Goal: Task Accomplishment & Management: Complete application form

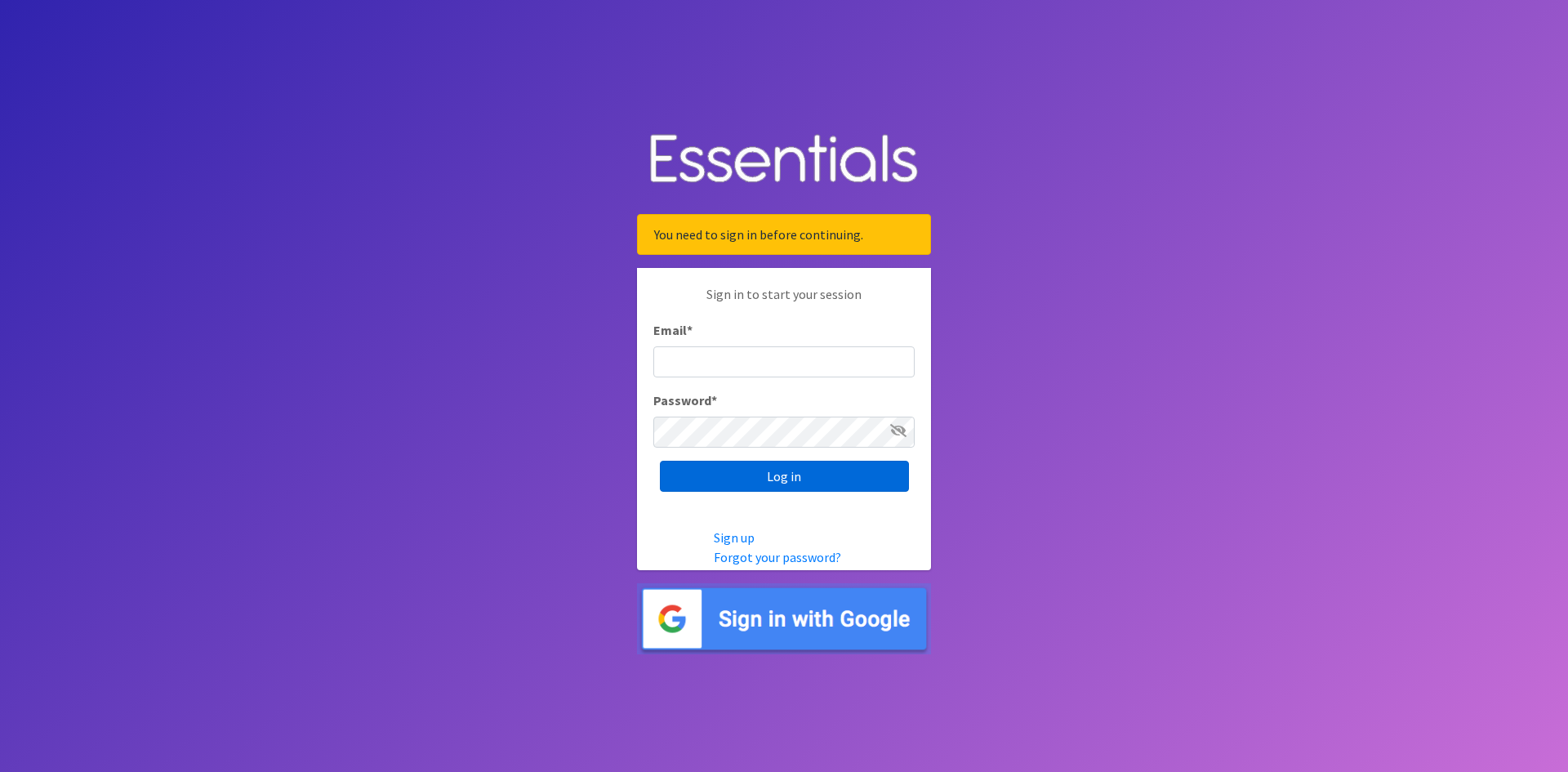
type input "[EMAIL_ADDRESS][DOMAIN_NAME]"
click at [763, 481] on input "Log in" at bounding box center [784, 477] width 249 height 31
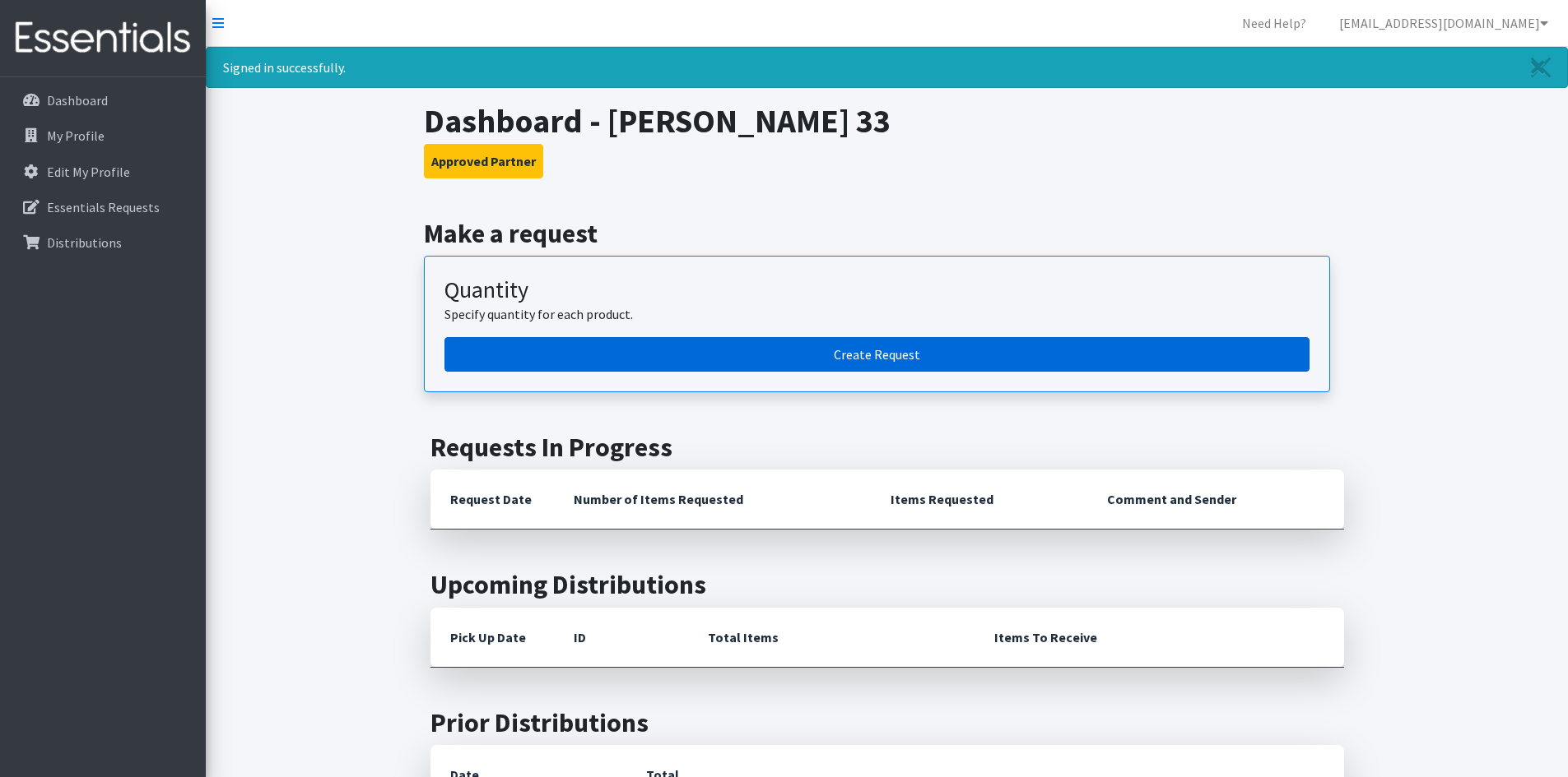
click at [681, 358] on link "Create Request" at bounding box center [876, 354] width 865 height 34
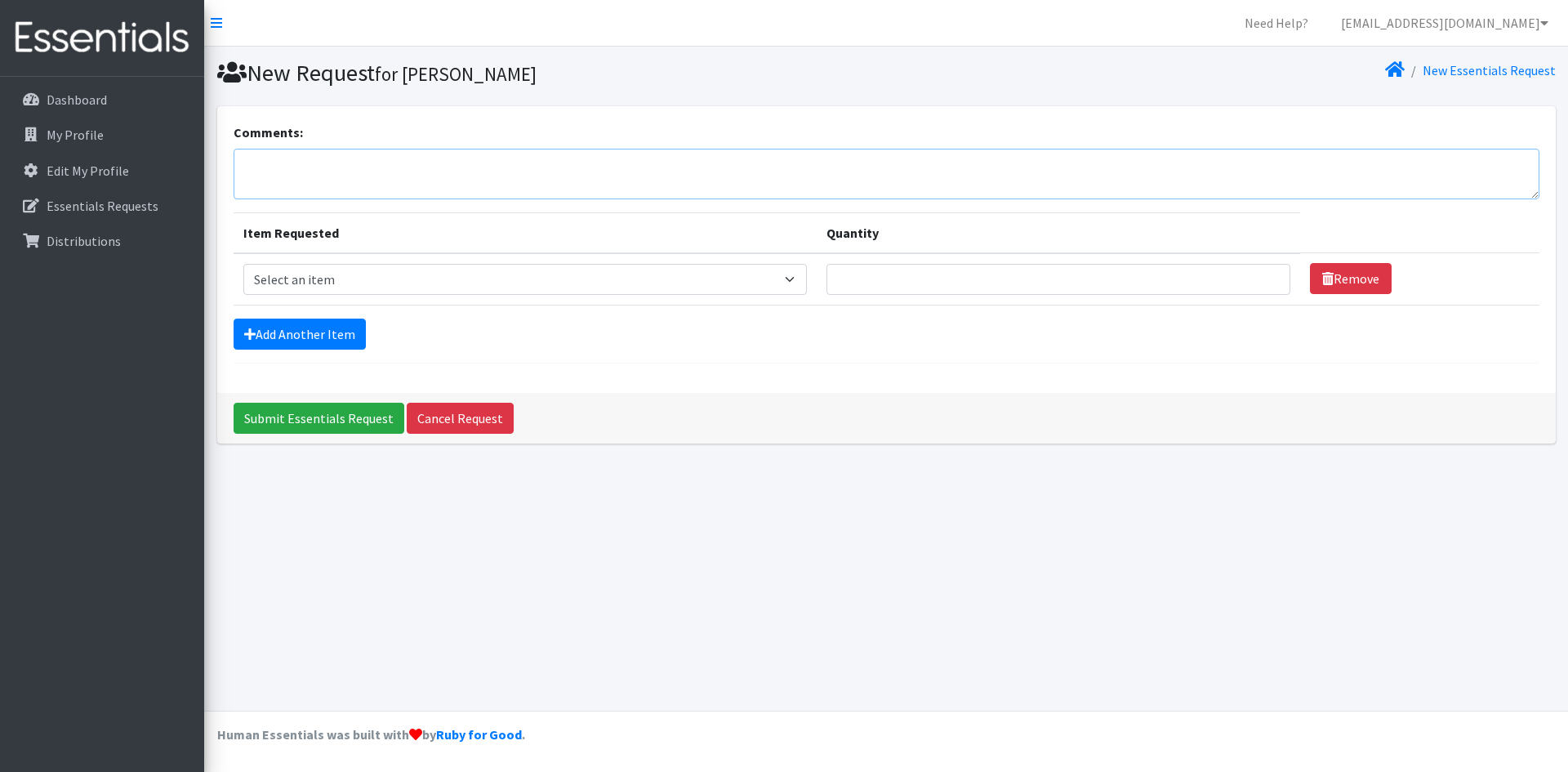
click at [464, 183] on textarea "Comments:" at bounding box center [886, 173] width 1306 height 51
type textarea "[PERSON_NAME]"
click at [557, 291] on select "Select an item Diapers - Newborn Diapers - Preemie Diapers - Size 1 Diapers - S…" at bounding box center [525, 279] width 564 height 31
select select "75"
click at [243, 264] on select "Select an item Diapers - Newborn Diapers - Preemie Diapers - Size 1 Diapers - S…" at bounding box center [525, 279] width 564 height 31
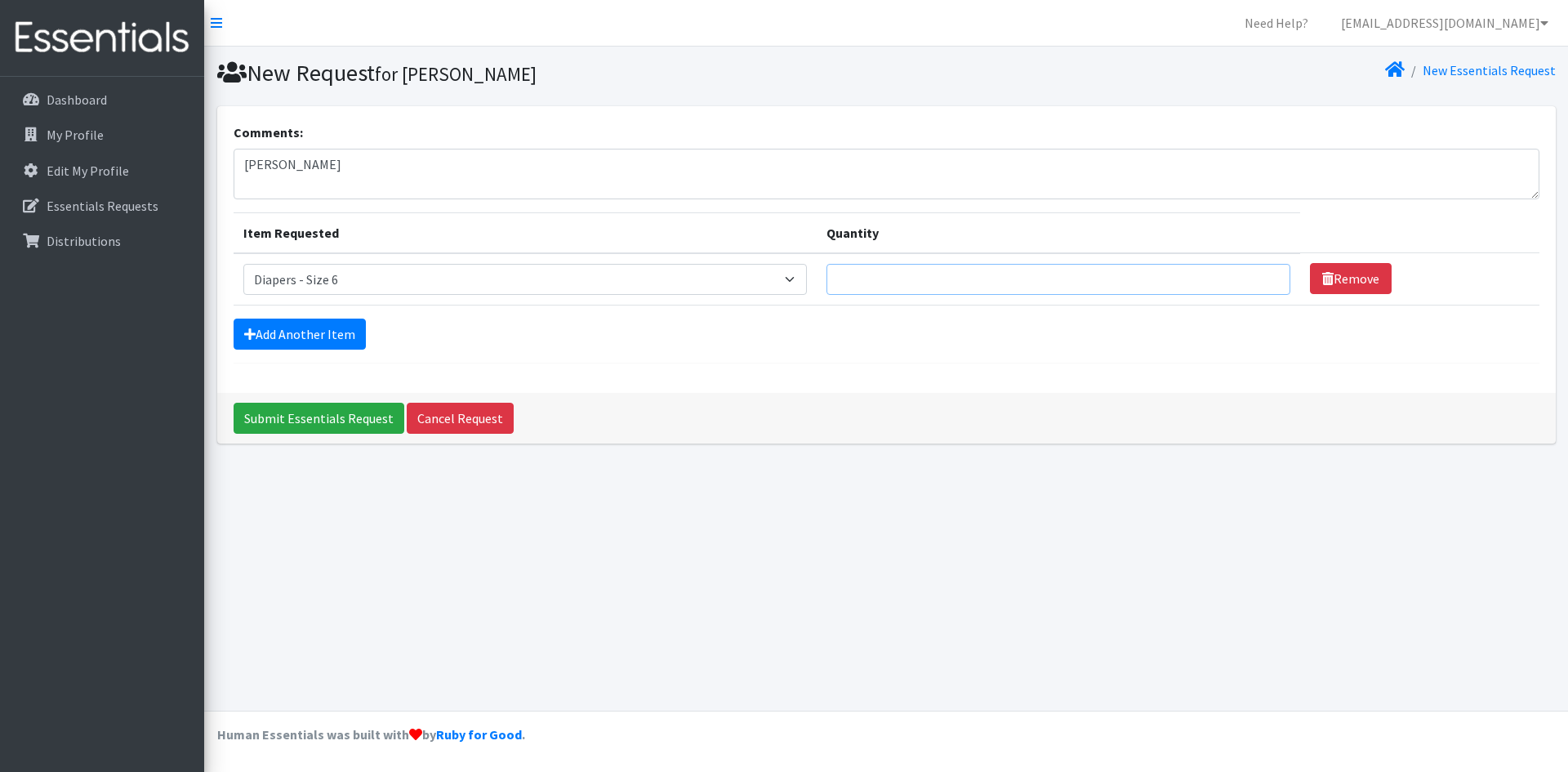
click at [847, 274] on input "Quantity" at bounding box center [1058, 279] width 464 height 31
type input "1150"
click at [324, 323] on link "Add Another Item" at bounding box center [300, 335] width 133 height 31
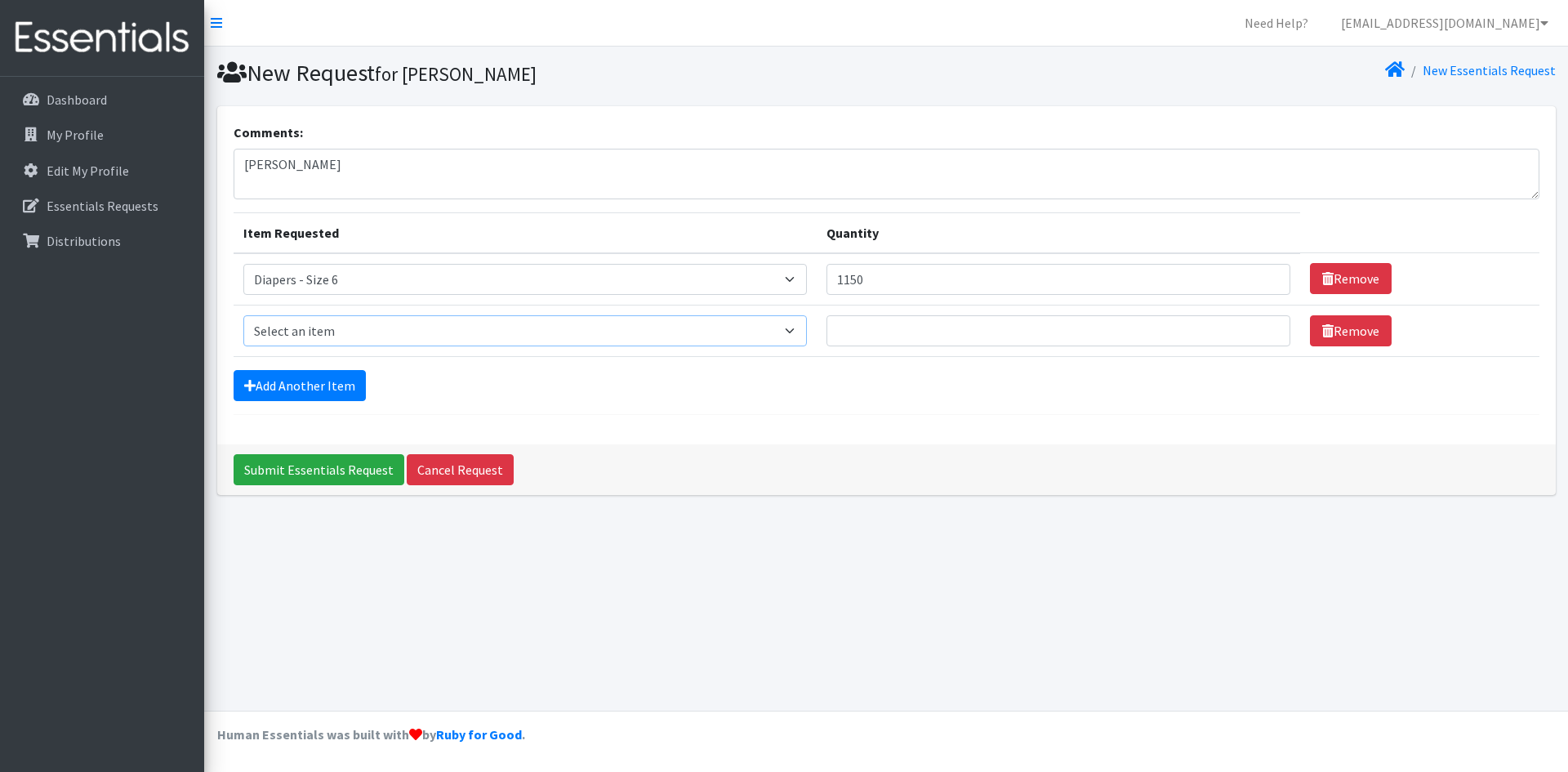
click at [322, 329] on select "Select an item Diapers - Newborn Diapers - Preemie Diapers - Size 1 Diapers - S…" at bounding box center [525, 331] width 564 height 31
select select "74"
click at [243, 315] on select "Select an item Diapers - Newborn Diapers - Preemie Diapers - Size 1 Diapers - S…" at bounding box center [525, 331] width 564 height 31
drag, startPoint x: 892, startPoint y: 306, endPoint x: 885, endPoint y: 345, distance: 39.6
click at [892, 309] on td "Quantity" at bounding box center [1058, 330] width 484 height 52
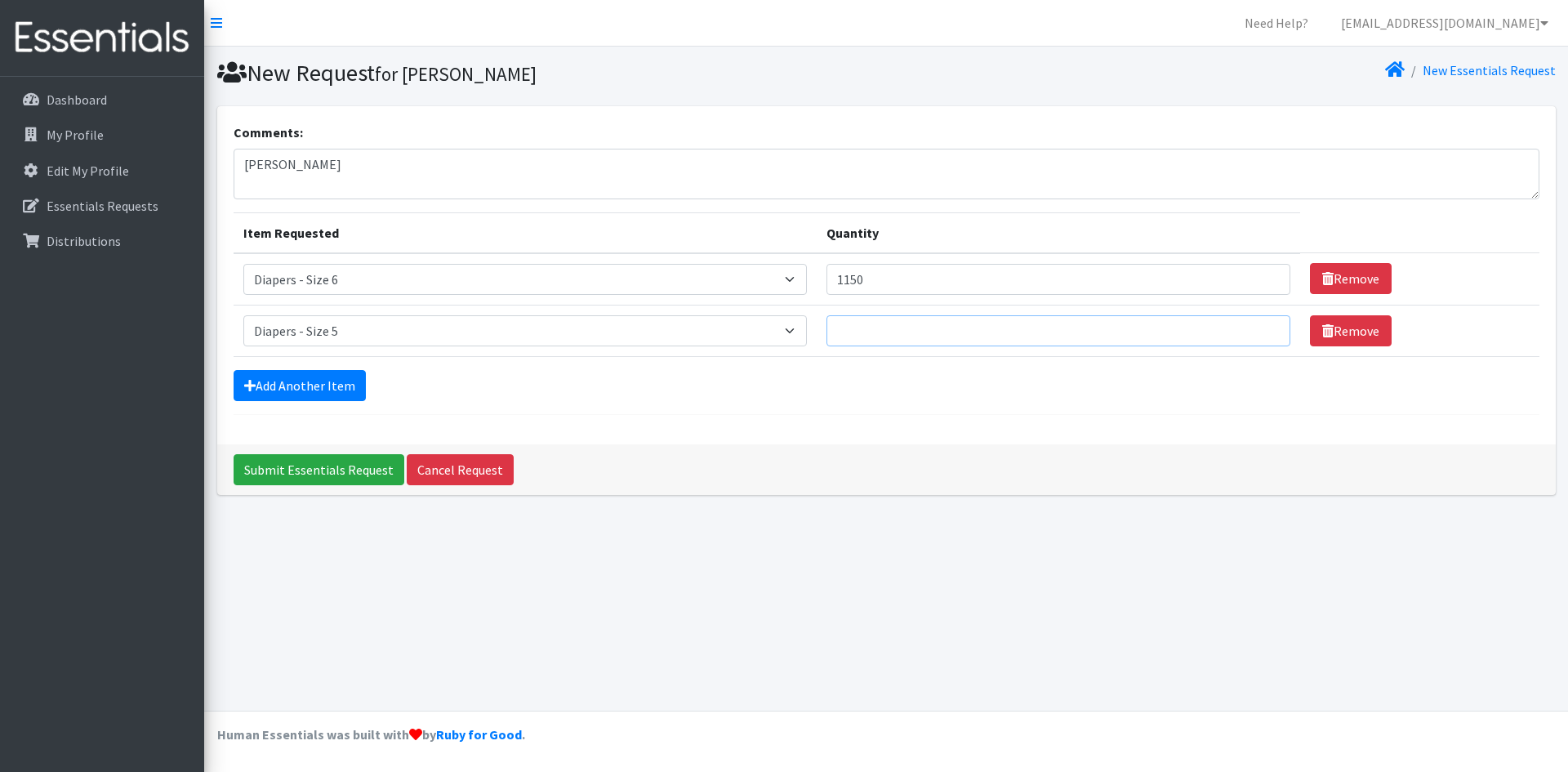
click at [885, 345] on input "Quantity" at bounding box center [1058, 331] width 464 height 31
type input "1500"
click at [333, 386] on link "Add Another Item" at bounding box center [300, 386] width 133 height 31
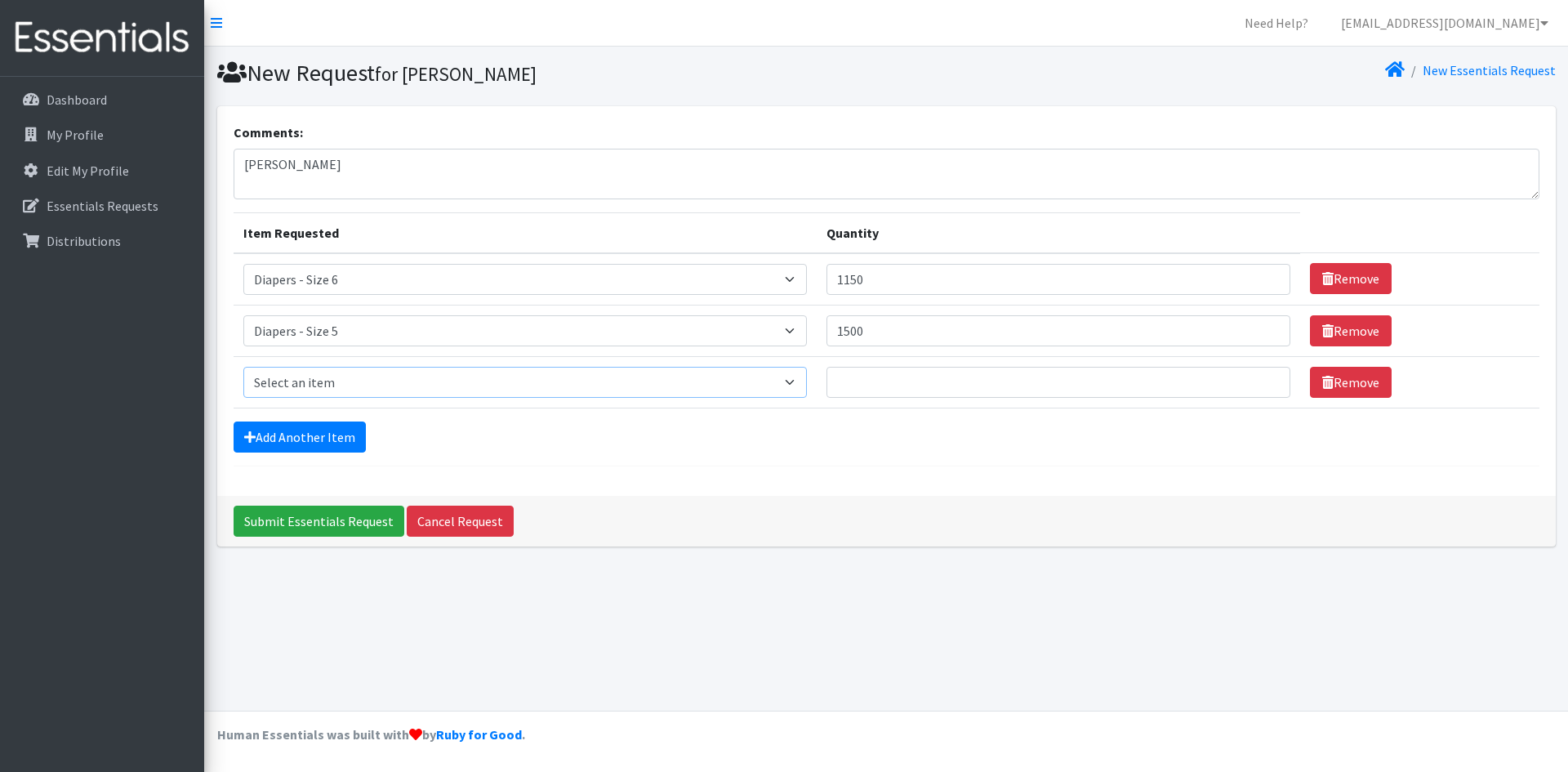
click at [333, 386] on select "Select an item Diapers - Newborn Diapers - Preemie Diapers - Size 1 Diapers - S…" at bounding box center [525, 383] width 564 height 31
select select "73"
click at [243, 367] on select "Select an item Diapers - Newborn Diapers - Preemie Diapers - Size 1 Diapers - S…" at bounding box center [525, 383] width 564 height 31
click at [864, 390] on input "Quantity" at bounding box center [1058, 383] width 464 height 31
type input "1050"
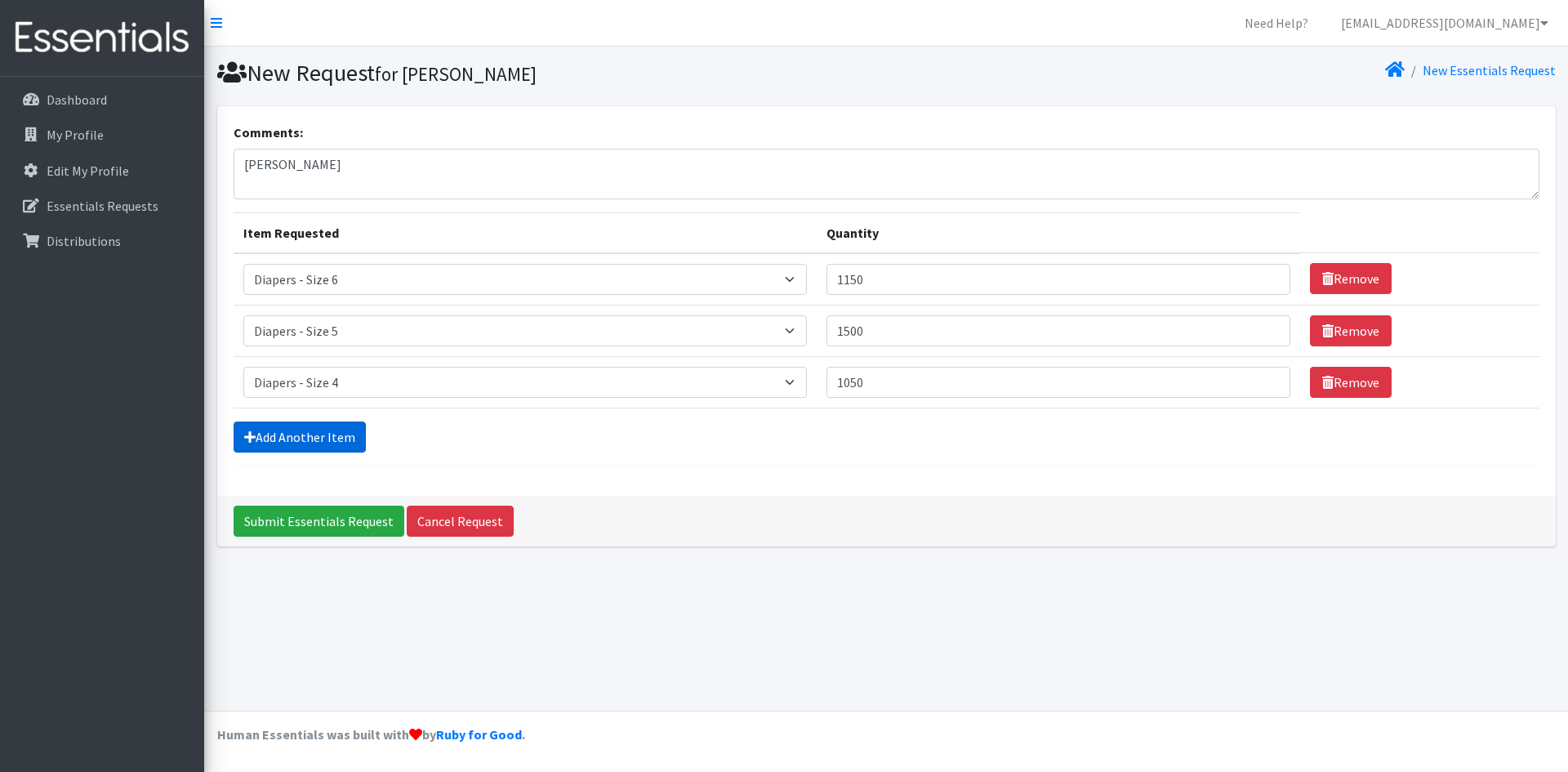
click at [336, 430] on link "Add Another Item" at bounding box center [300, 437] width 133 height 31
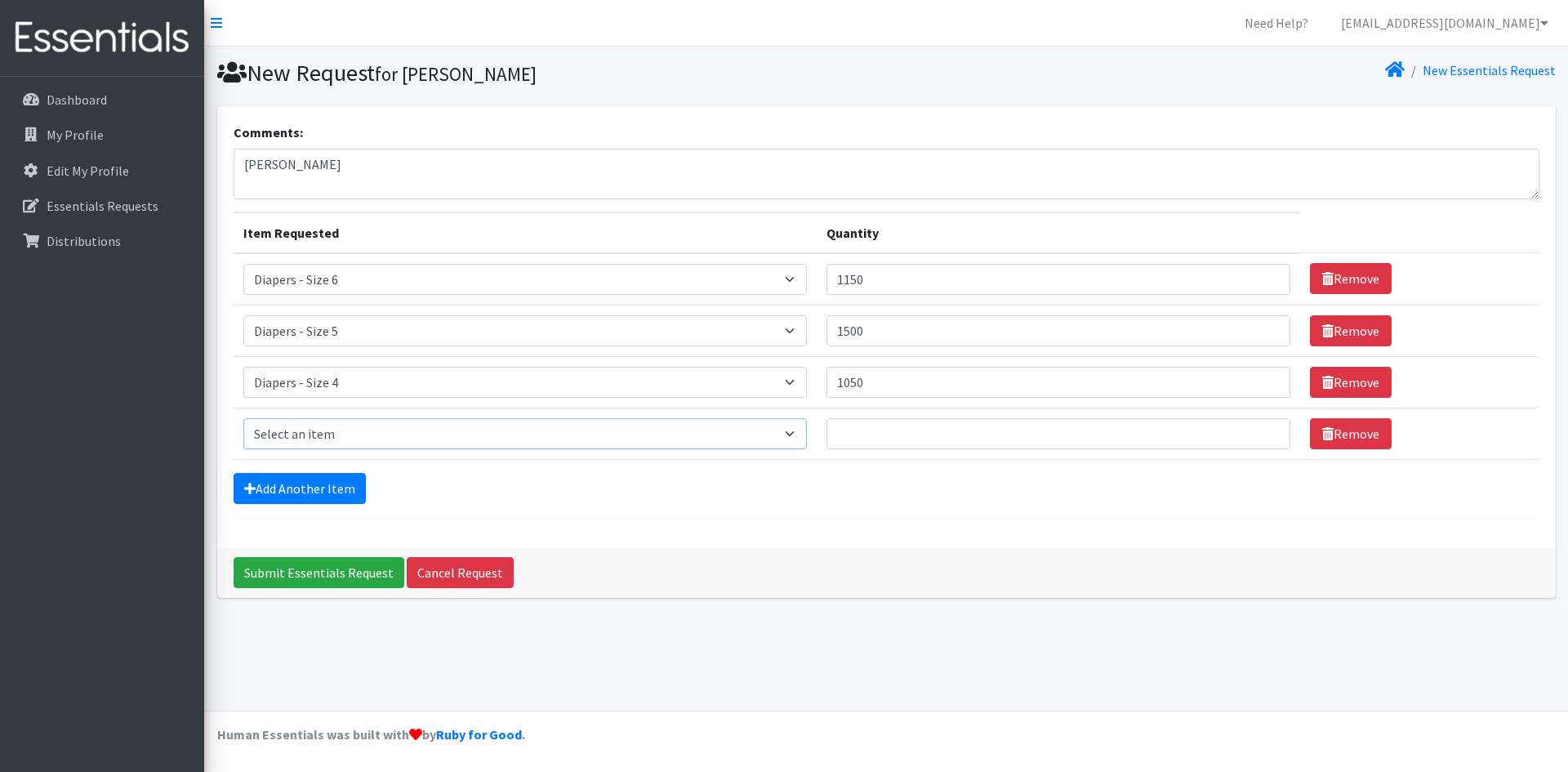
click at [336, 429] on select "Select an item Diapers - Newborn Diapers - Preemie Diapers - Size 1 Diapers - S…" at bounding box center [525, 434] width 564 height 31
select select "98"
click at [243, 419] on select "Select an item Diapers - Newborn Diapers - Preemie Diapers - Size 1 Diapers - S…" at bounding box center [525, 434] width 564 height 31
click at [1068, 441] on input "Quantity" at bounding box center [1058, 434] width 464 height 31
type input "850"
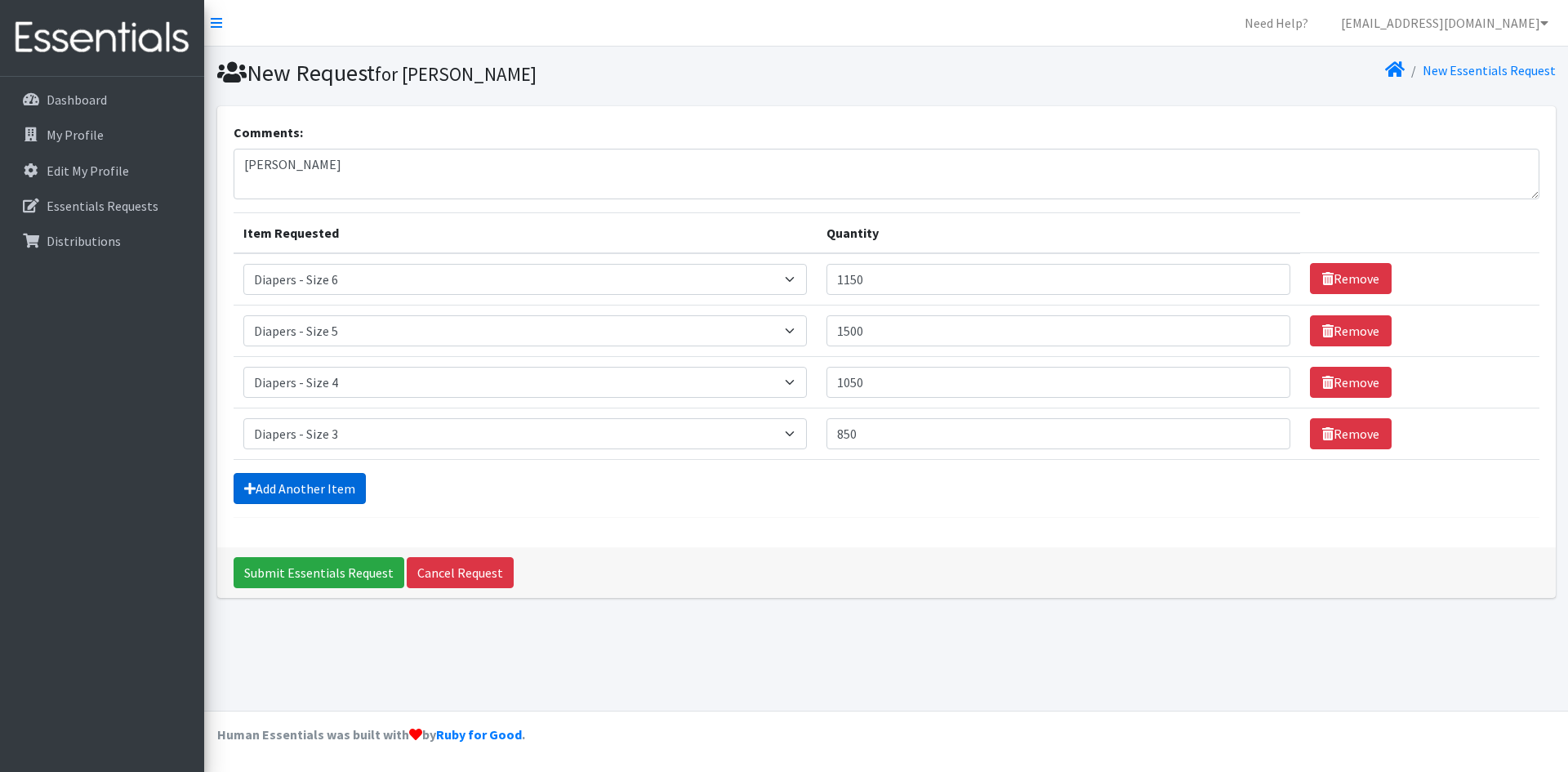
click at [314, 493] on link "Add Another Item" at bounding box center [300, 489] width 133 height 31
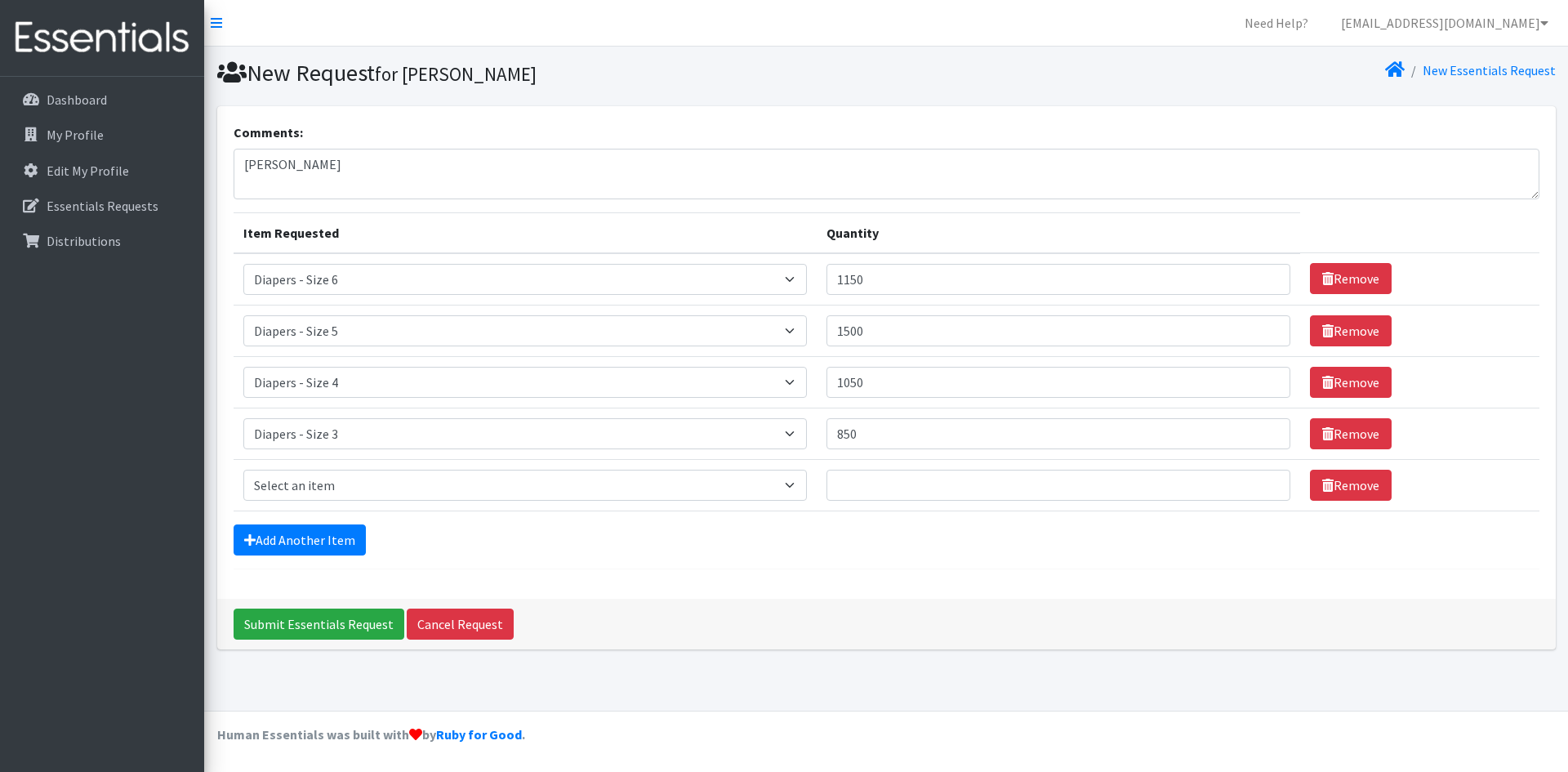
click at [276, 469] on td "Item Requested Select an item Diapers - Newborn Diapers - Preemie Diapers - Siz…" at bounding box center [525, 485] width 584 height 52
click at [280, 487] on select "Select an item Diapers - Newborn Diapers - Preemie Diapers - Size 1 Diapers - S…" at bounding box center [525, 485] width 564 height 31
select select "97"
click at [243, 469] on select "Select an item Diapers - Newborn Diapers - Preemie Diapers - Size 1 Diapers - S…" at bounding box center [525, 485] width 564 height 31
click at [910, 488] on input "Quantity" at bounding box center [1058, 485] width 464 height 31
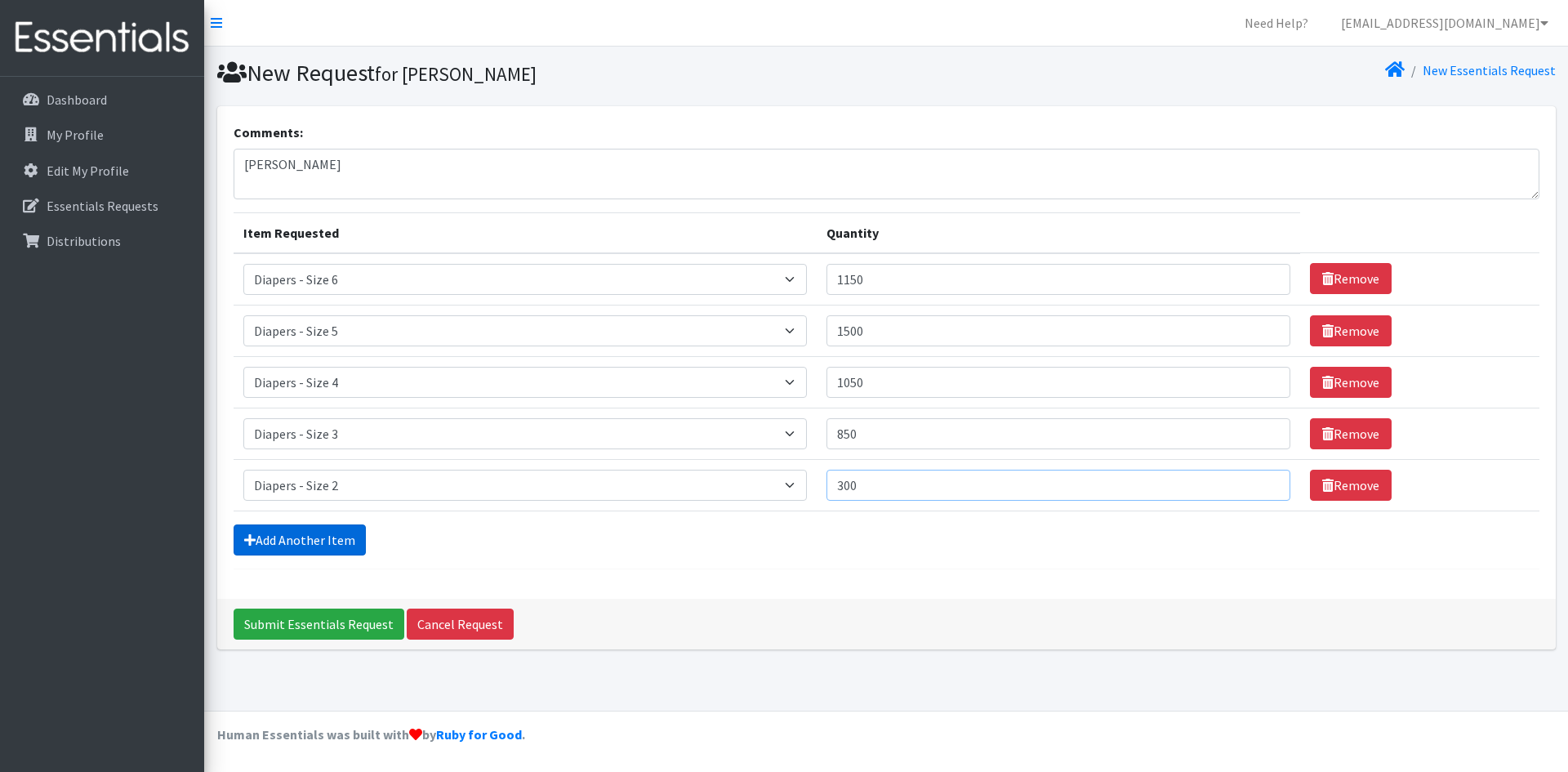
type input "300"
click at [355, 546] on link "Add Another Item" at bounding box center [300, 540] width 133 height 31
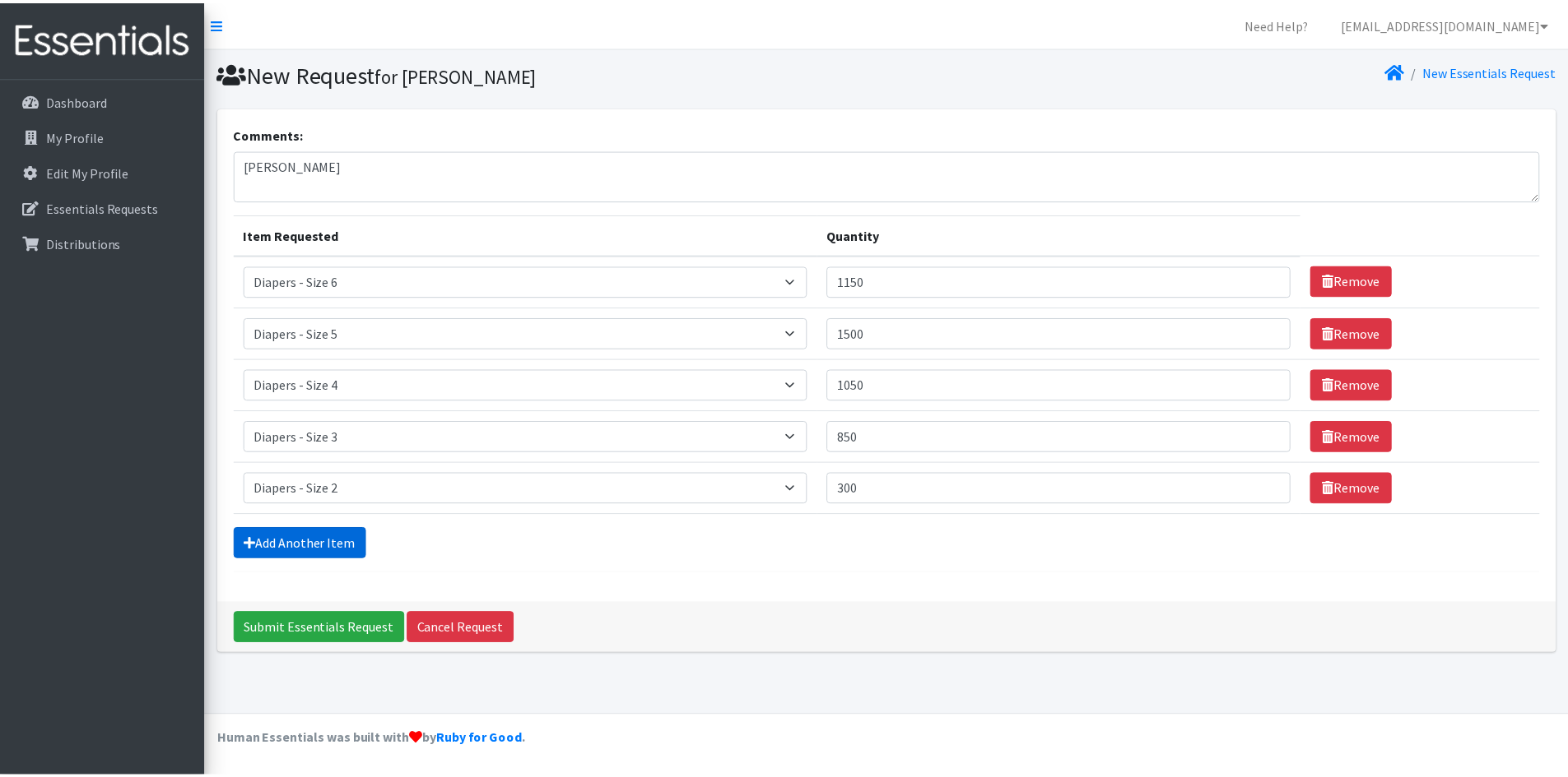
scroll to position [4, 0]
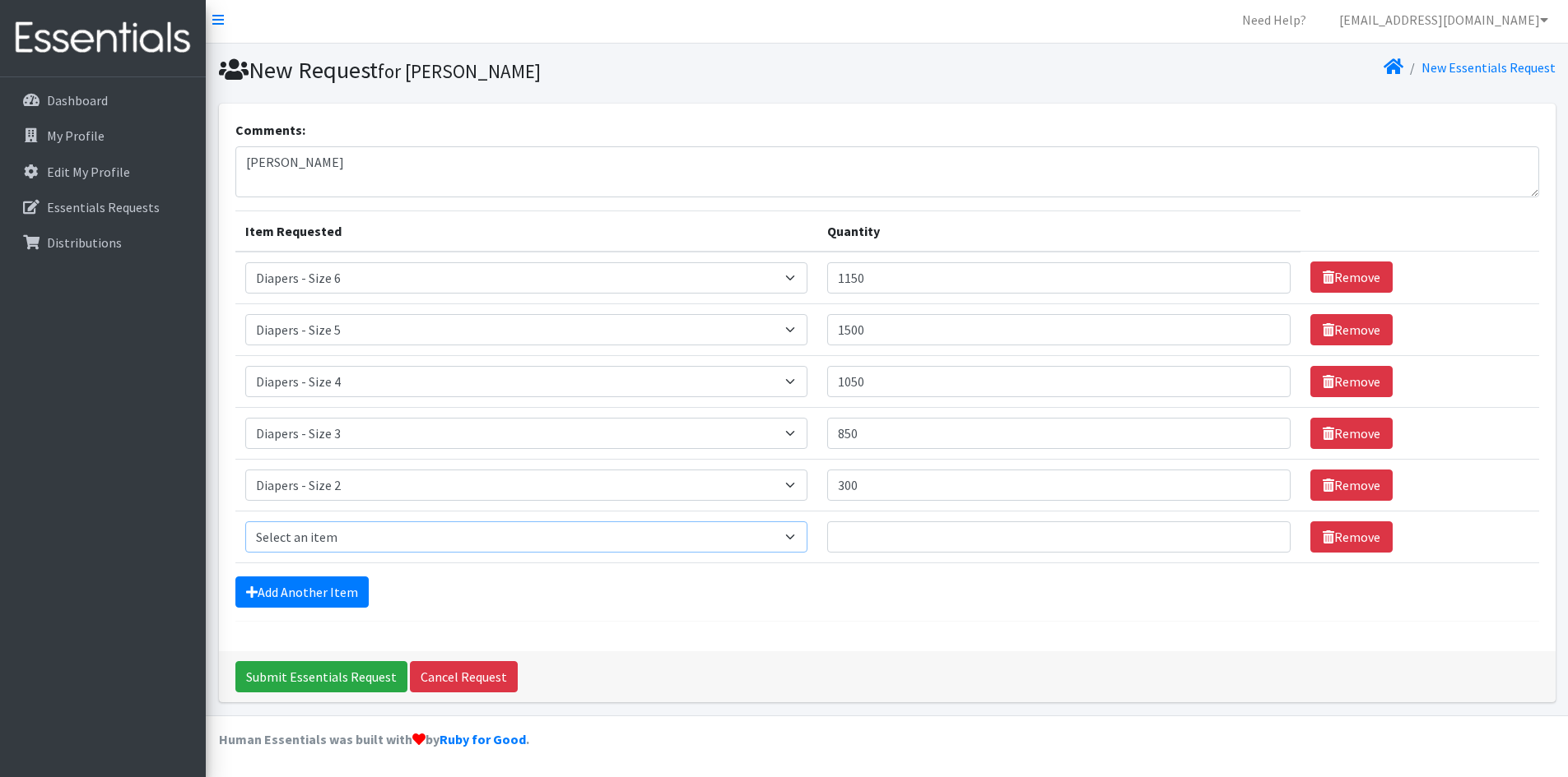
click at [306, 534] on select "Select an item Diapers - Newborn Diapers - Preemie Diapers - Size 1 Diapers - S…" at bounding box center [527, 537] width 563 height 32
select select "96"
click at [245, 522] on select "Select an item Diapers - Newborn Diapers - Preemie Diapers - Size 1 Diapers - S…" at bounding box center [527, 537] width 563 height 32
click at [892, 536] on input "Quantity" at bounding box center [1058, 537] width 463 height 32
type input "100"
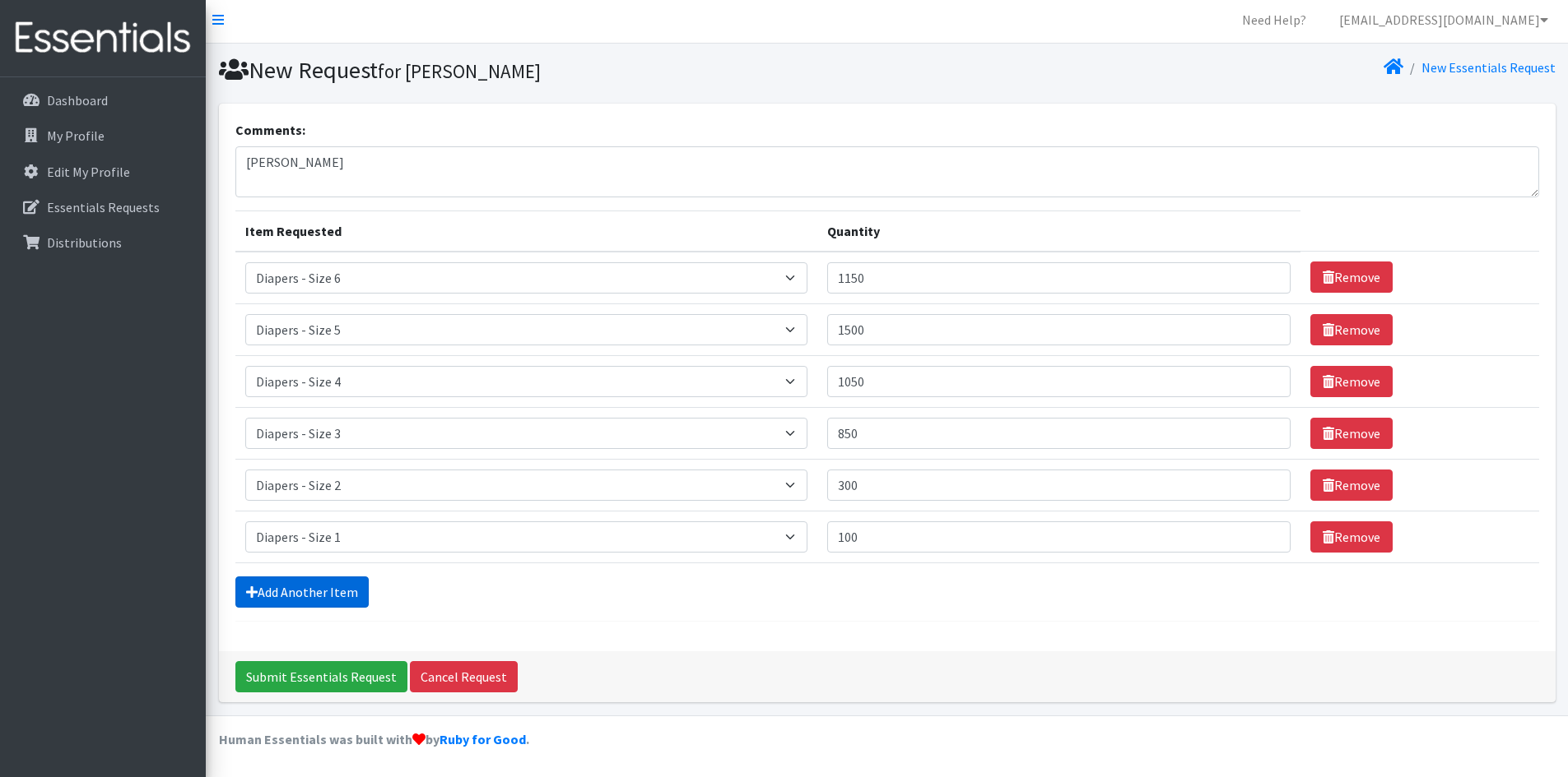
click at [270, 594] on link "Add Another Item" at bounding box center [302, 592] width 134 height 32
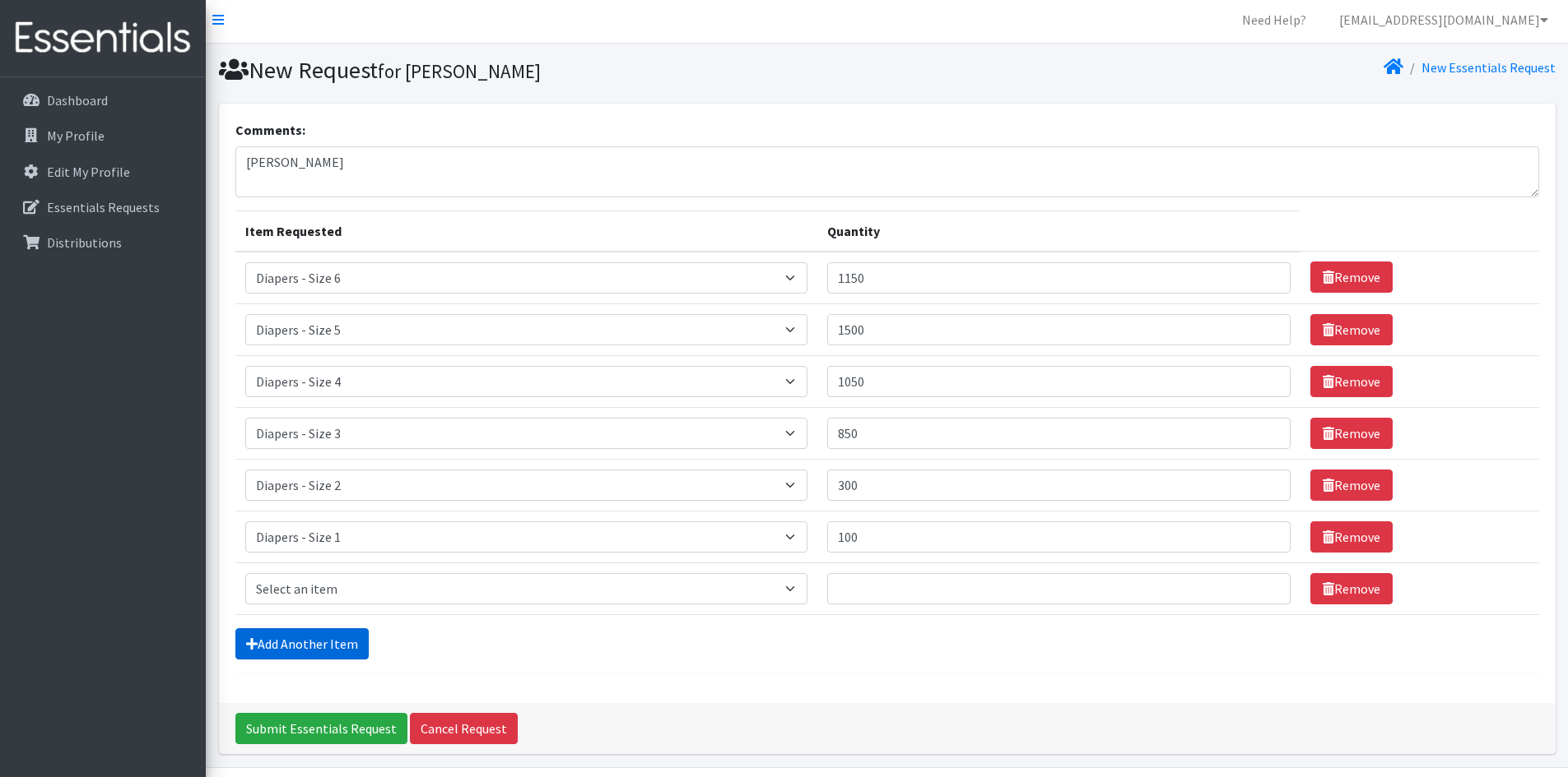
scroll to position [55, 0]
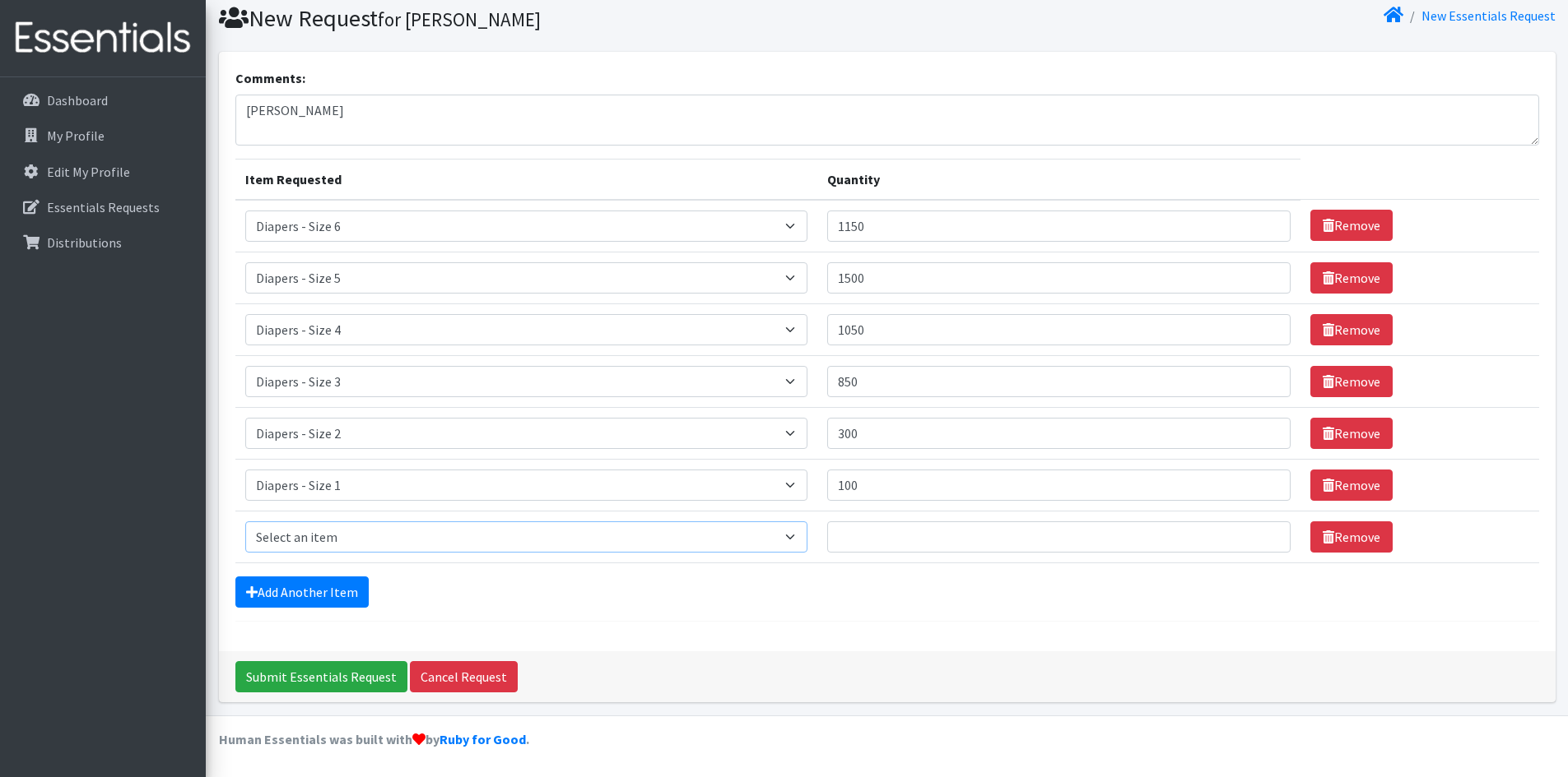
click at [302, 527] on select "Select an item Diapers - Newborn Diapers - Preemie Diapers - Size 1 Diapers - S…" at bounding box center [527, 537] width 563 height 32
select select "94"
click at [245, 522] on select "Select an item Diapers - Newborn Diapers - Preemie Diapers - Size 1 Diapers - S…" at bounding box center [527, 537] width 563 height 32
click at [878, 537] on input "Quantity" at bounding box center [1058, 537] width 463 height 32
type input "150"
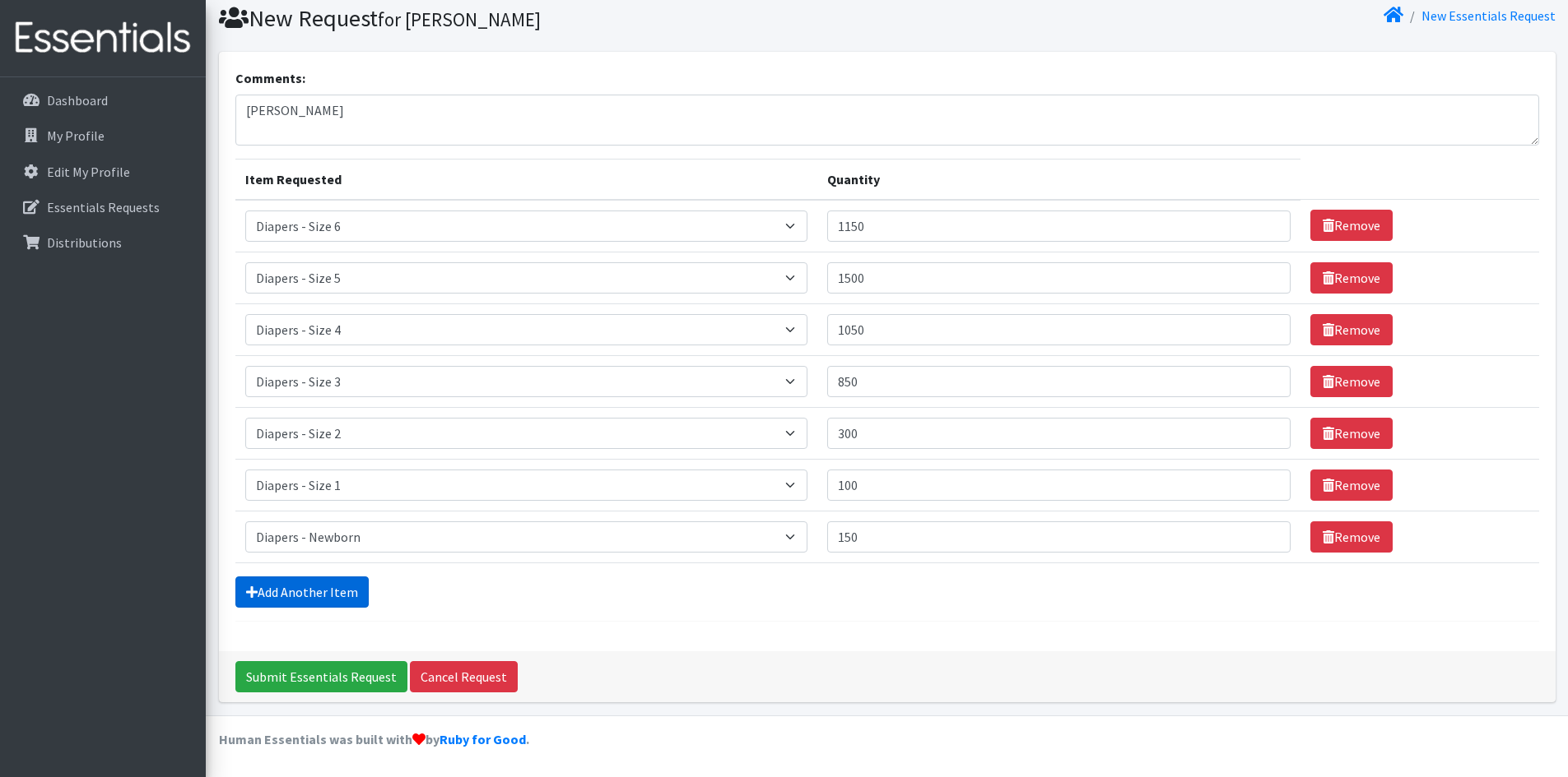
click at [335, 601] on link "Add Another Item" at bounding box center [302, 592] width 134 height 32
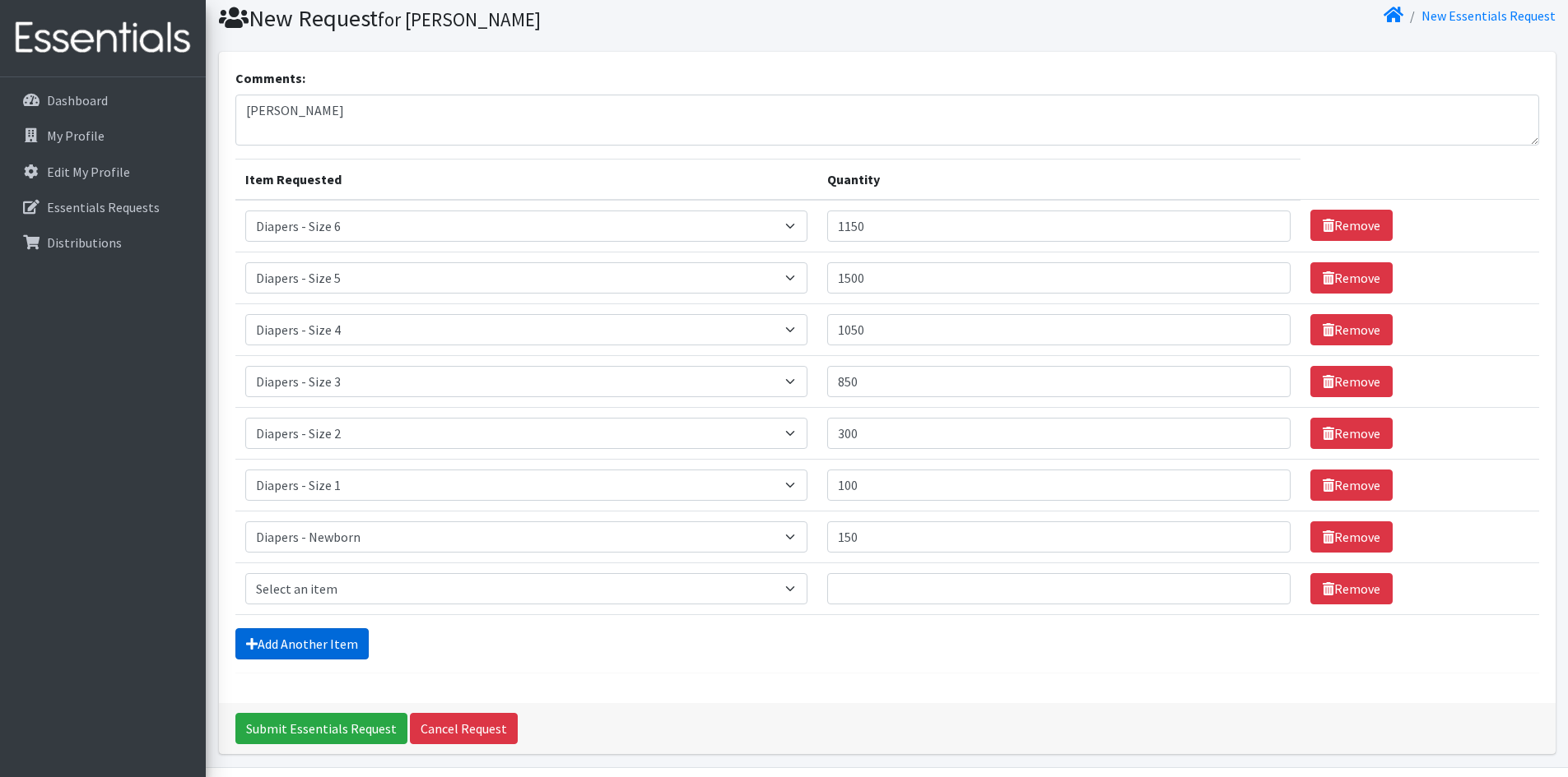
scroll to position [107, 0]
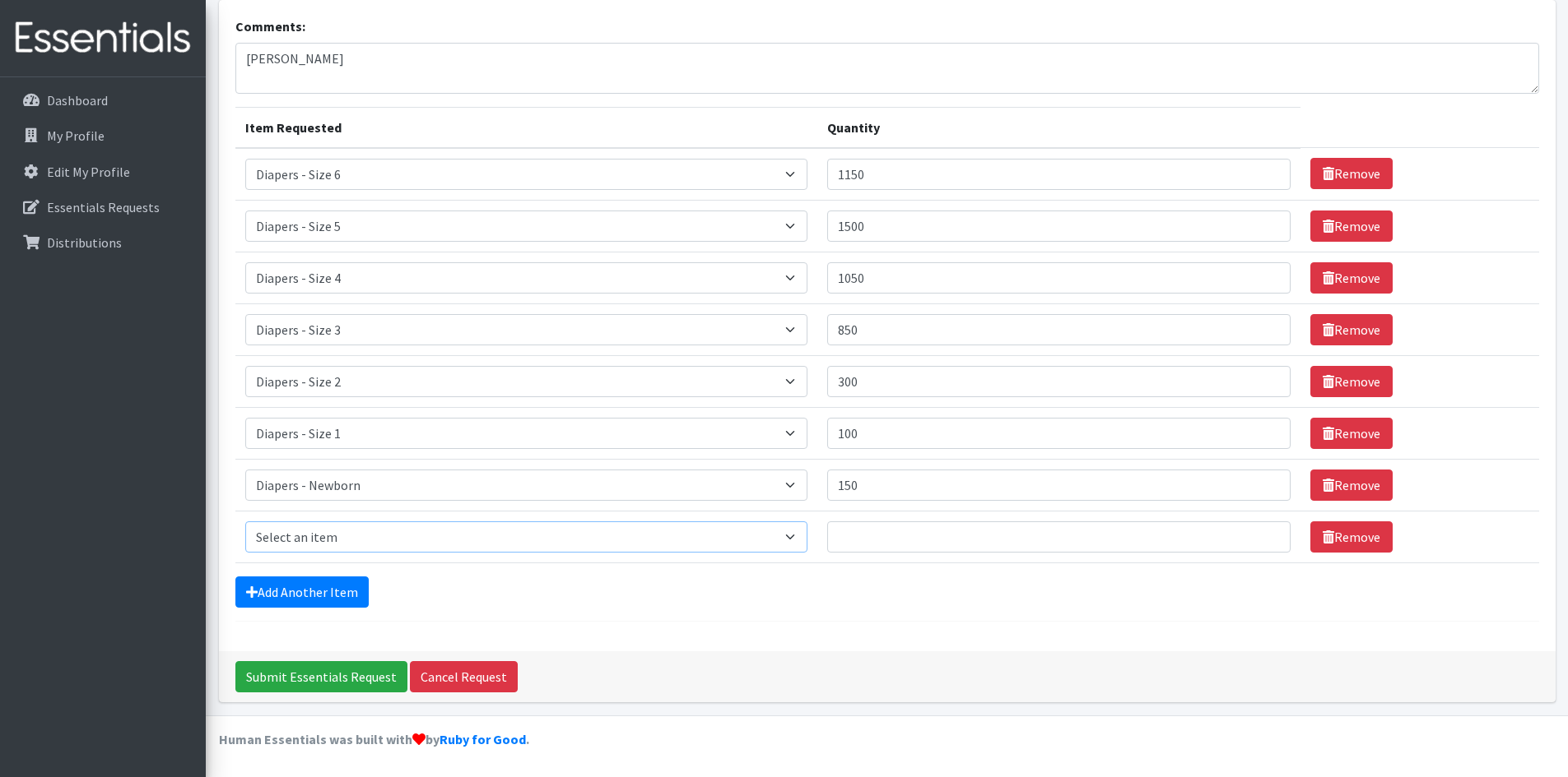
click at [317, 546] on select "Select an item Diapers - Newborn Diapers - Preemie Diapers - Size 1 Diapers - S…" at bounding box center [527, 537] width 563 height 32
select select "77"
click at [245, 522] on select "Select an item Diapers - Newborn Diapers - Preemie Diapers - Size 1 Diapers - S…" at bounding box center [527, 537] width 563 height 32
click at [871, 529] on input "Quantity" at bounding box center [1058, 537] width 463 height 32
type input "40"
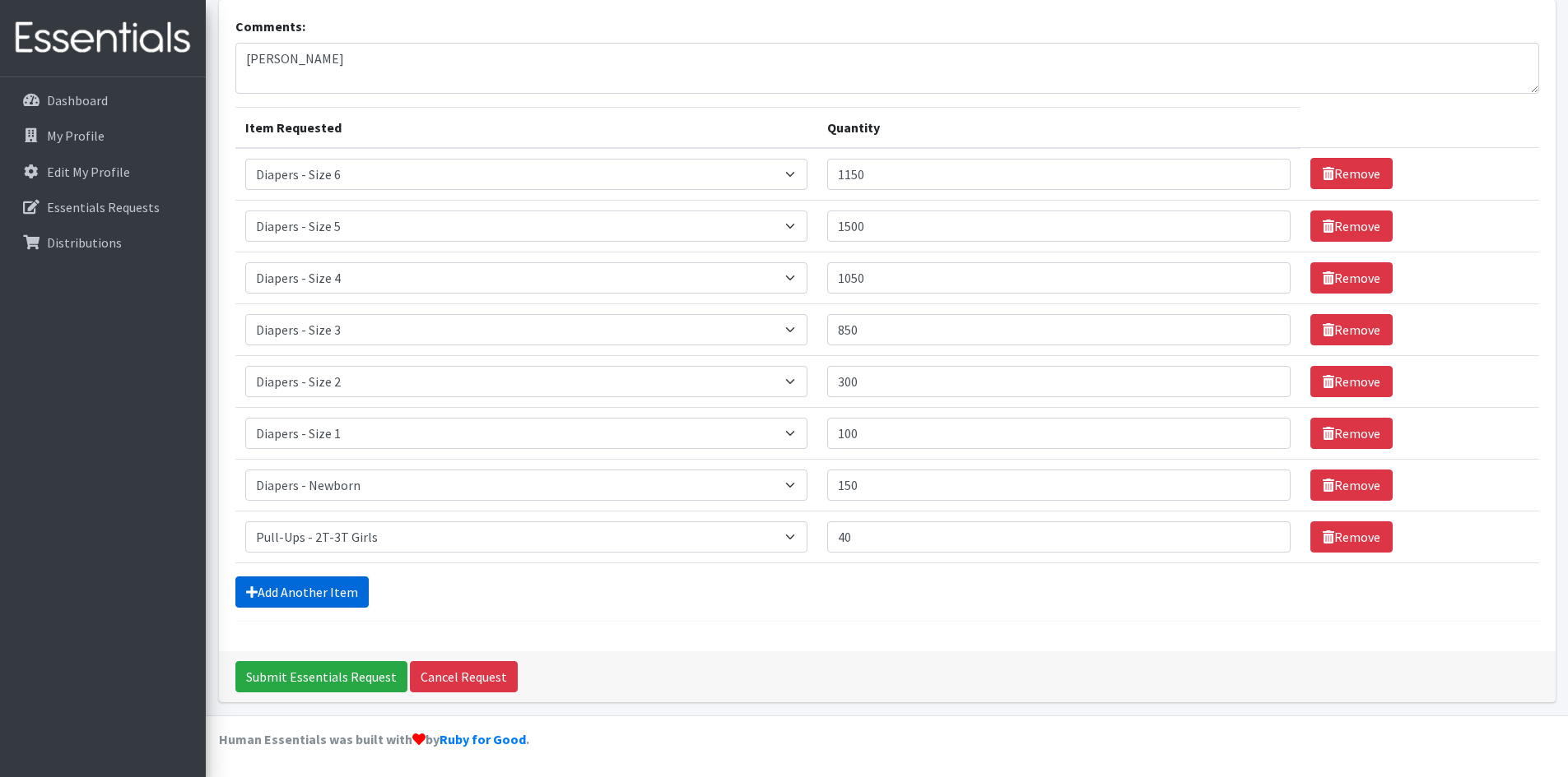
click at [314, 602] on link "Add Another Item" at bounding box center [302, 592] width 134 height 32
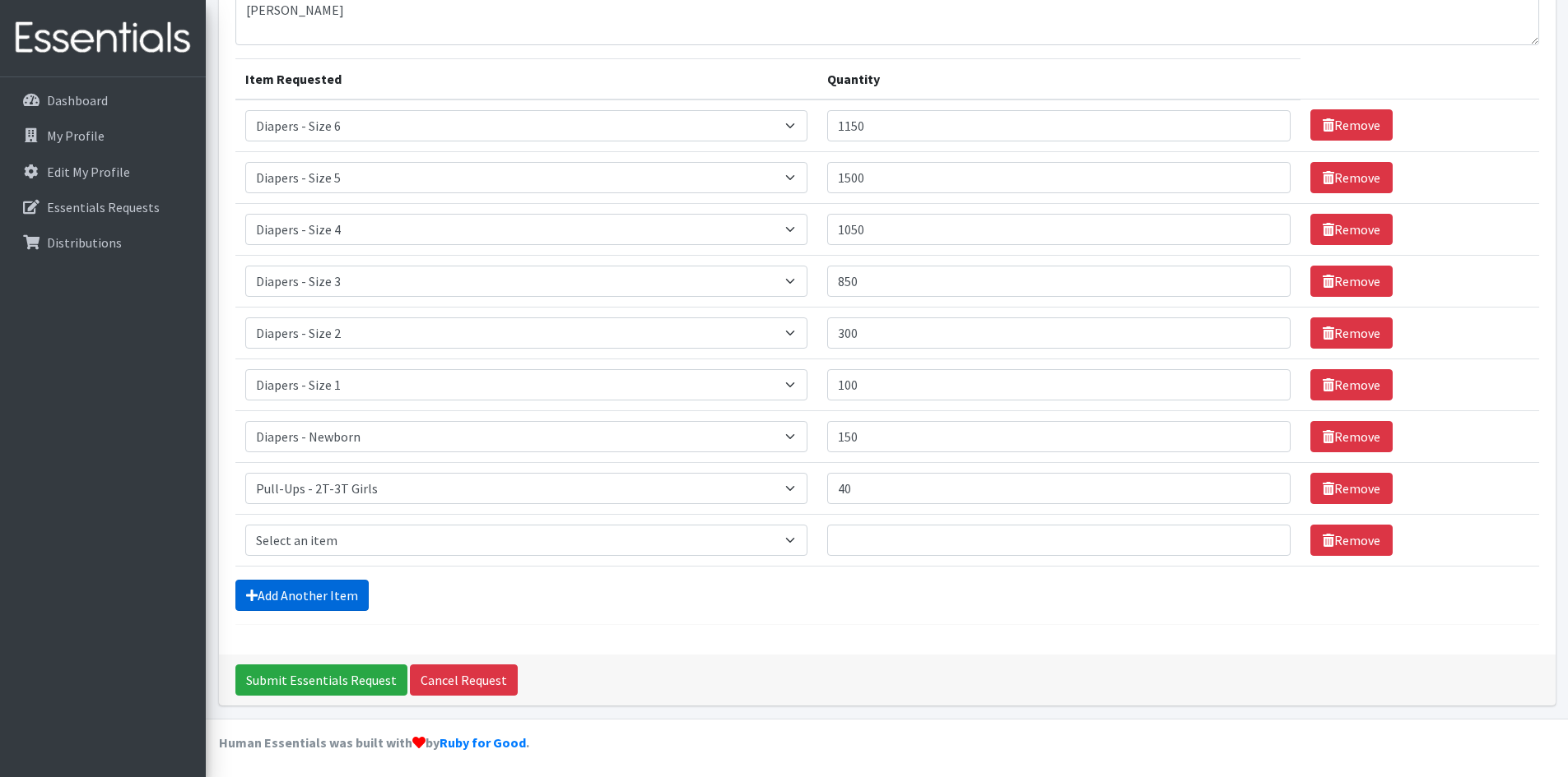
scroll to position [159, 0]
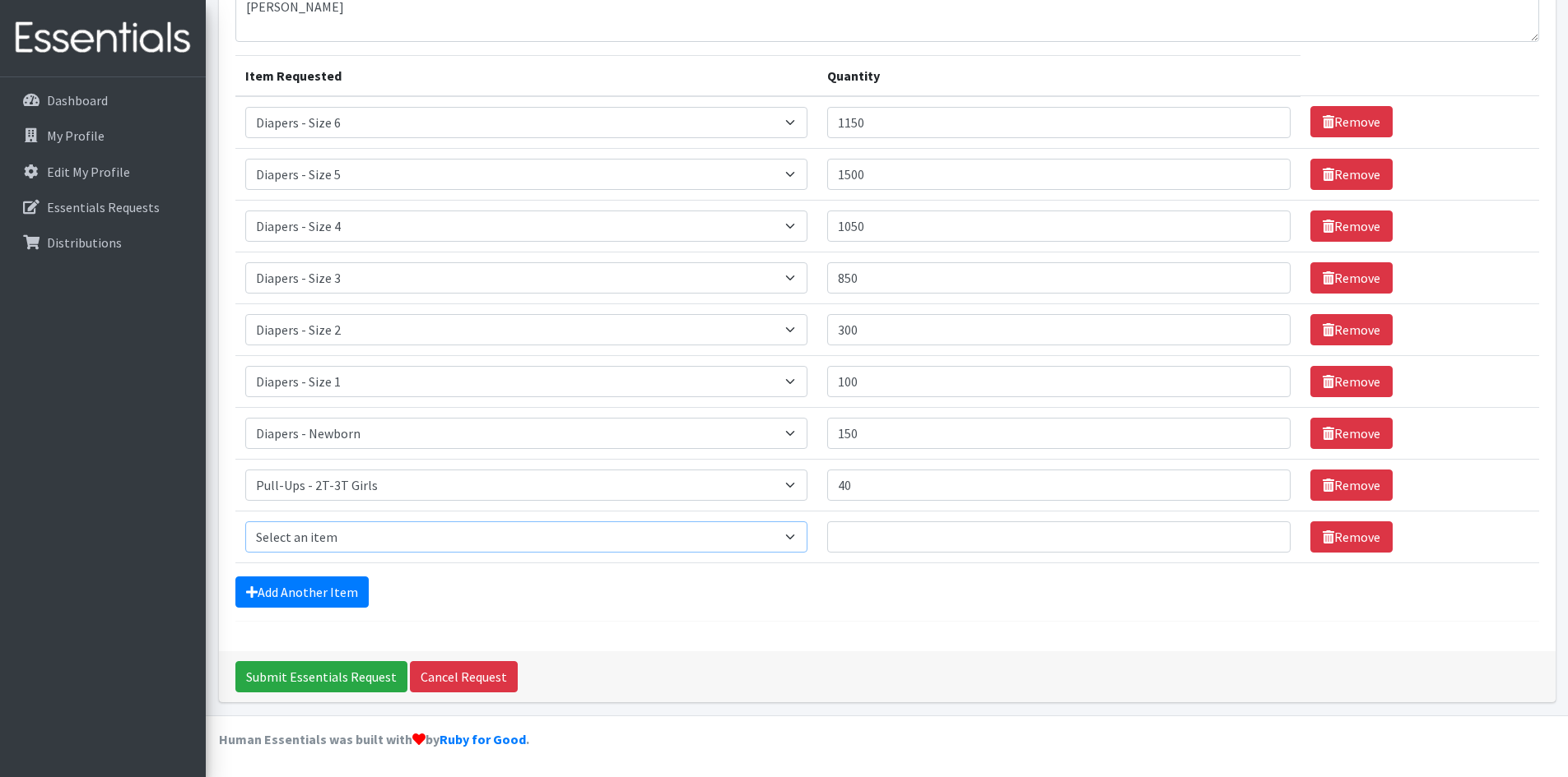
click at [320, 537] on select "Select an item Diapers - Newborn Diapers - Preemie Diapers - Size 1 Diapers - S…" at bounding box center [527, 537] width 563 height 32
select select "1300"
click at [245, 522] on select "Select an item Diapers - Newborn Diapers - Preemie Diapers - Size 1 Diapers - S…" at bounding box center [527, 537] width 563 height 32
click at [892, 540] on input "Quantity" at bounding box center [1058, 537] width 463 height 32
type input "80"
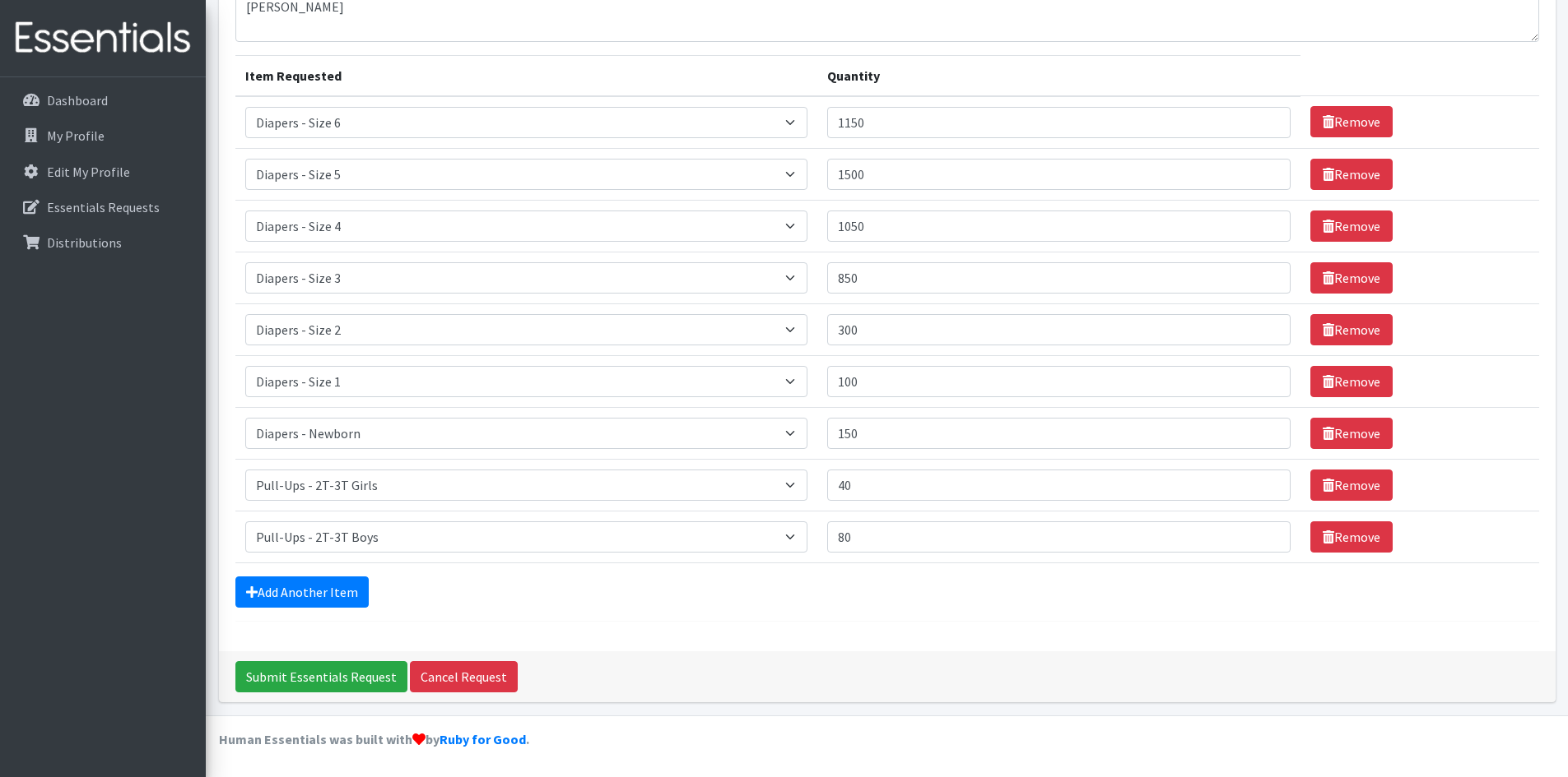
click at [256, 610] on form "Comments: knox Item Requested Quantity Item Requested Select an item Diapers - …" at bounding box center [886, 293] width 1303 height 657
click at [270, 595] on link "Add Another Item" at bounding box center [302, 592] width 134 height 32
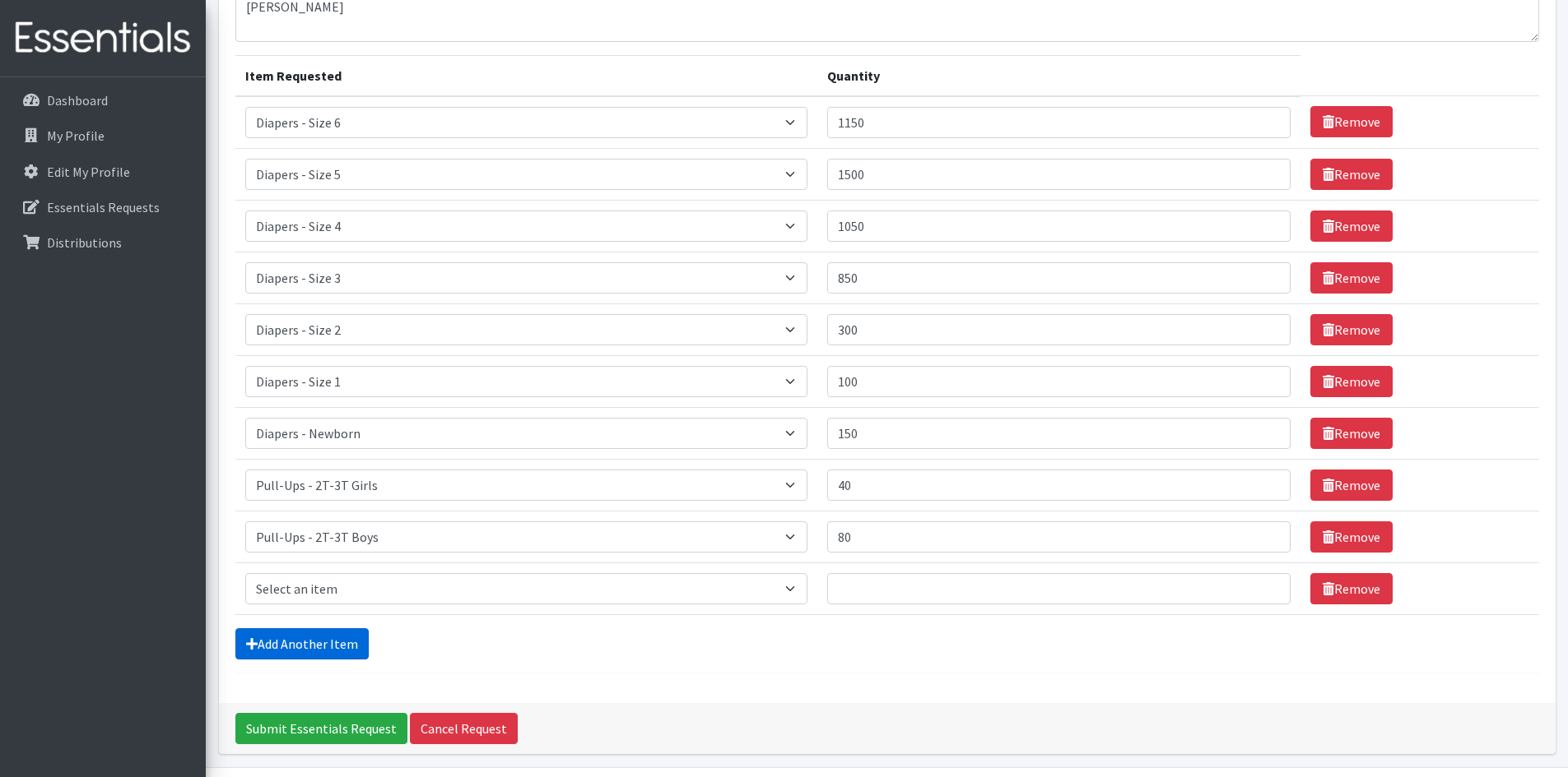
scroll to position [211, 0]
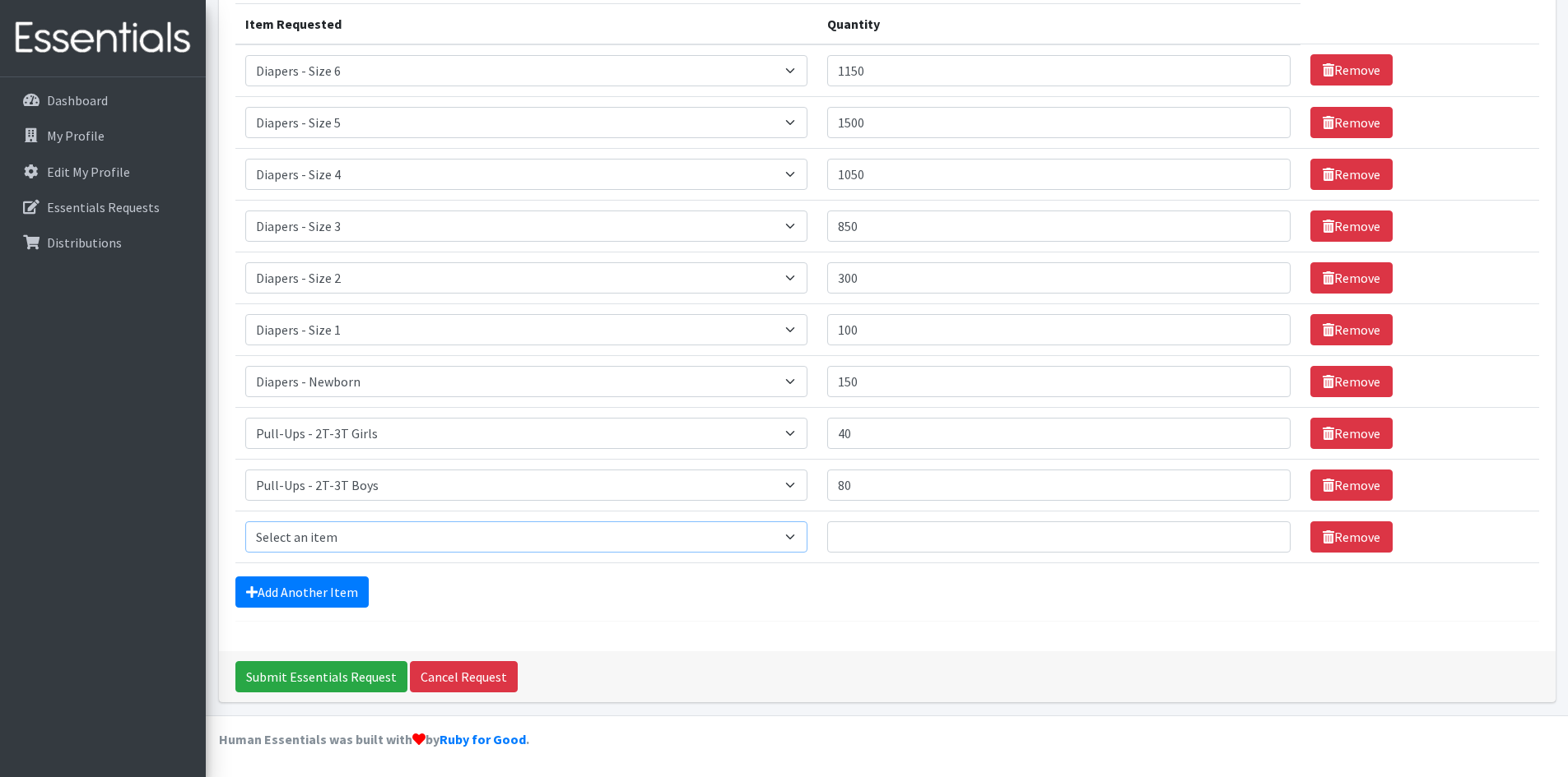
click at [301, 531] on select "Select an item Diapers - Newborn Diapers - Preemie Diapers - Size 1 Diapers - S…" at bounding box center [527, 537] width 563 height 32
select select "78"
click at [245, 522] on select "Select an item Diapers - Newborn Diapers - Preemie Diapers - Size 1 Diapers - S…" at bounding box center [527, 537] width 563 height 32
click at [880, 533] on input "Quantity" at bounding box center [1058, 537] width 463 height 32
type input "40"
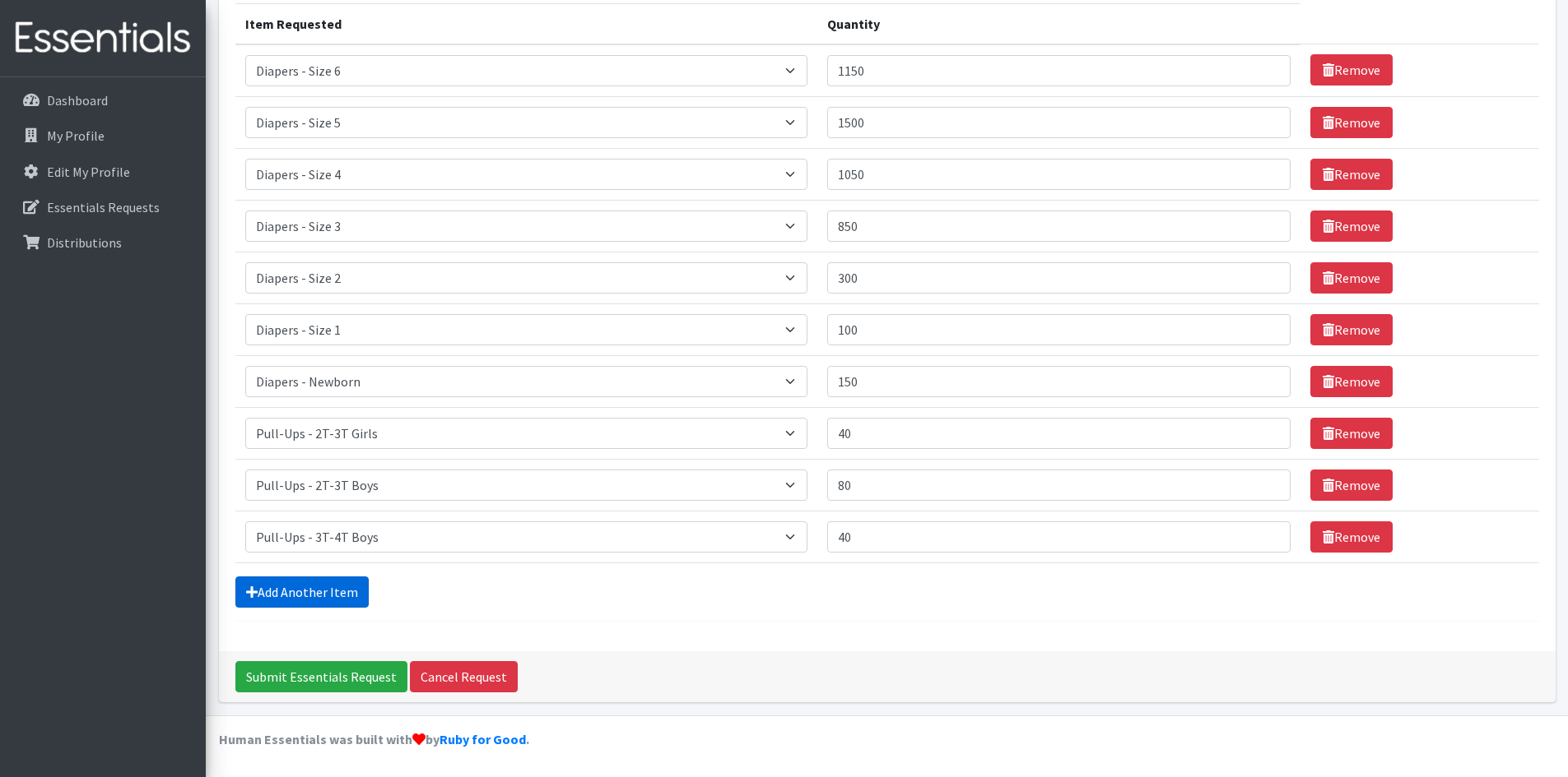
click at [262, 582] on link "Add Another Item" at bounding box center [302, 592] width 134 height 32
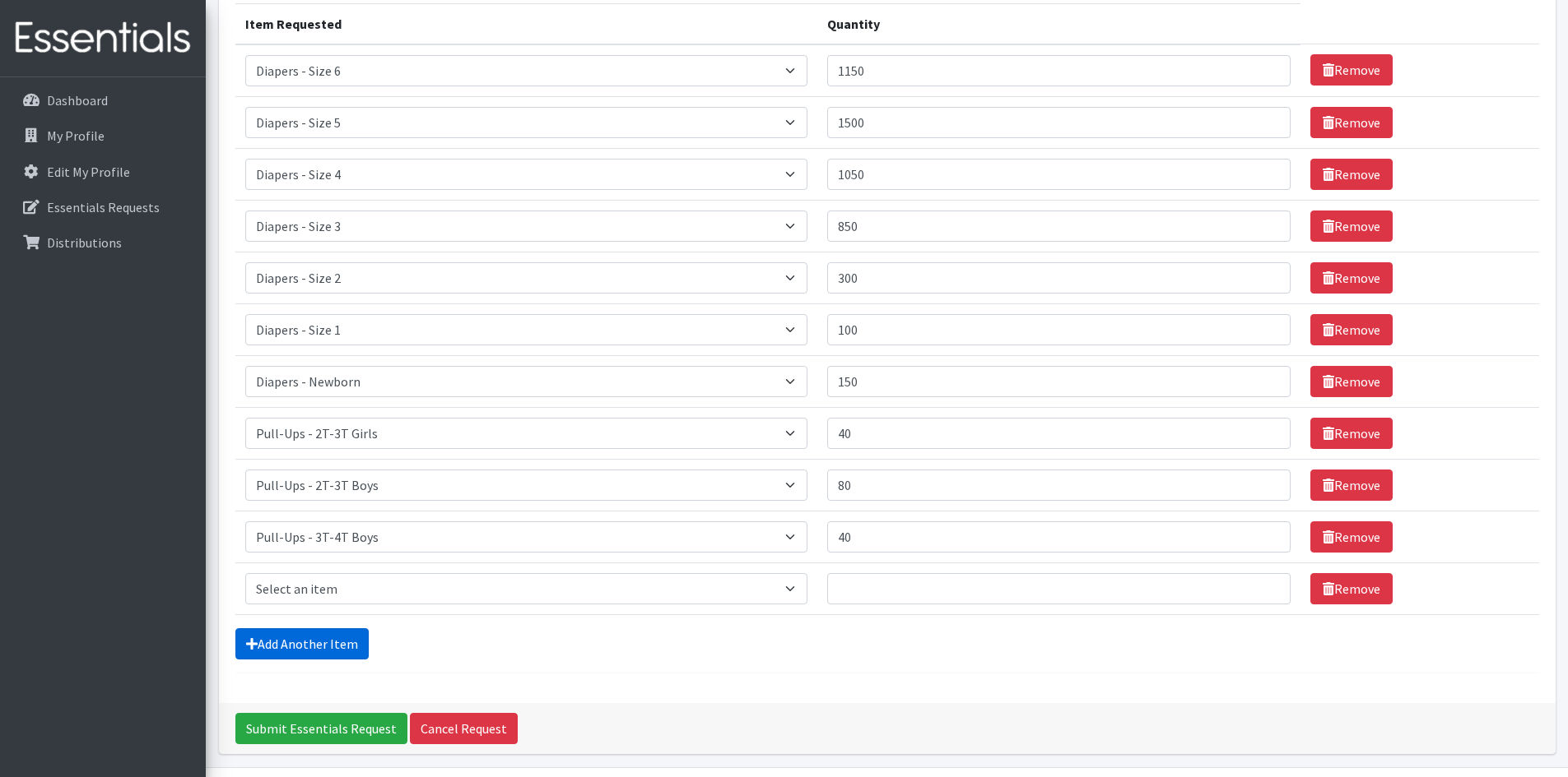
scroll to position [263, 0]
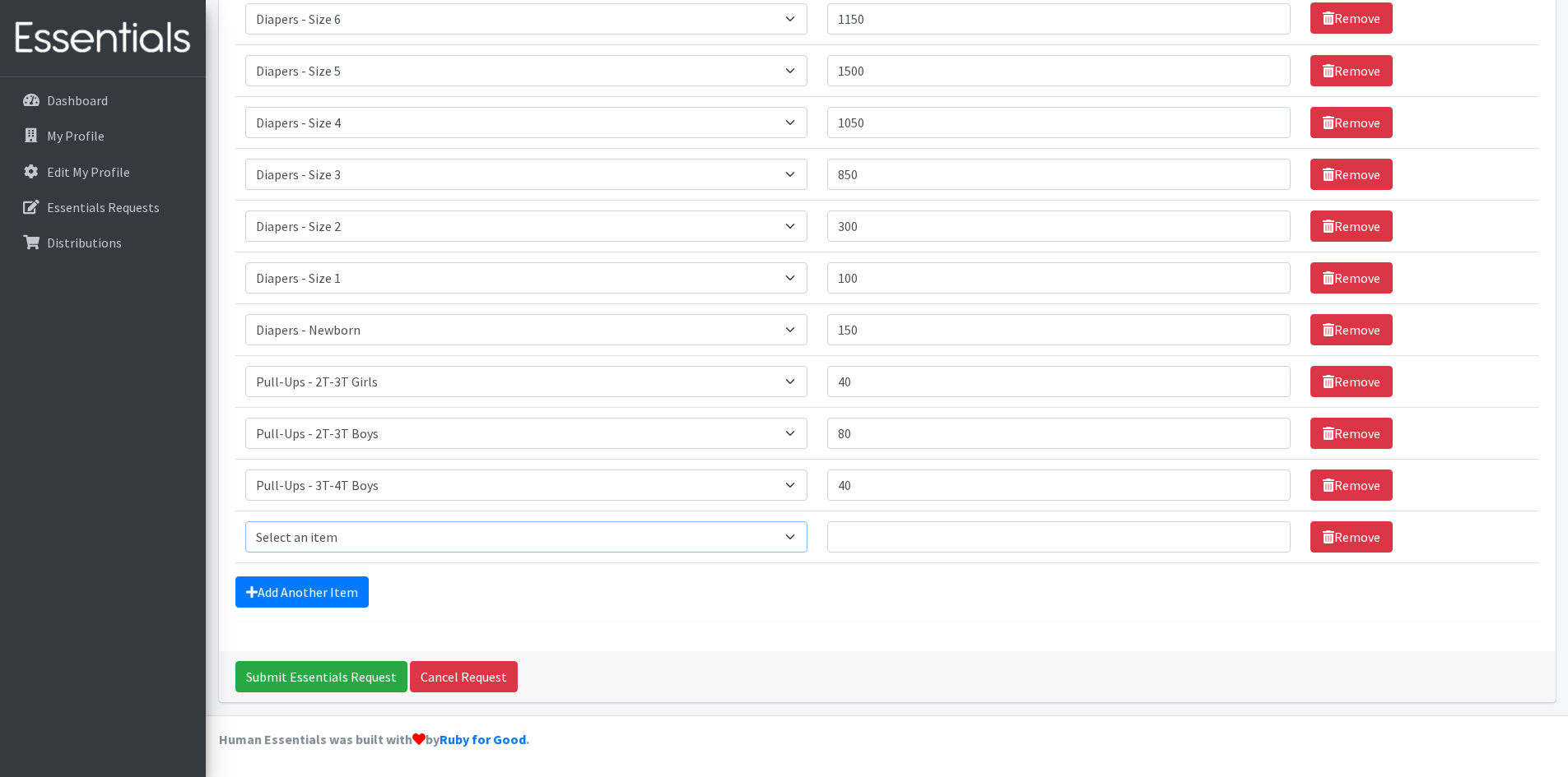
click at [278, 537] on select "Select an item Diapers - Newborn Diapers - Preemie Diapers - Size 1 Diapers - S…" at bounding box center [527, 537] width 563 height 32
select select "1301"
click at [245, 522] on select "Select an item Diapers - Newborn Diapers - Preemie Diapers - Size 1 Diapers - S…" at bounding box center [527, 537] width 563 height 32
click at [869, 533] on input "Quantity" at bounding box center [1058, 537] width 463 height 32
type input "40"
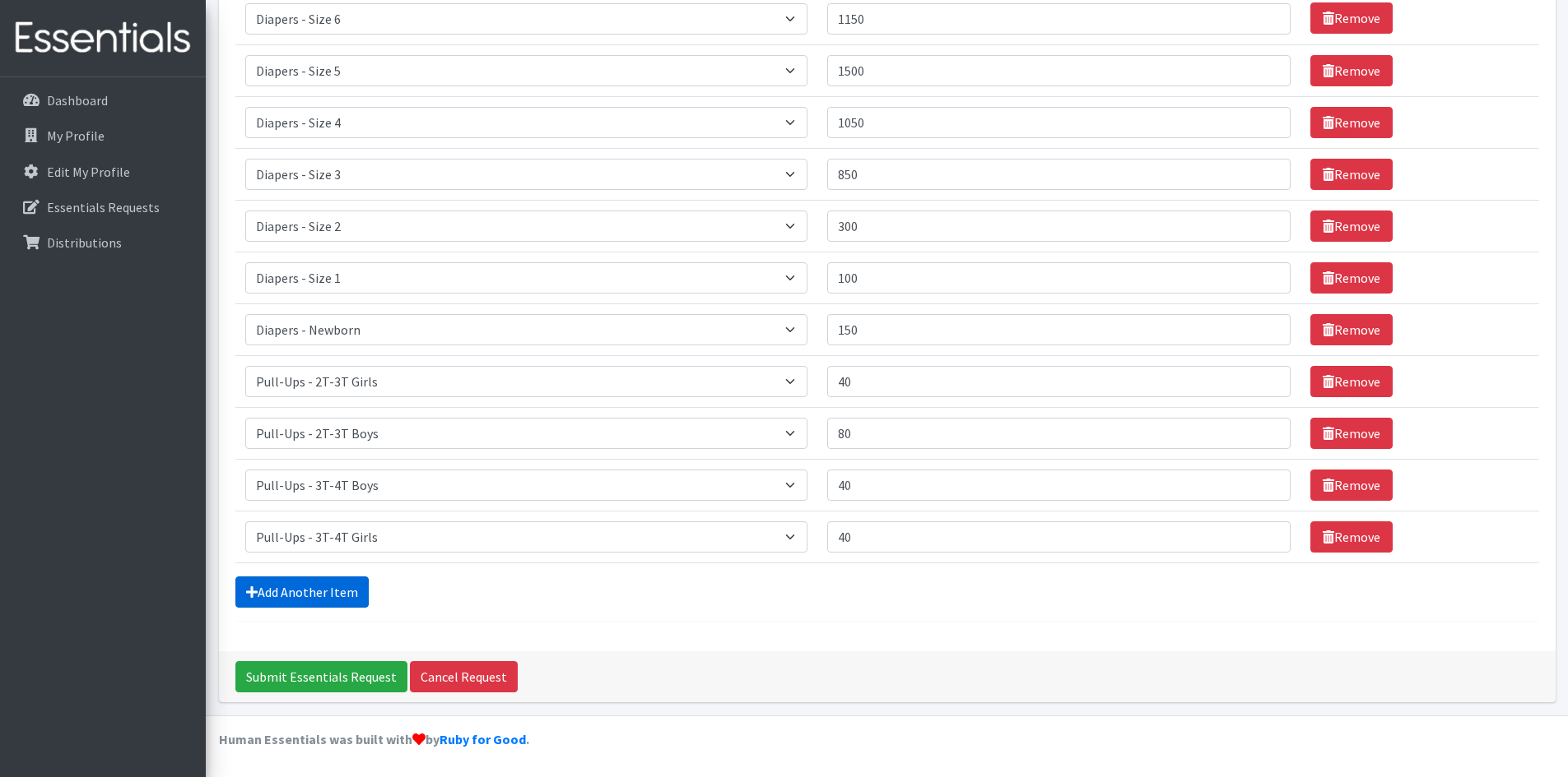
click at [343, 600] on link "Add Another Item" at bounding box center [302, 592] width 134 height 32
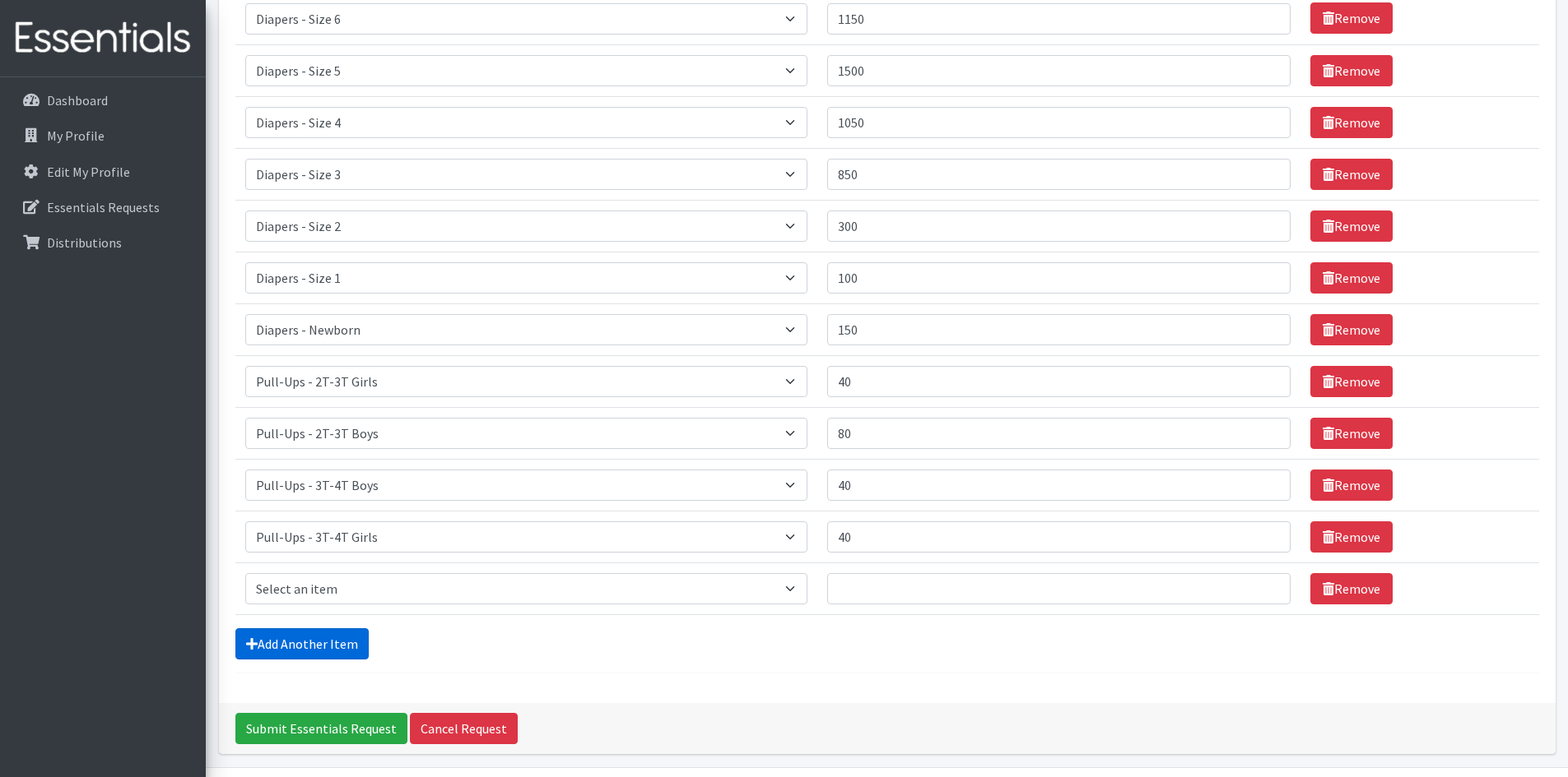
scroll to position [314, 0]
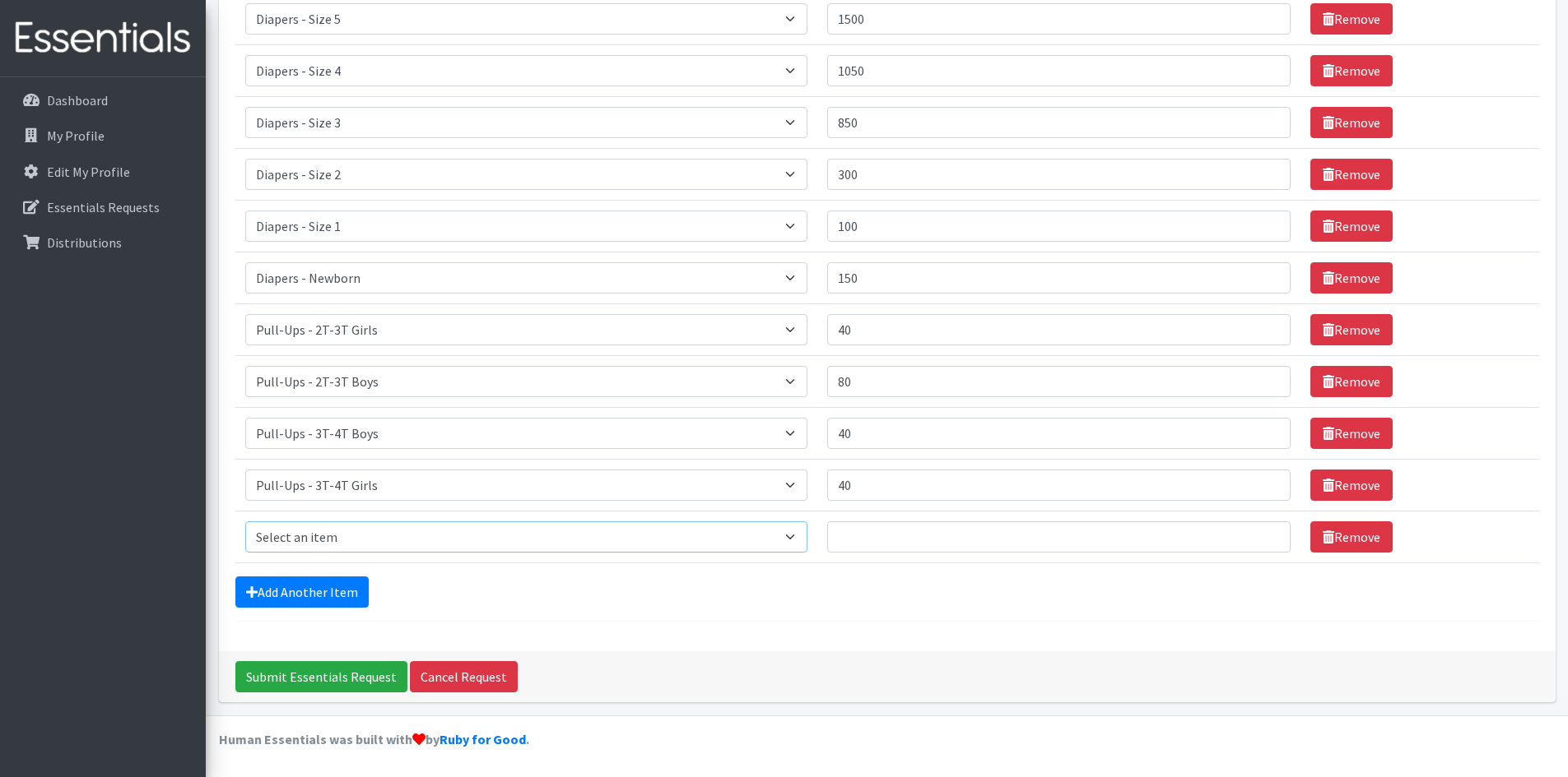
click at [281, 538] on select "Select an item Diapers - Newborn Diapers - Preemie Diapers - Size 1 Diapers - S…" at bounding box center [527, 537] width 563 height 32
select select "1302"
click at [245, 522] on select "Select an item Diapers - Newborn Diapers - Preemie Diapers - Size 1 Diapers - S…" at bounding box center [527, 537] width 563 height 32
click at [1004, 544] on input "Quantity" at bounding box center [1058, 537] width 463 height 32
type input "80"
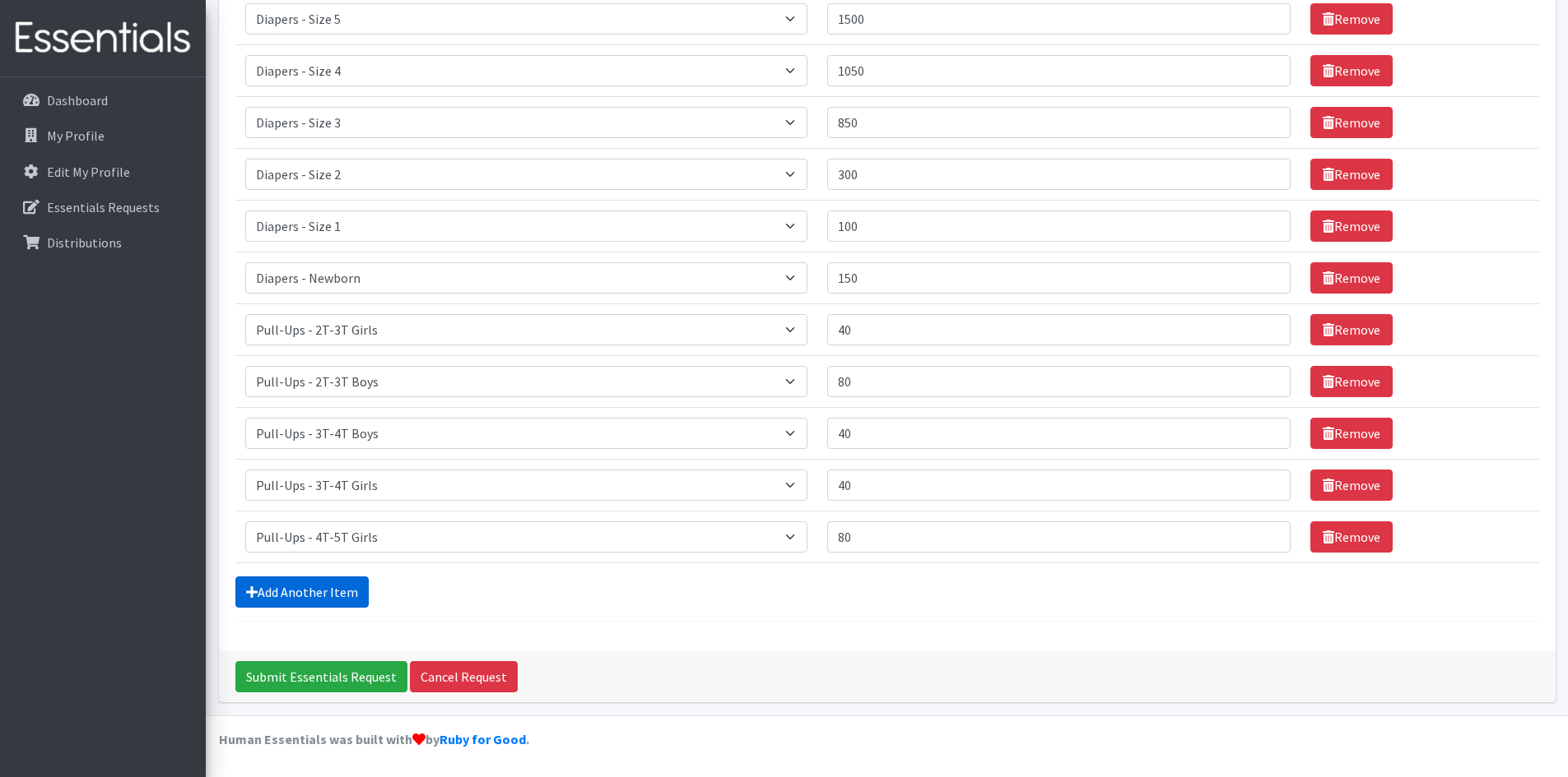
click at [364, 586] on link "Add Another Item" at bounding box center [302, 592] width 134 height 32
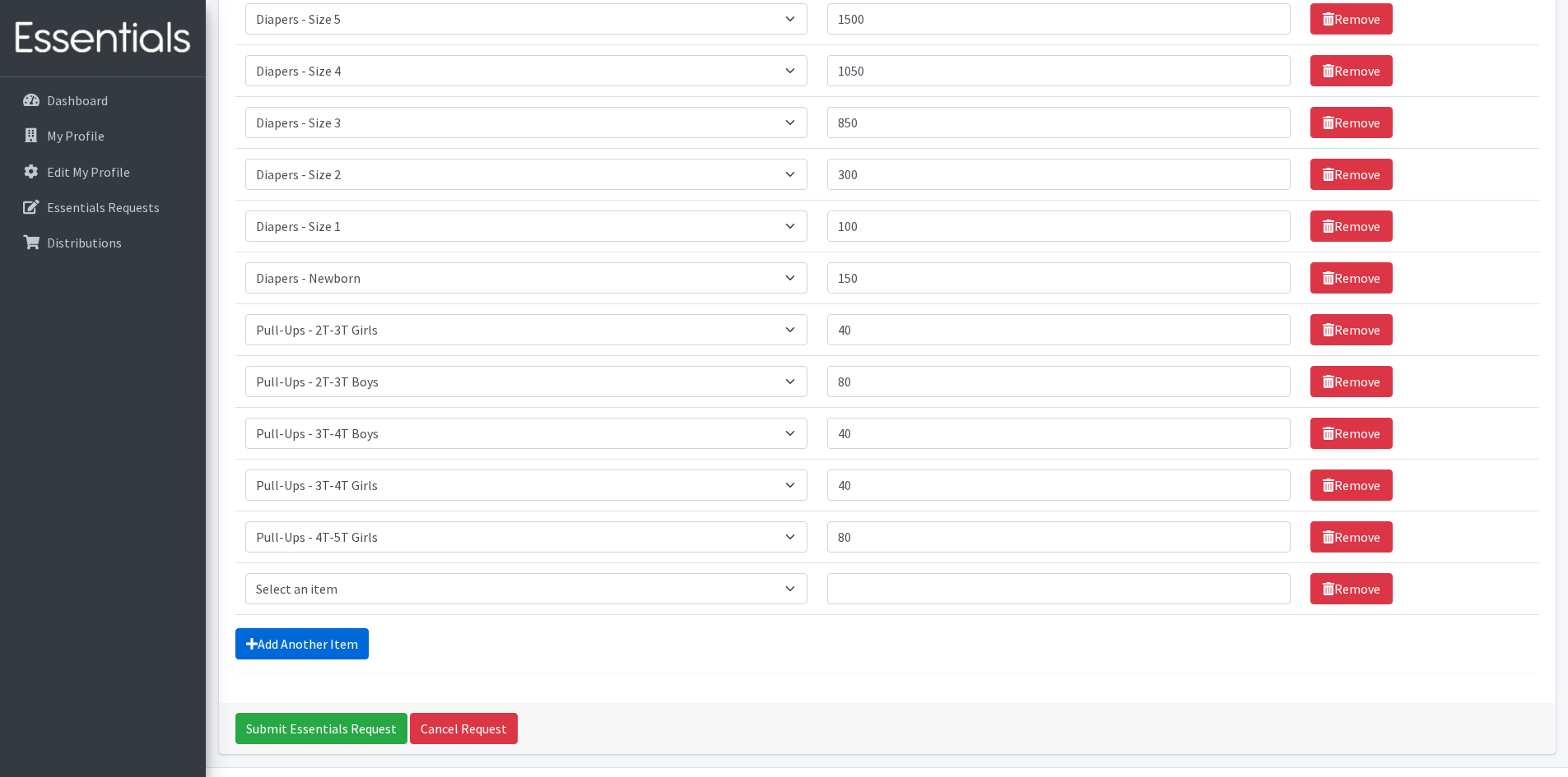
scroll to position [366, 0]
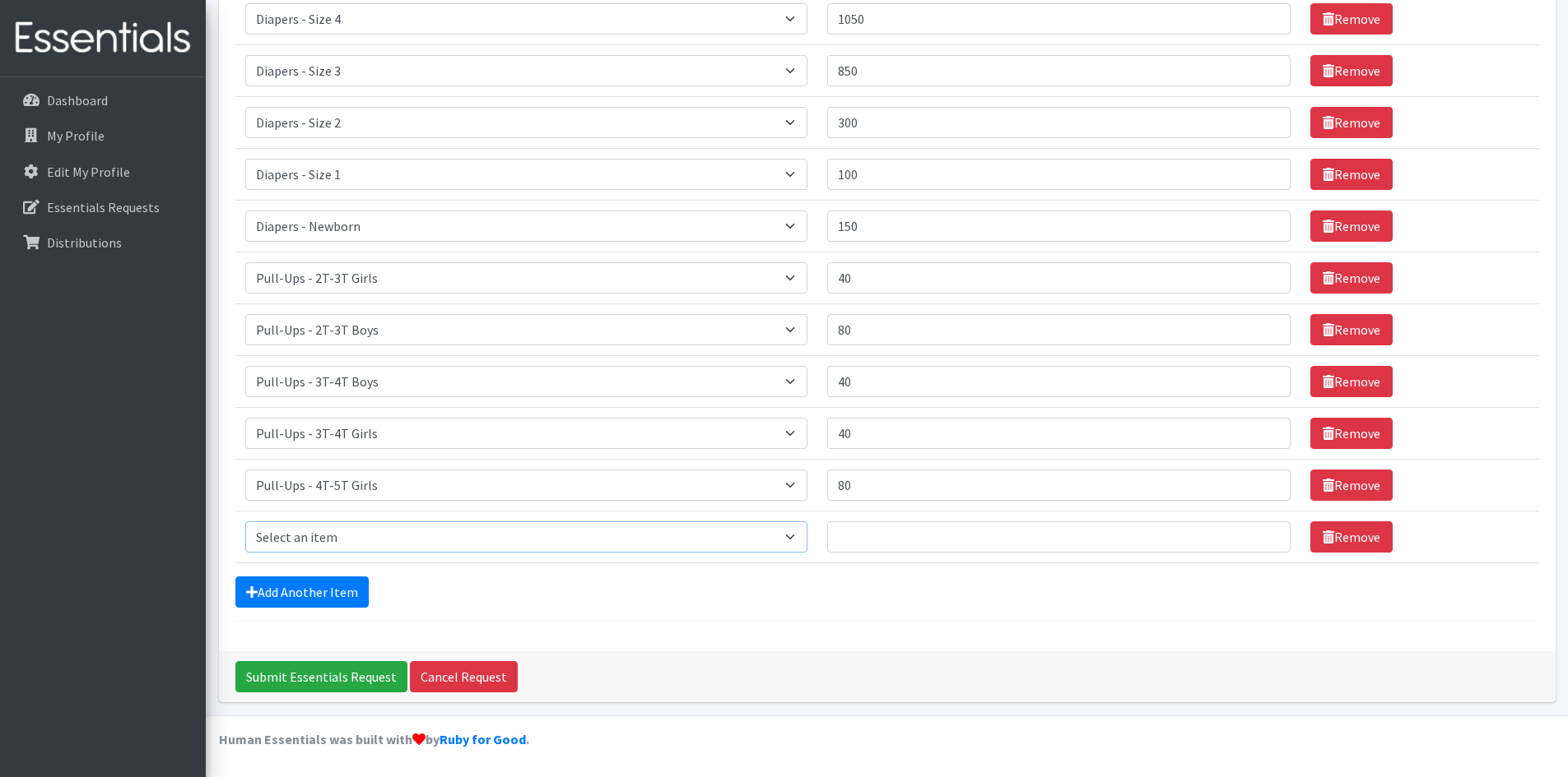
click at [340, 540] on select "Select an item Diapers - Newborn Diapers - Preemie Diapers - Size 1 Diapers - S…" at bounding box center [527, 537] width 563 height 32
select select "87"
click at [245, 522] on select "Select an item Diapers - Newborn Diapers - Preemie Diapers - Size 1 Diapers - S…" at bounding box center [527, 537] width 563 height 32
click at [897, 533] on input "Quantity" at bounding box center [1058, 537] width 463 height 32
type input "138"
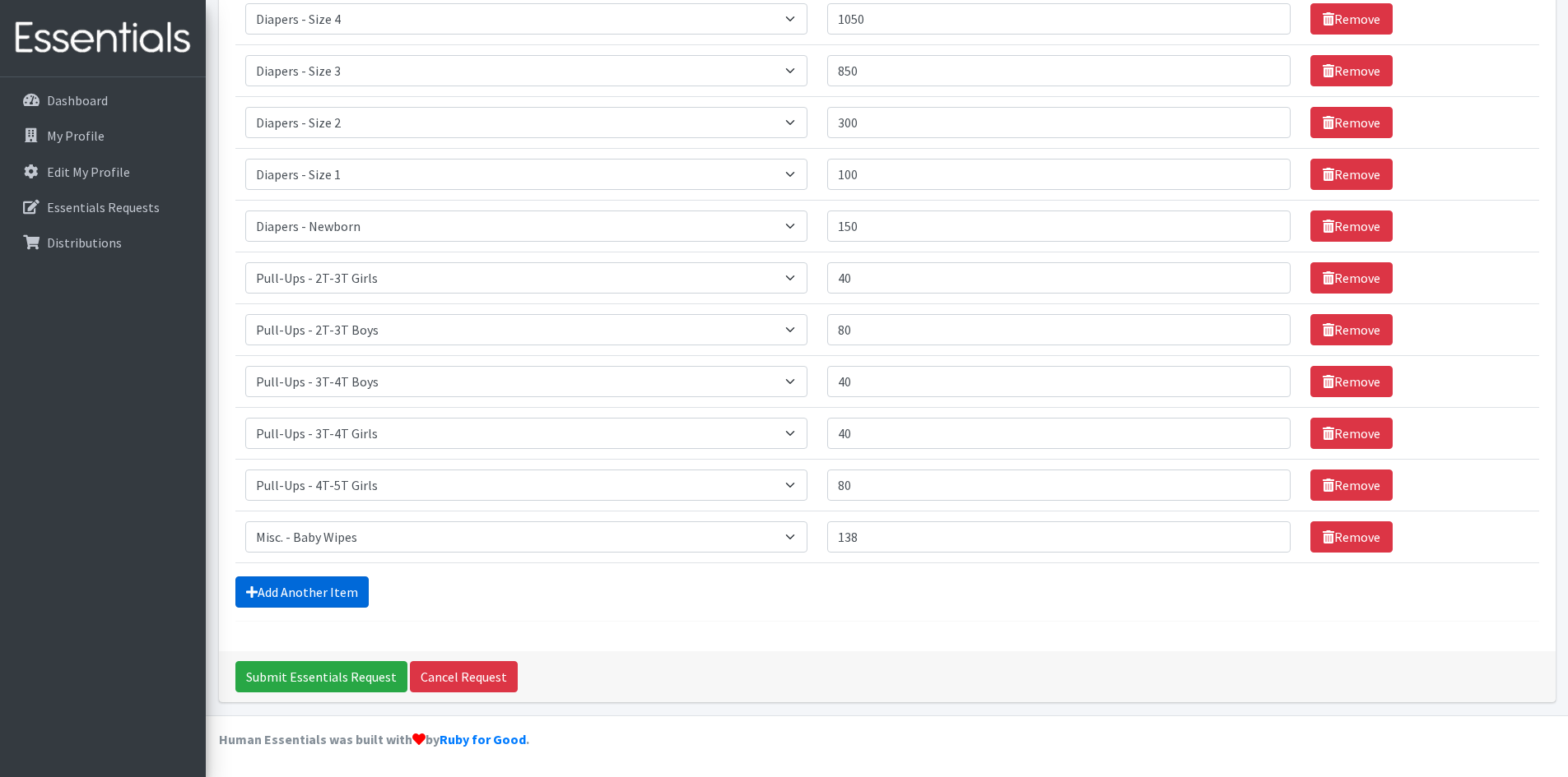
click at [300, 598] on link "Add Another Item" at bounding box center [302, 592] width 134 height 32
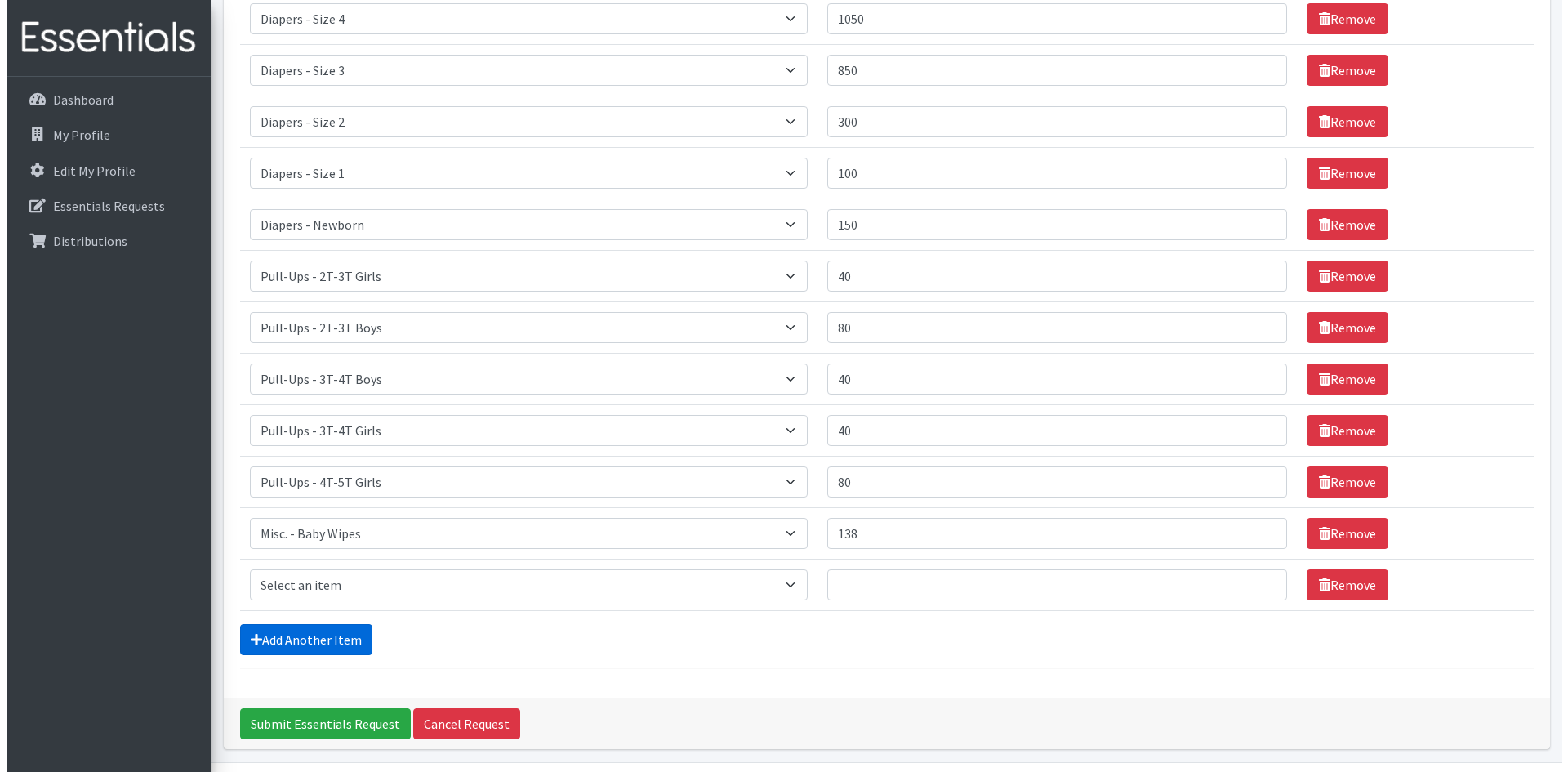
scroll to position [415, 0]
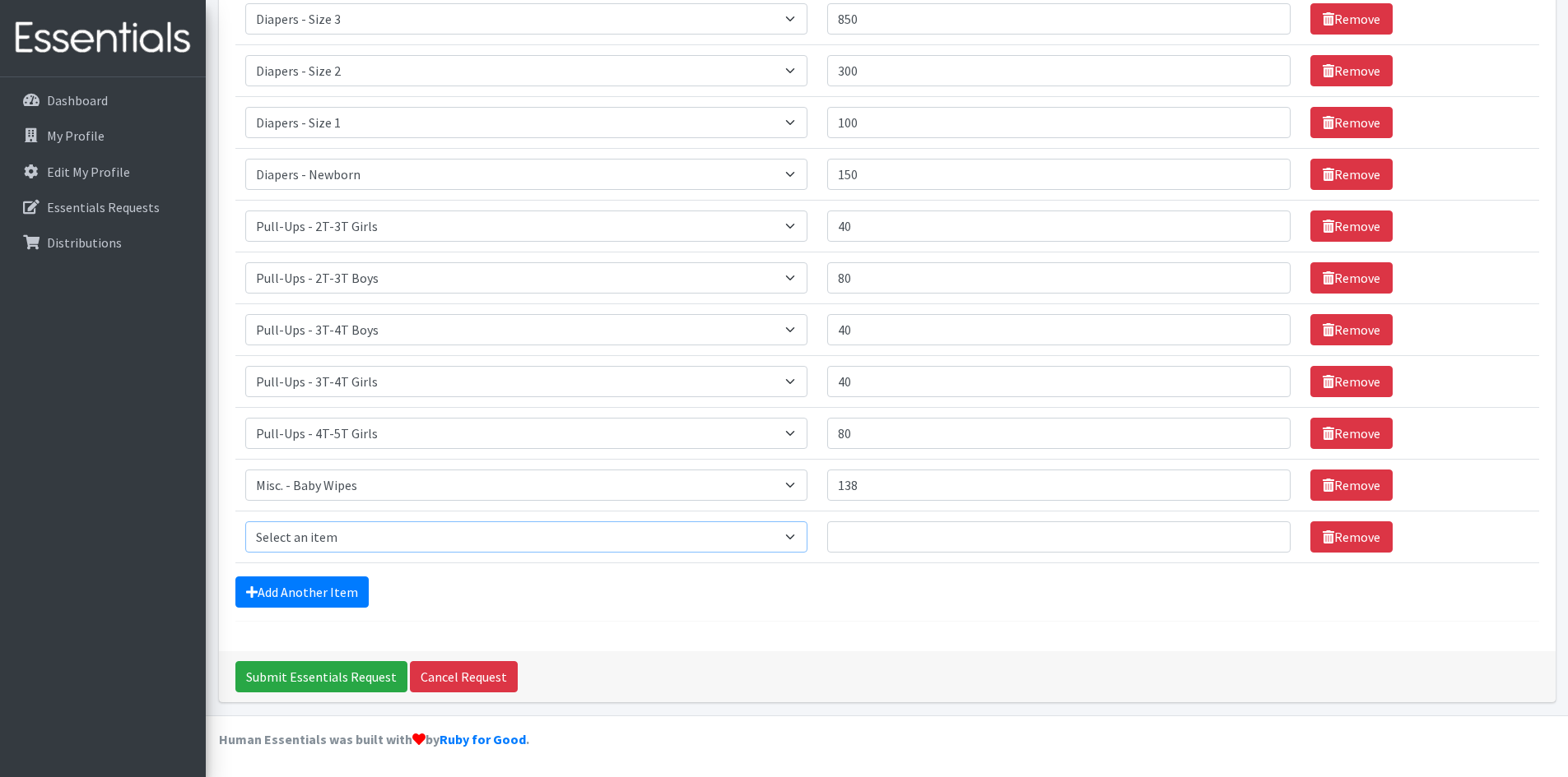
click at [309, 524] on select "Select an item Diapers - Newborn Diapers - Preemie Diapers - Size 1 Diapers - S…" at bounding box center [527, 537] width 563 height 32
select select "9067"
click at [245, 522] on select "Select an item Diapers - Newborn Diapers - Preemie Diapers - Size 1 Diapers - S…" at bounding box center [527, 537] width 563 height 32
click at [883, 541] on input "Quantity" at bounding box center [1058, 537] width 463 height 32
click at [915, 547] on input "15" at bounding box center [1058, 537] width 463 height 32
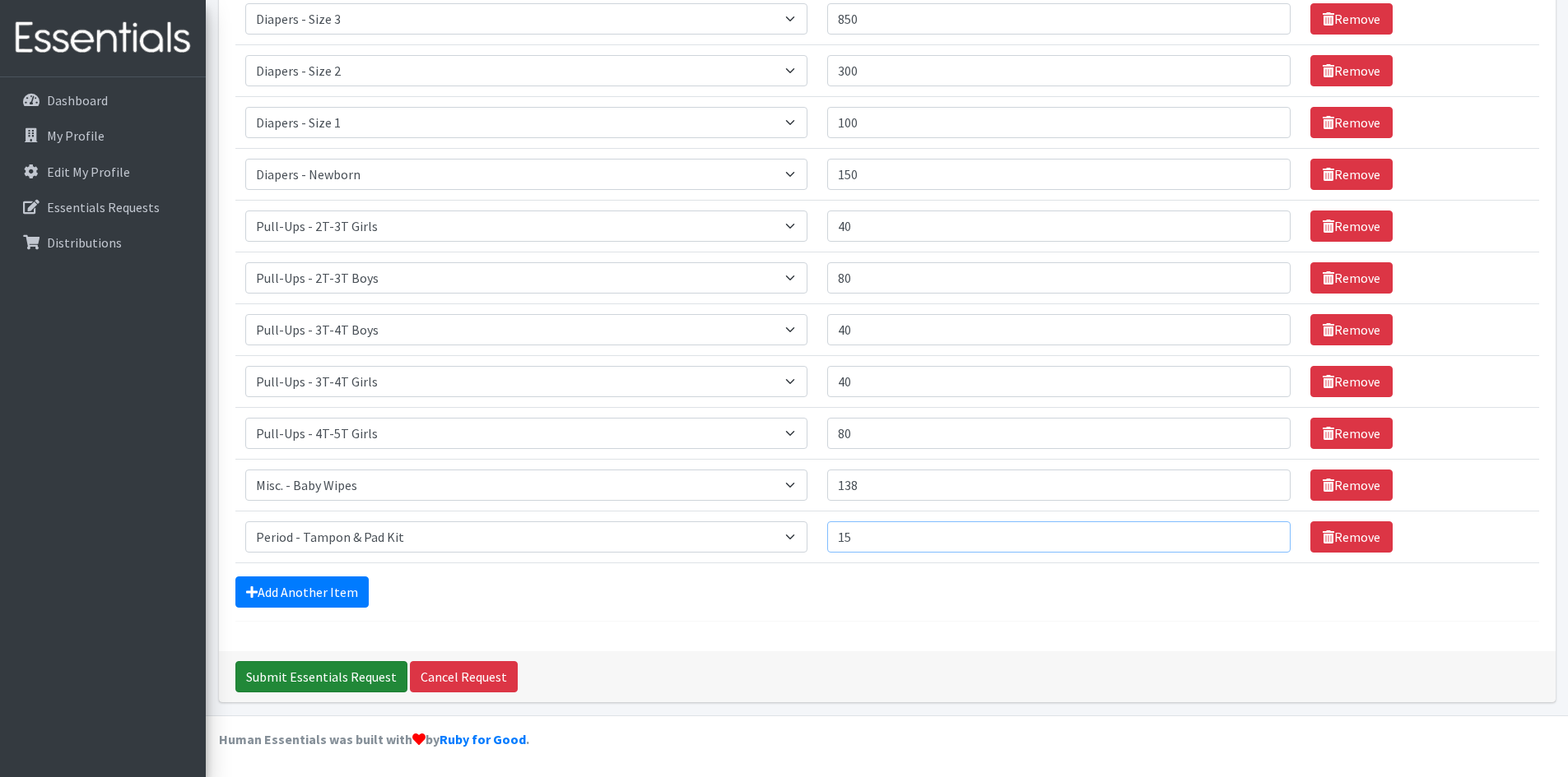
type input "15"
click at [292, 688] on input "Submit Essentials Request" at bounding box center [320, 677] width 172 height 32
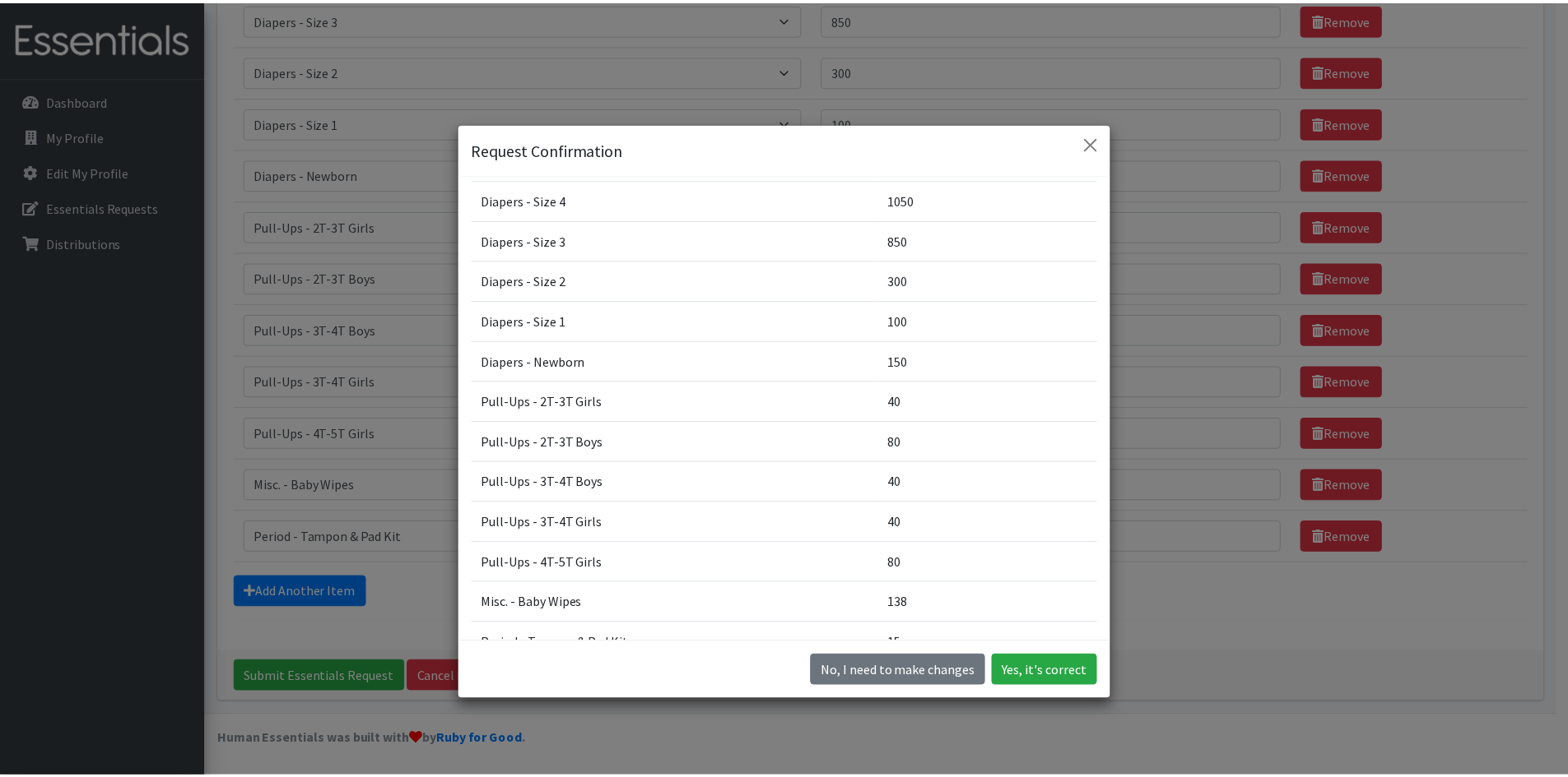
scroll to position [237, 0]
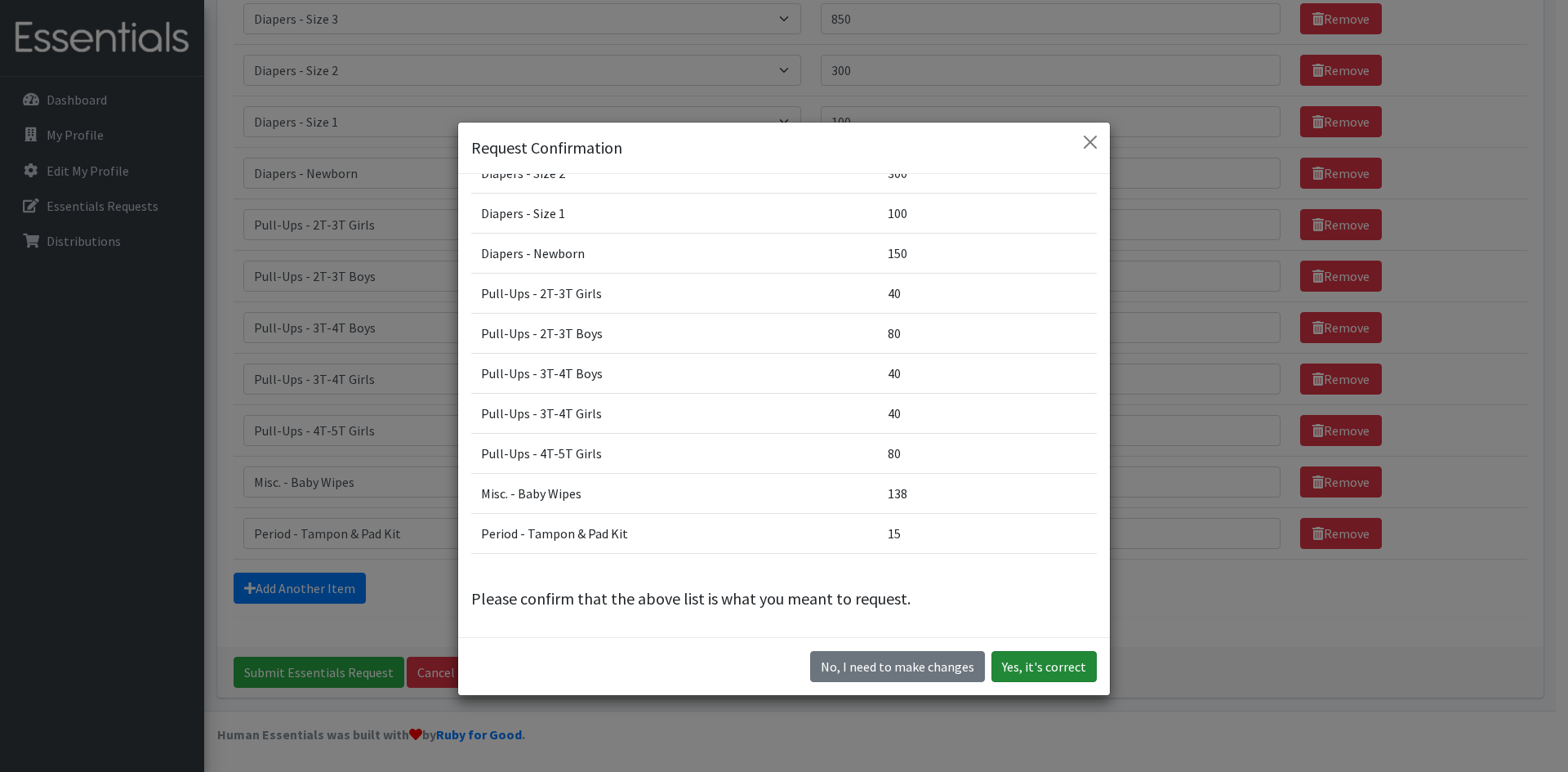
click at [1050, 667] on button "Yes, it's correct" at bounding box center [1044, 667] width 105 height 31
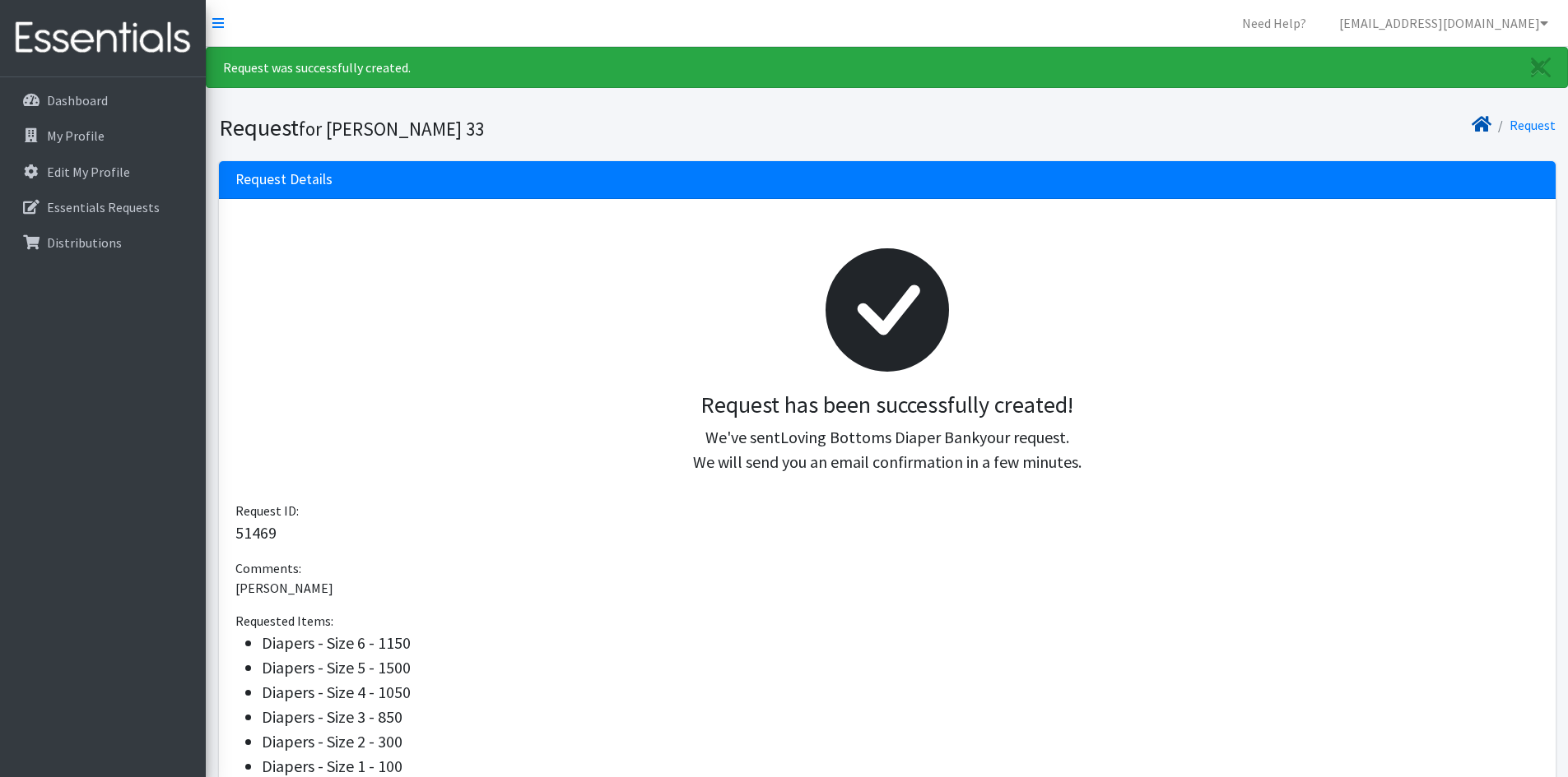
click at [1486, 123] on icon at bounding box center [1481, 124] width 20 height 13
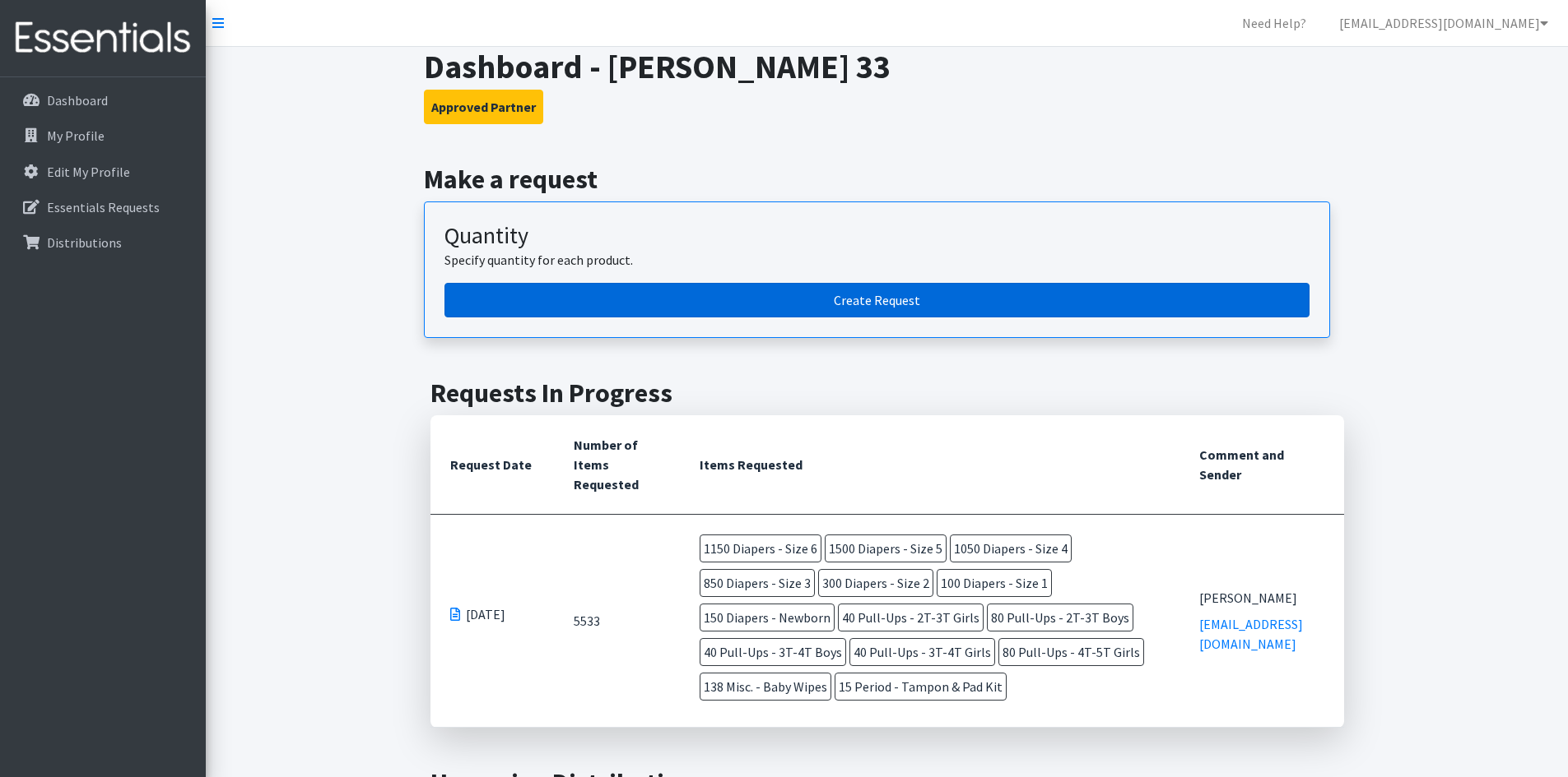
click at [858, 301] on link "Create Request" at bounding box center [876, 300] width 865 height 34
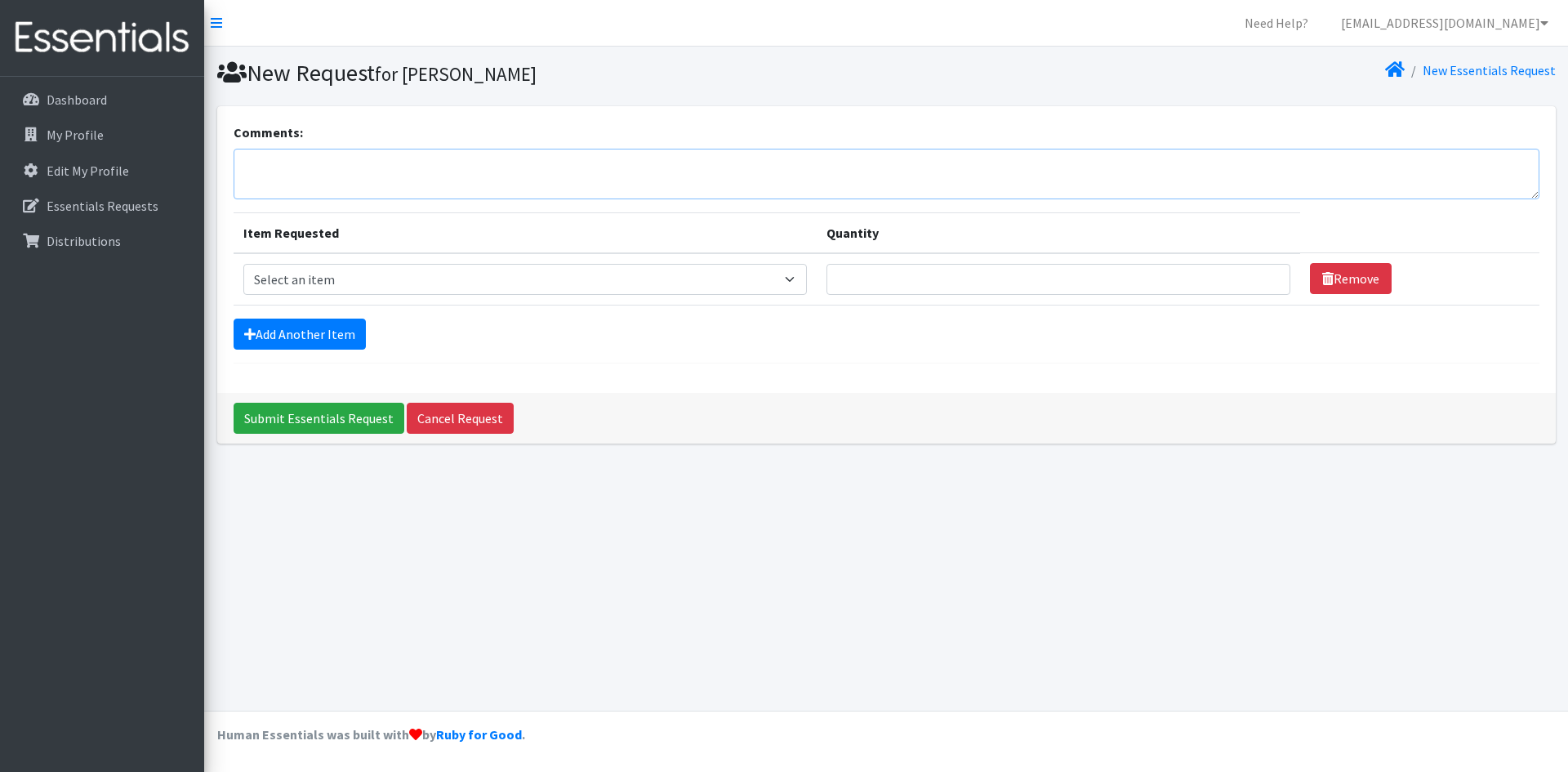
click at [563, 177] on textarea "Comments:" at bounding box center [886, 173] width 1306 height 51
type textarea "pre-k"
click at [412, 279] on select "Select an item Diapers - Newborn Diapers - Preemie Diapers - Size 1 Diapers - S…" at bounding box center [525, 279] width 564 height 31
select select "1301"
click at [243, 264] on select "Select an item Diapers - Newborn Diapers - Preemie Diapers - Size 1 Diapers - S…" at bounding box center [525, 279] width 564 height 31
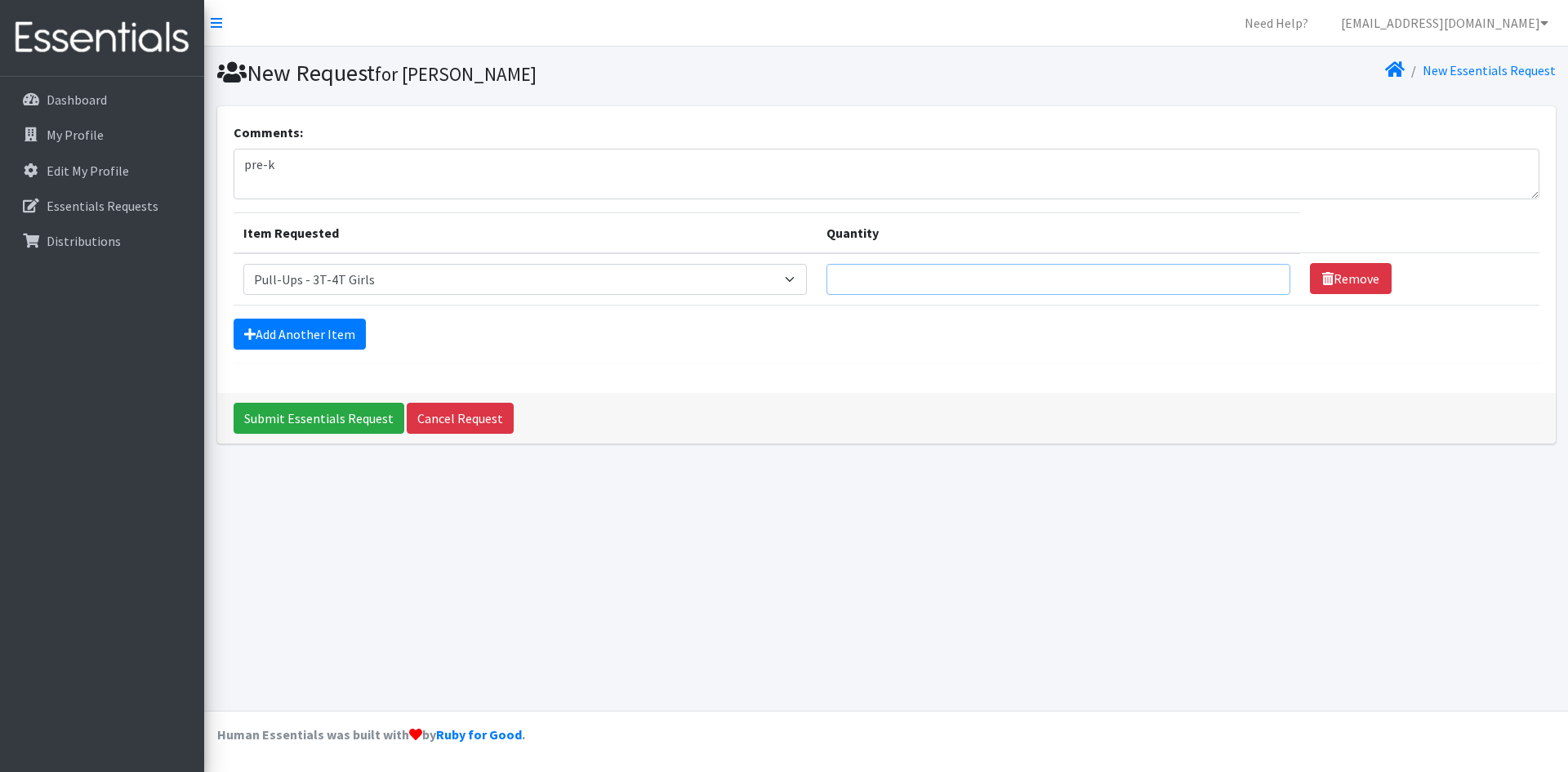
click at [902, 282] on input "Quantity" at bounding box center [1058, 279] width 464 height 31
type input "80"
click at [298, 325] on link "Add Another Item" at bounding box center [300, 335] width 133 height 31
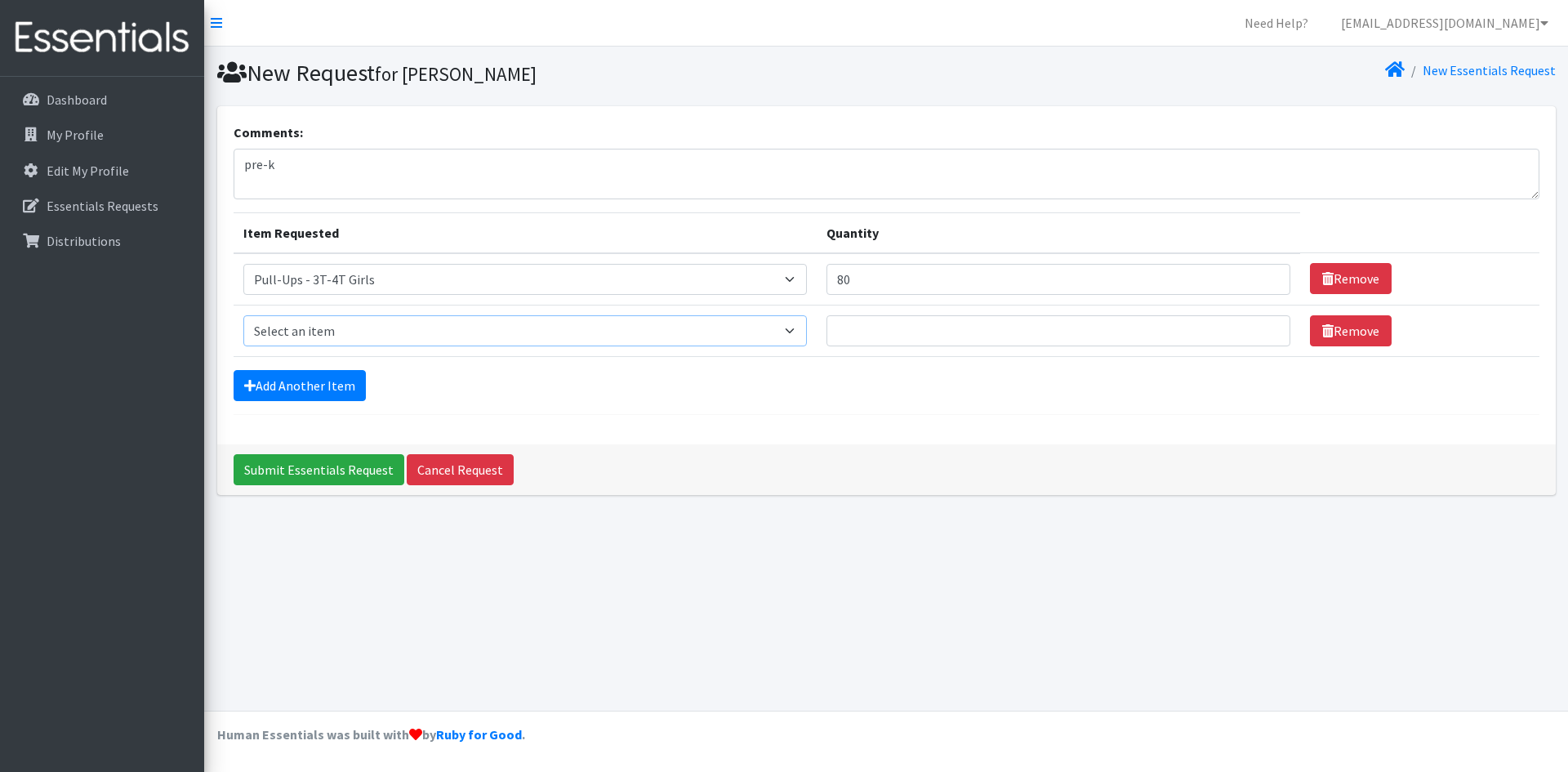
click at [298, 325] on select "Select an item Diapers - Newborn Diapers - Preemie Diapers - Size 1 Diapers - S…" at bounding box center [525, 331] width 564 height 31
select select "79"
click at [243, 315] on select "Select an item Diapers - Newborn Diapers - Preemie Diapers - Size 1 Diapers - S…" at bounding box center [525, 331] width 564 height 31
click at [973, 334] on input "Quantity" at bounding box center [1058, 331] width 464 height 31
type input "220"
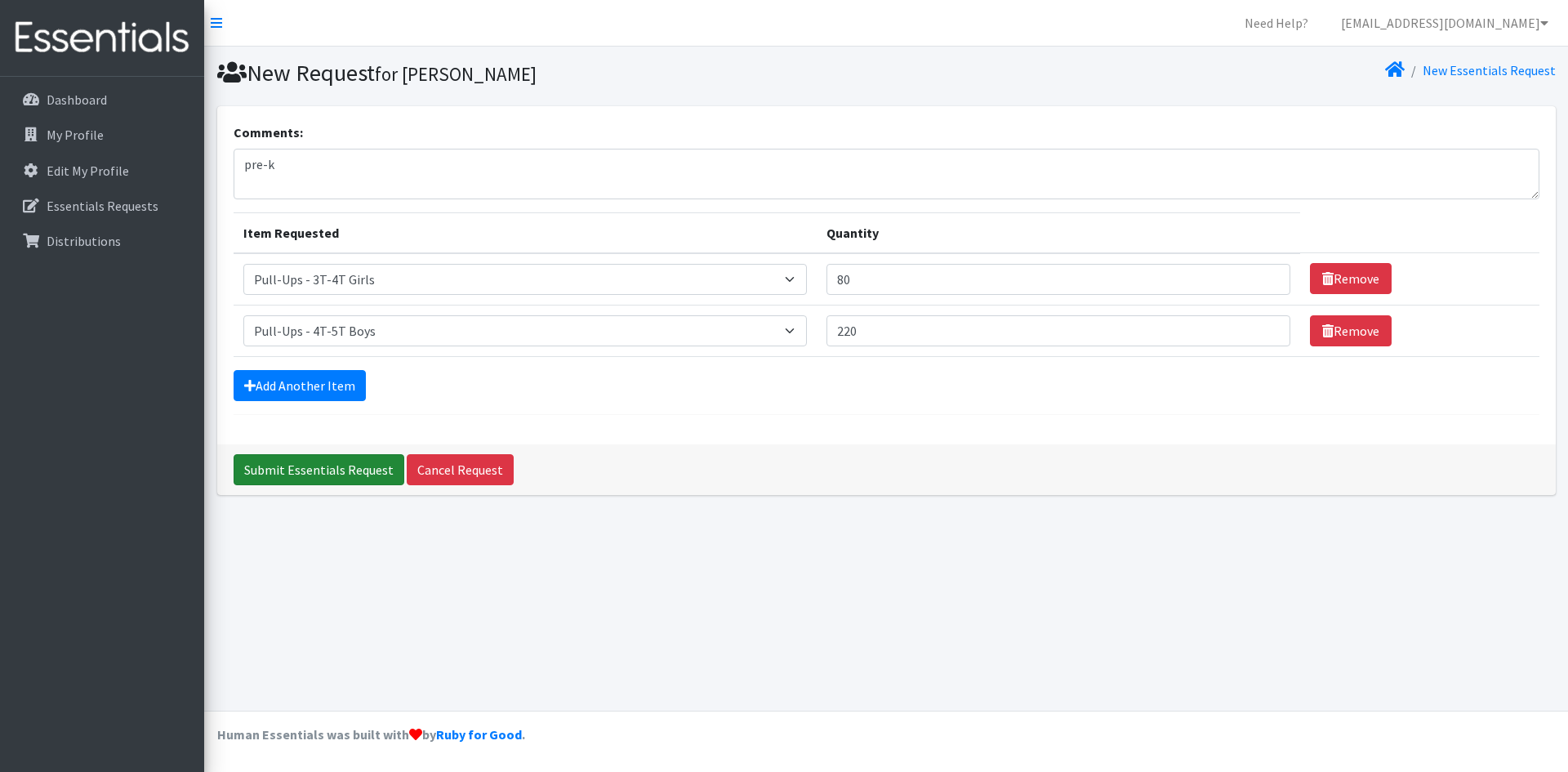
click at [377, 471] on input "Submit Essentials Request" at bounding box center [318, 470] width 171 height 31
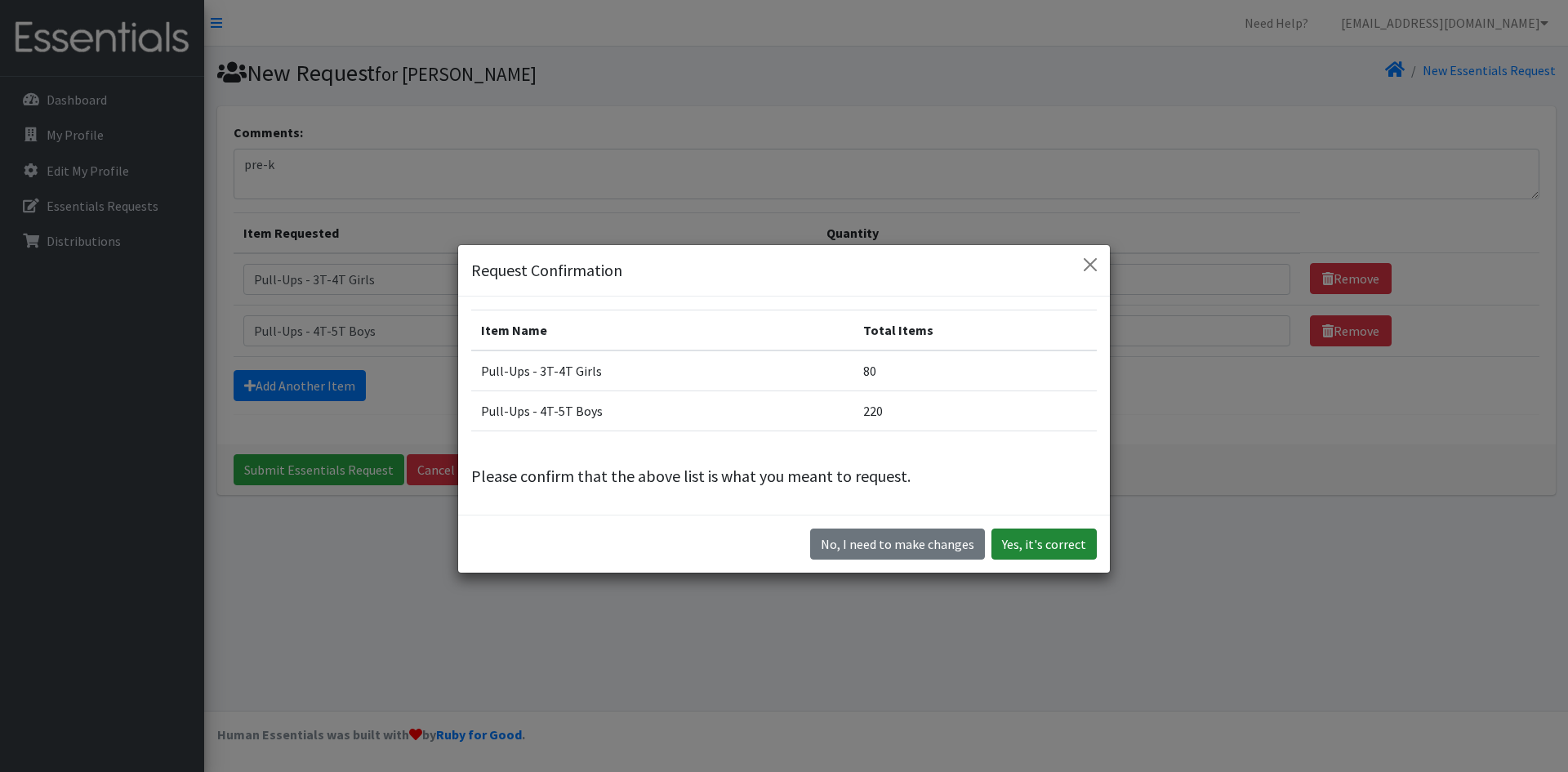
click at [1029, 545] on button "Yes, it's correct" at bounding box center [1044, 544] width 105 height 31
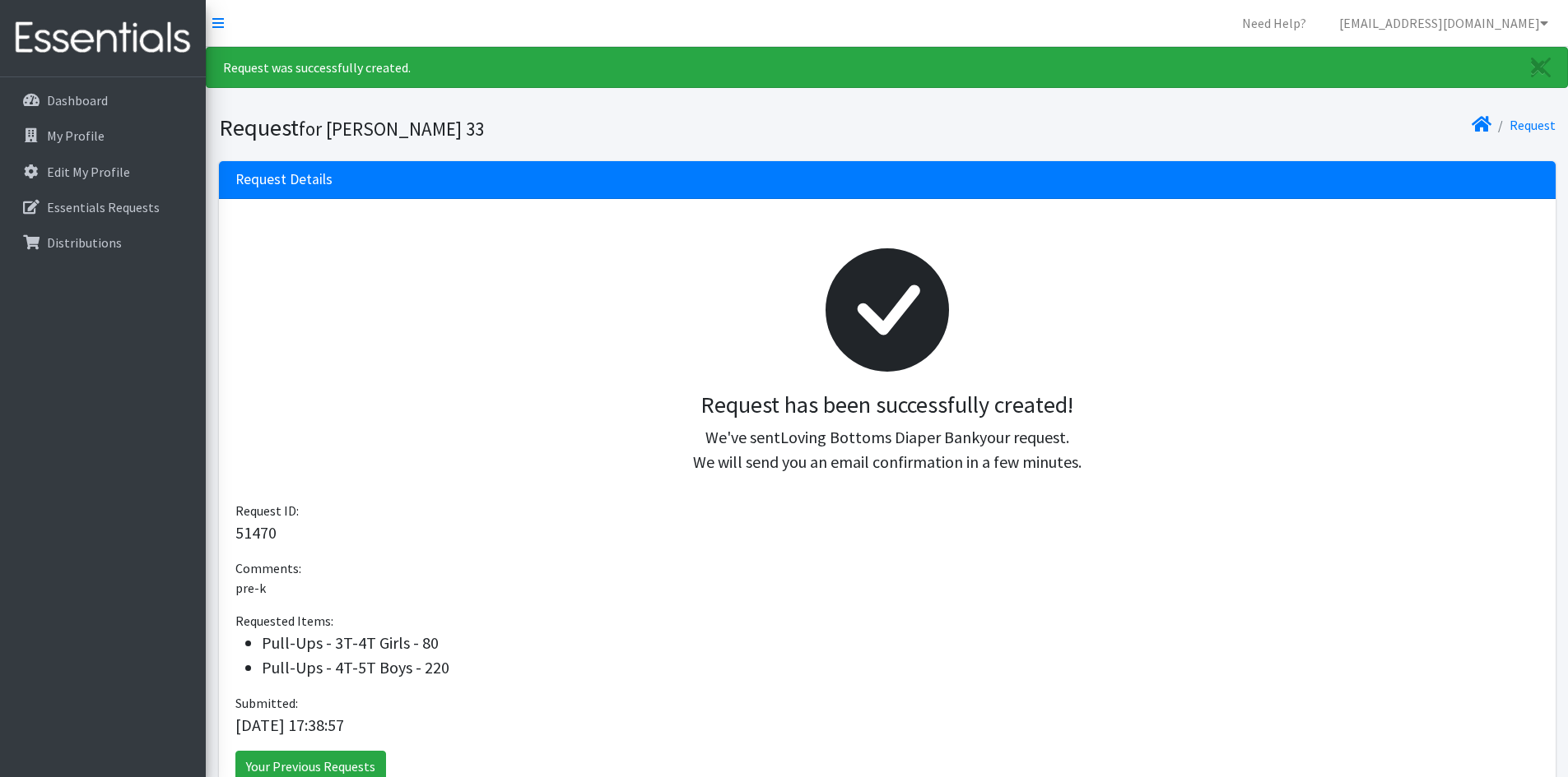
click at [1469, 134] on div "Request" at bounding box center [1224, 127] width 675 height 29
click at [1479, 126] on icon at bounding box center [1481, 124] width 20 height 13
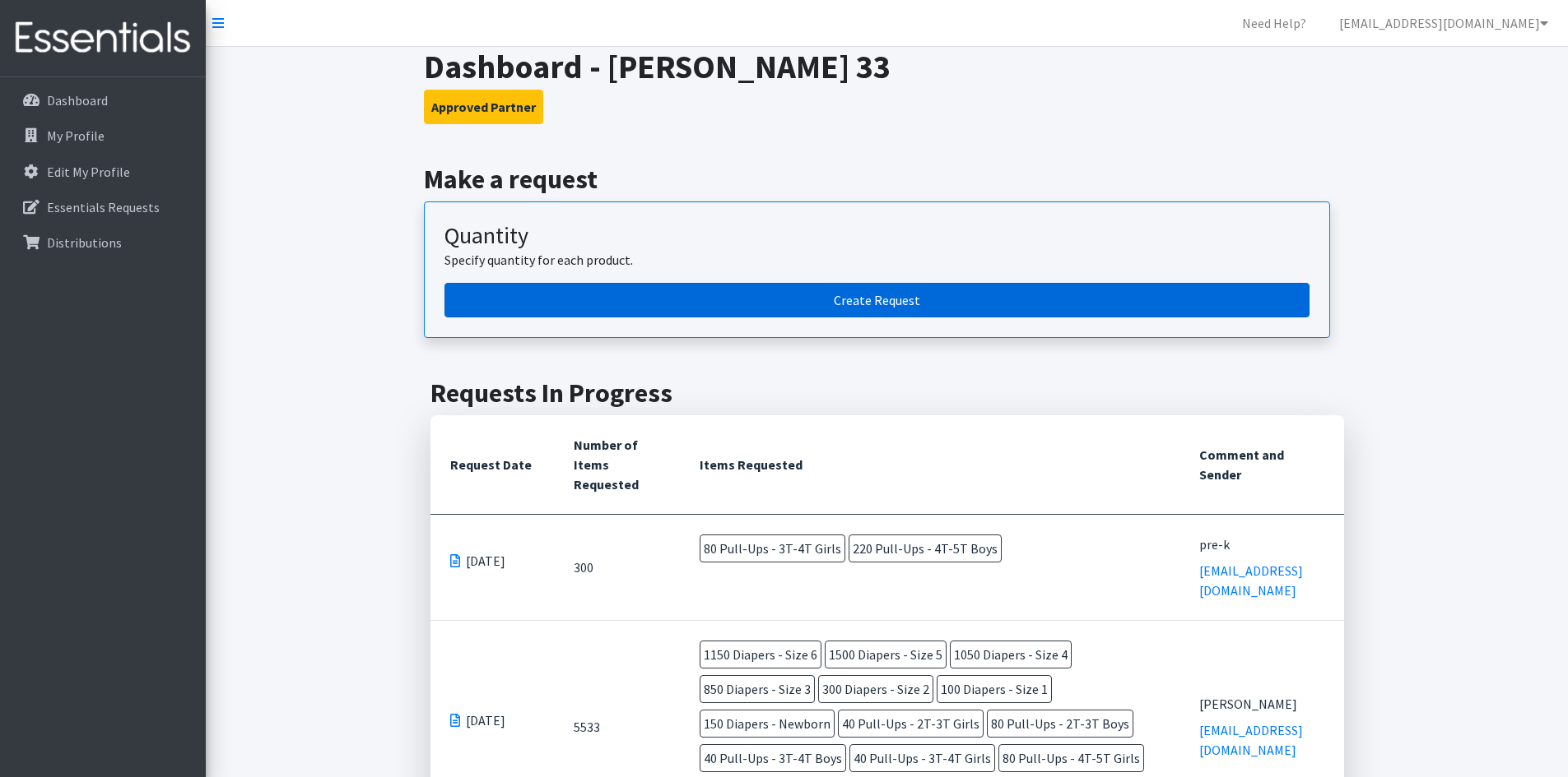
click at [879, 309] on link "Create Request" at bounding box center [876, 300] width 865 height 34
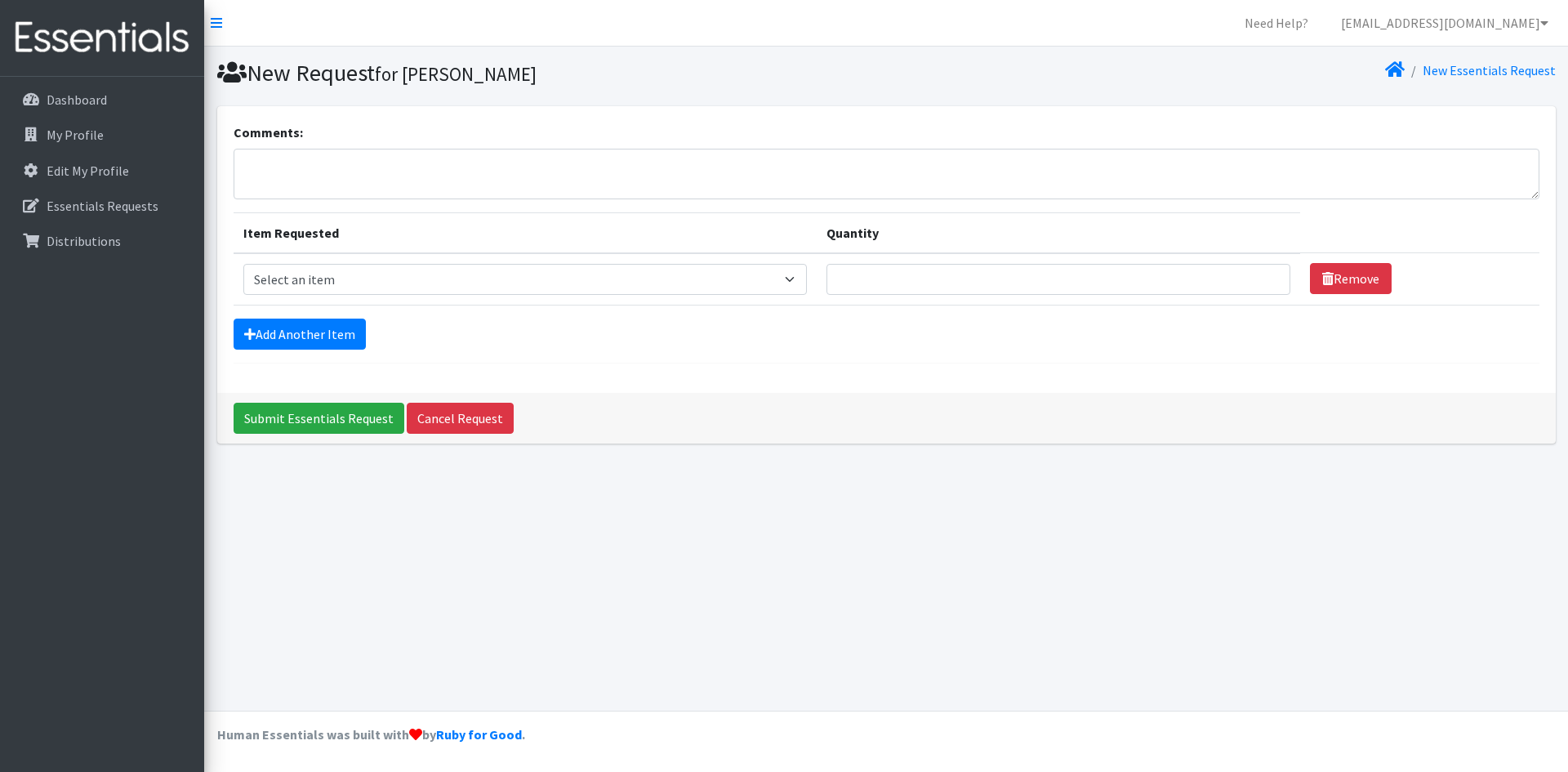
click at [557, 144] on div "Comments:" at bounding box center [886, 160] width 1306 height 77
click at [548, 159] on textarea "Comments:" at bounding box center [886, 173] width 1306 height 51
type textarea "pre-k"
click at [346, 276] on select "Select an item Diapers - Newborn Diapers - Preemie Diapers - Size 1 Diapers - S…" at bounding box center [525, 279] width 564 height 31
select select "80"
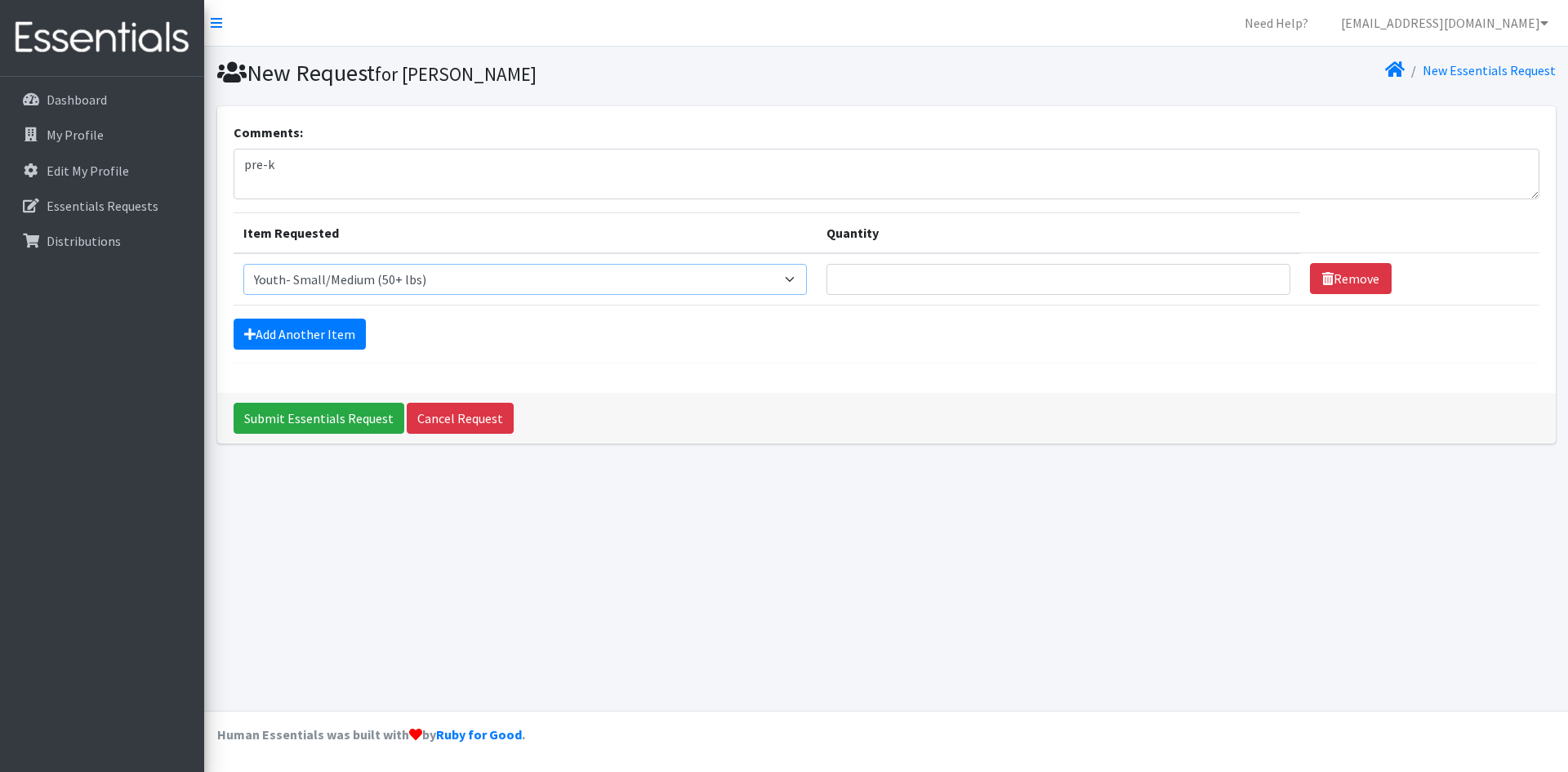
click at [243, 264] on select "Select an item Diapers - Newborn Diapers - Preemie Diapers - Size 1 Diapers - S…" at bounding box center [525, 279] width 564 height 31
click at [905, 277] on input "Quantity" at bounding box center [1058, 279] width 464 height 31
type input "1"
click at [346, 412] on input "Submit Essentials Request" at bounding box center [318, 419] width 171 height 31
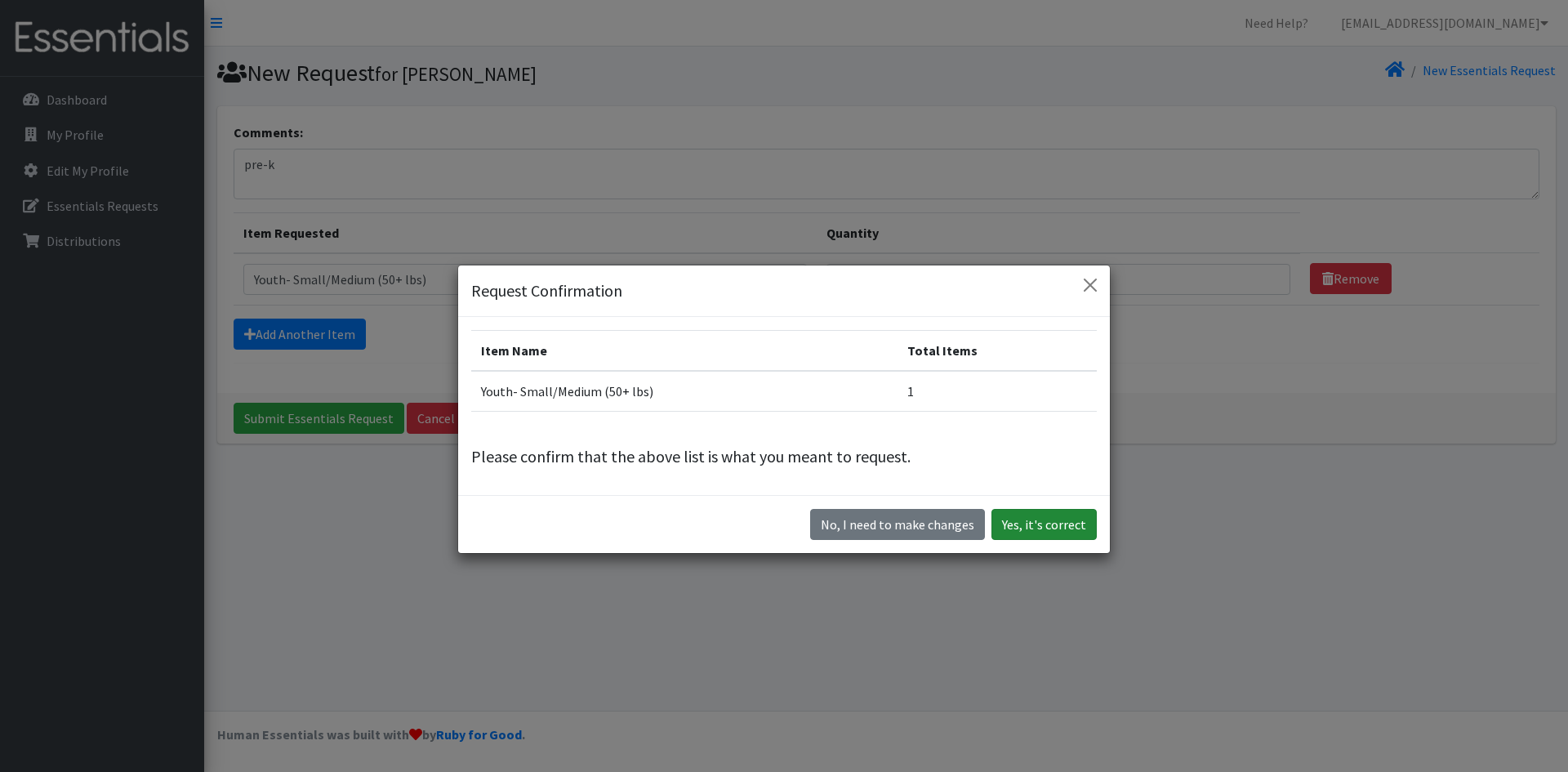
click at [1043, 523] on button "Yes, it's correct" at bounding box center [1044, 525] width 105 height 31
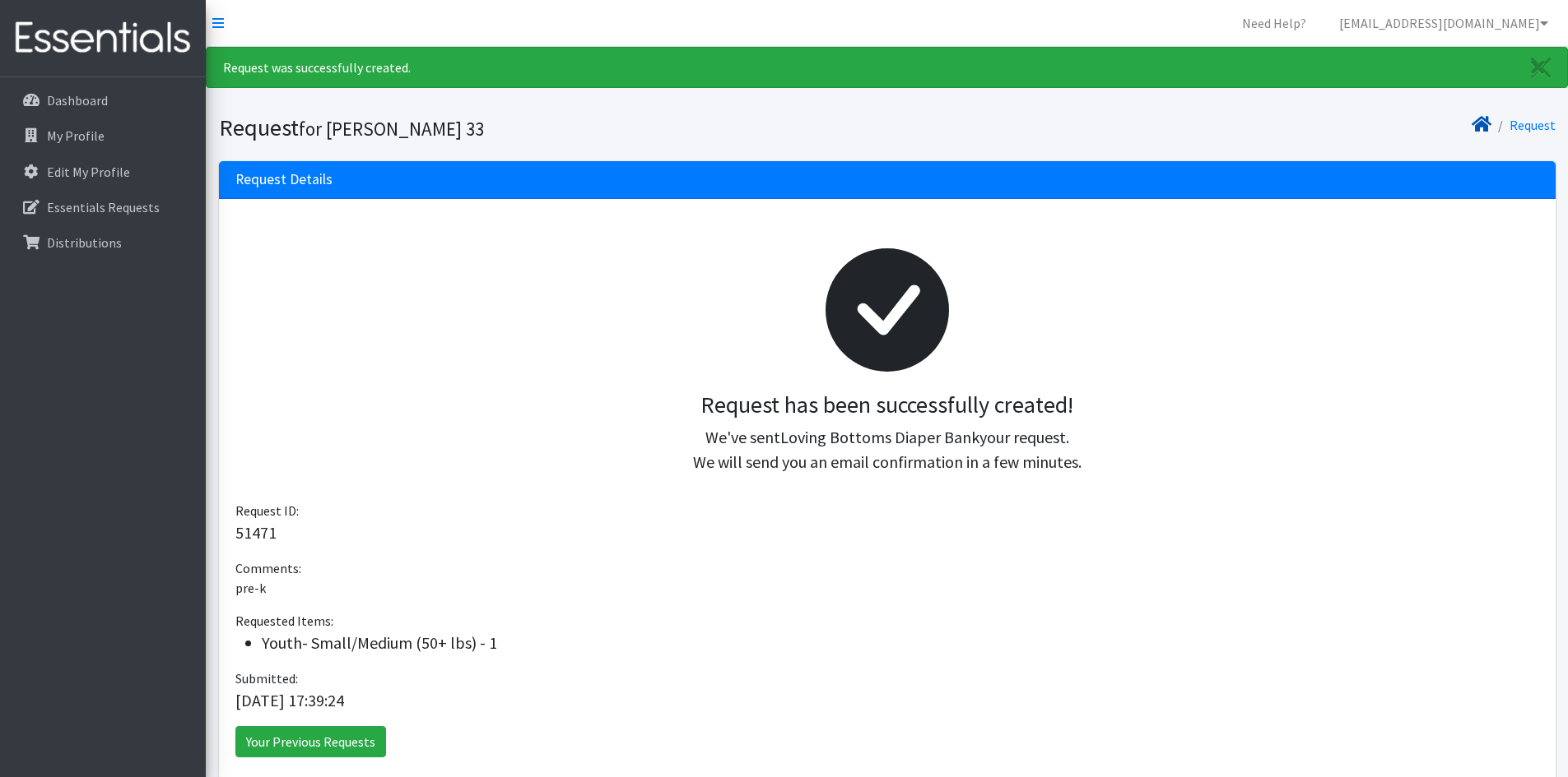
click at [1483, 127] on icon at bounding box center [1481, 124] width 20 height 13
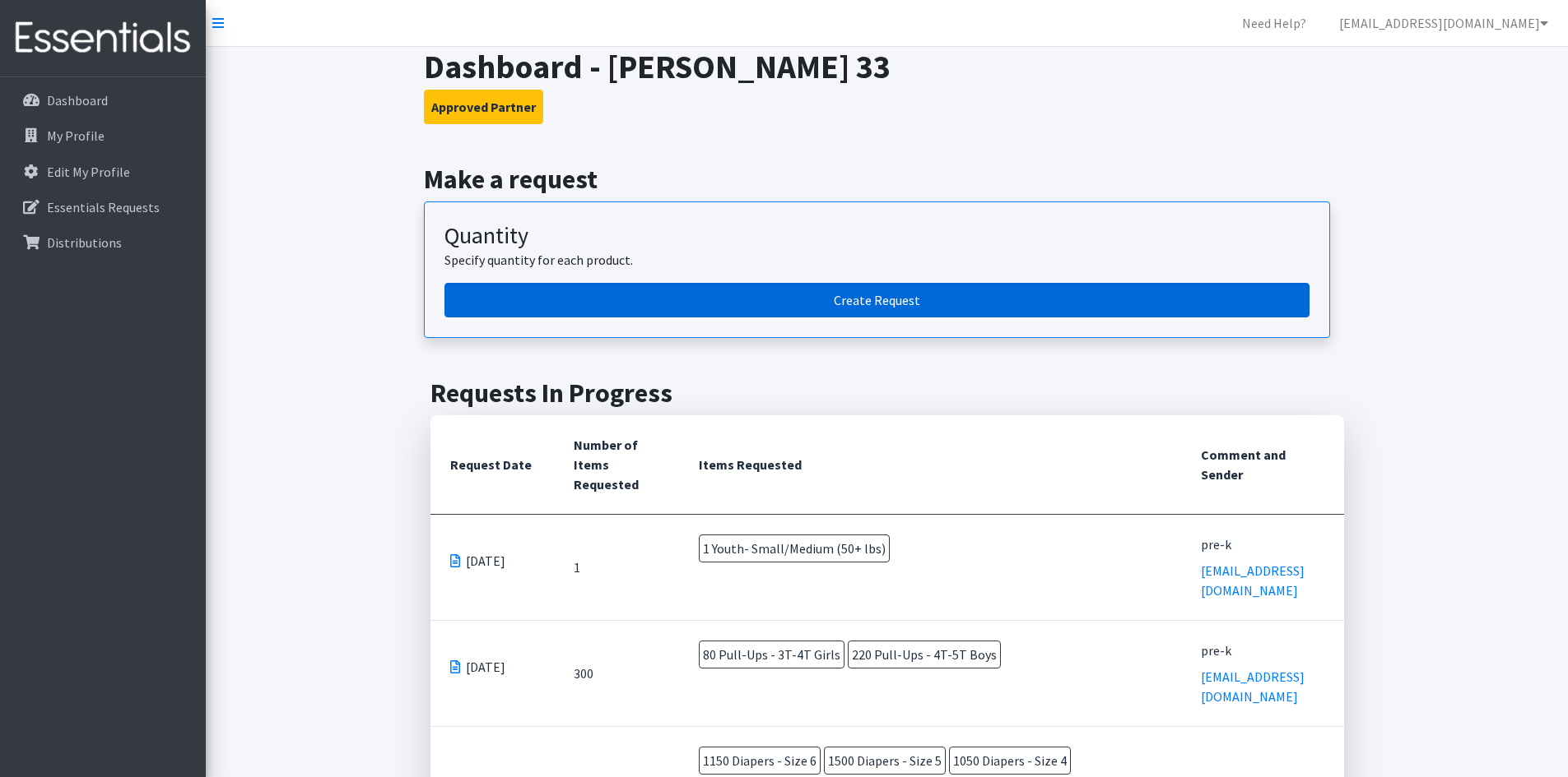
click at [1026, 290] on link "Create Request" at bounding box center [876, 300] width 865 height 34
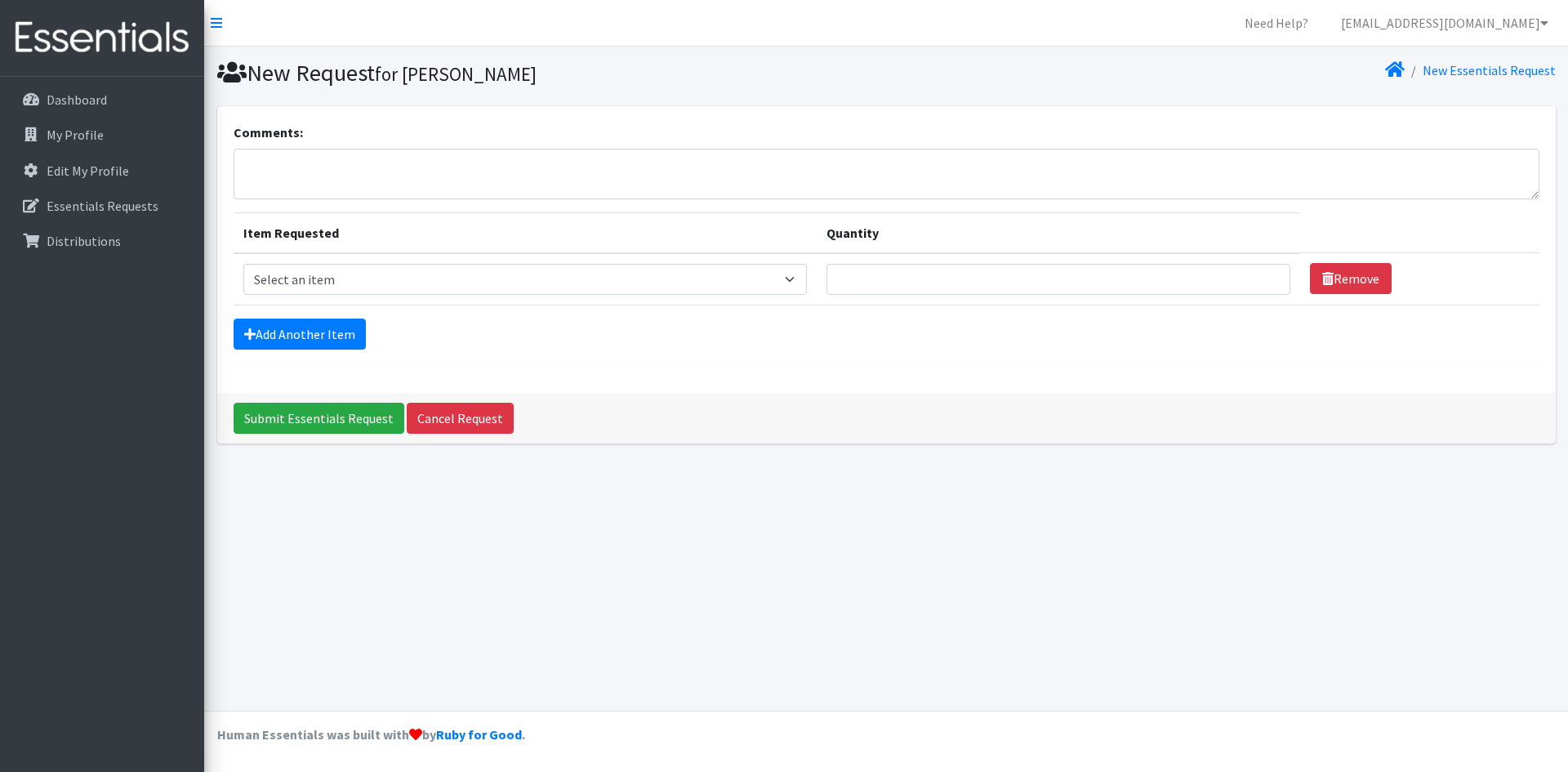
click at [591, 201] on form "Comments: Item Requested Quantity Item Requested Select an item Diapers - Newbo…" at bounding box center [886, 243] width 1306 height 241
click at [598, 177] on textarea "Comments:" at bounding box center [886, 173] width 1306 height 51
type textarea "[GEOGRAPHIC_DATA]"
click at [481, 272] on select "Select an item Diapers - Newborn Diapers - Preemie Diapers - Size 1 Diapers - S…" at bounding box center [525, 279] width 564 height 31
select select "97"
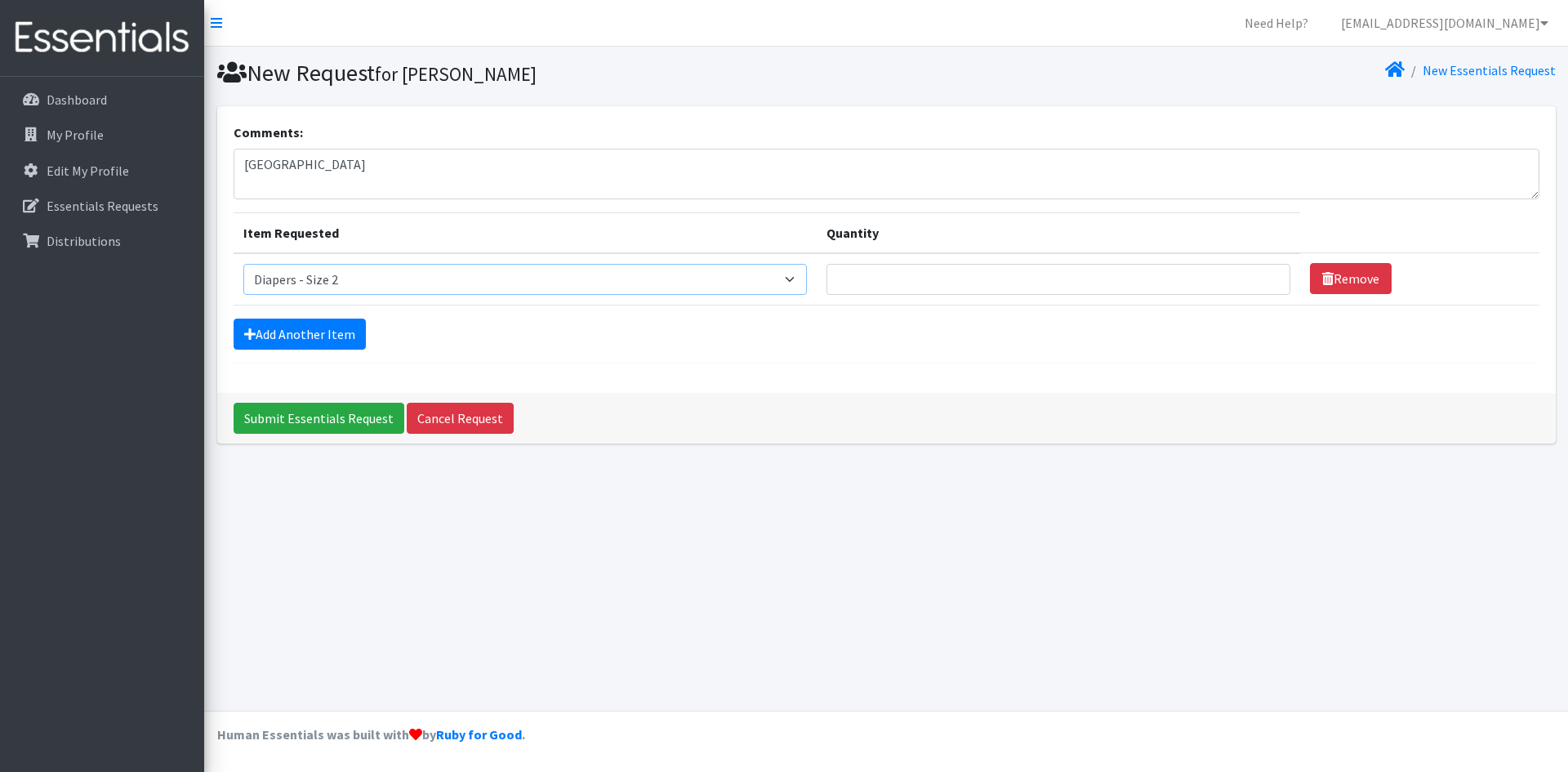
click at [243, 264] on select "Select an item Diapers - Newborn Diapers - Preemie Diapers - Size 1 Diapers - S…" at bounding box center [525, 279] width 564 height 31
click at [874, 283] on input "Quantity" at bounding box center [1058, 279] width 464 height 31
type input "50"
click at [272, 338] on link "Add Another Item" at bounding box center [300, 335] width 133 height 31
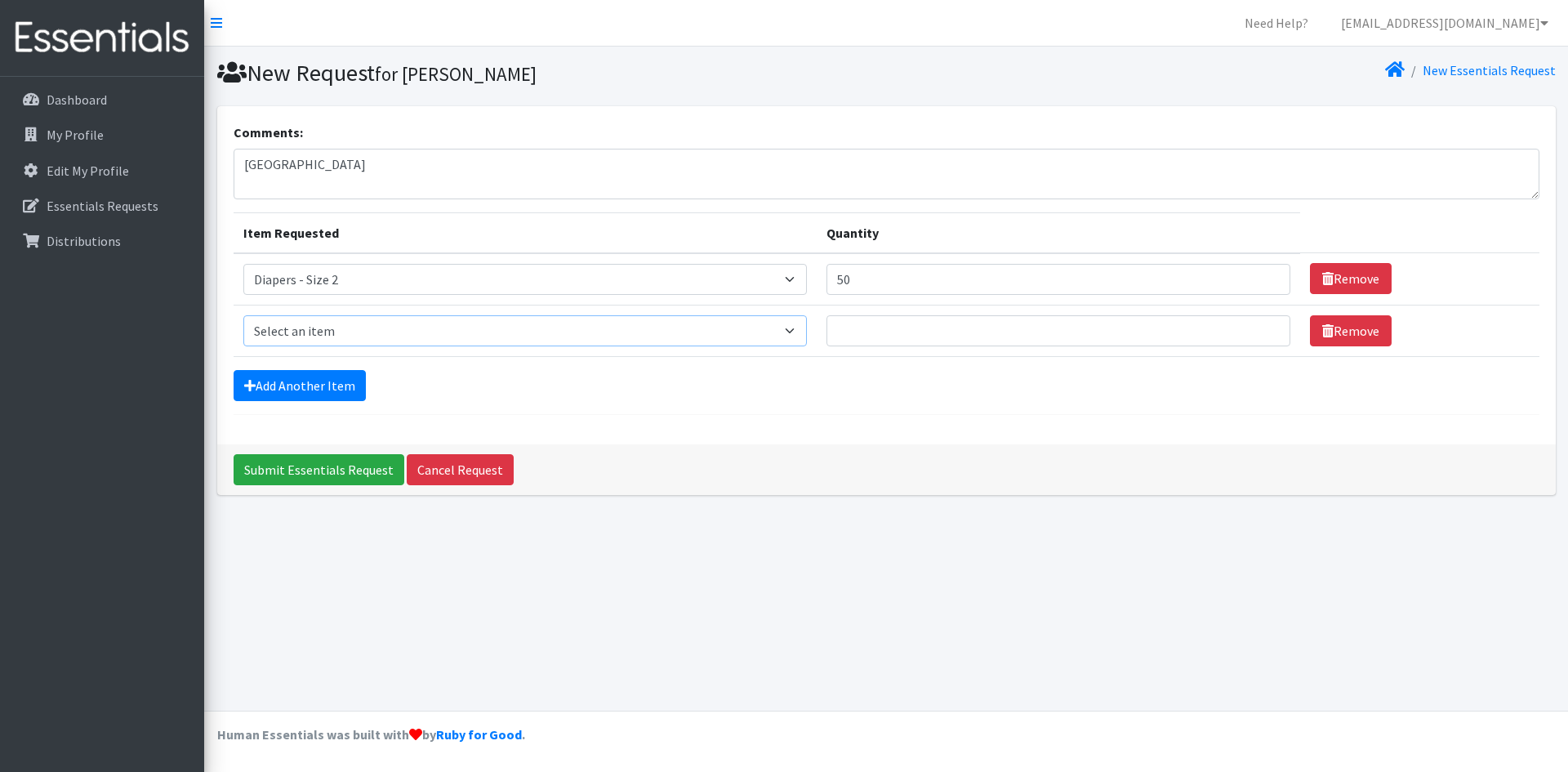
click at [262, 319] on select "Select an item Diapers - Newborn Diapers - Preemie Diapers - Size 1 Diapers - S…" at bounding box center [525, 331] width 564 height 31
select select "96"
click at [243, 315] on select "Select an item Diapers - Newborn Diapers - Preemie Diapers - Size 1 Diapers - S…" at bounding box center [525, 331] width 564 height 31
click at [957, 336] on input "Quantity" at bounding box center [1058, 331] width 464 height 31
type input "50"
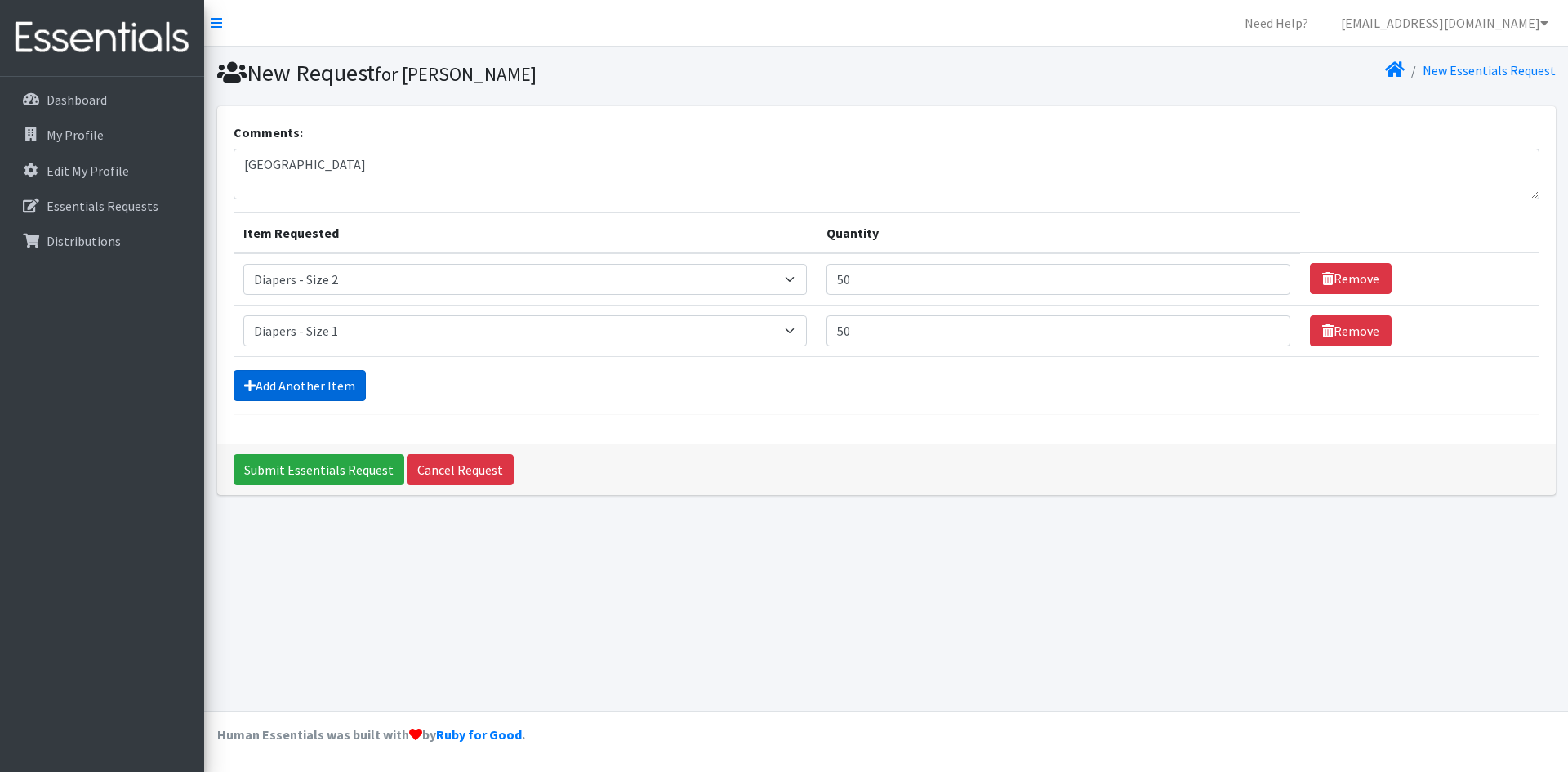
click at [262, 389] on link "Add Another Item" at bounding box center [300, 386] width 133 height 31
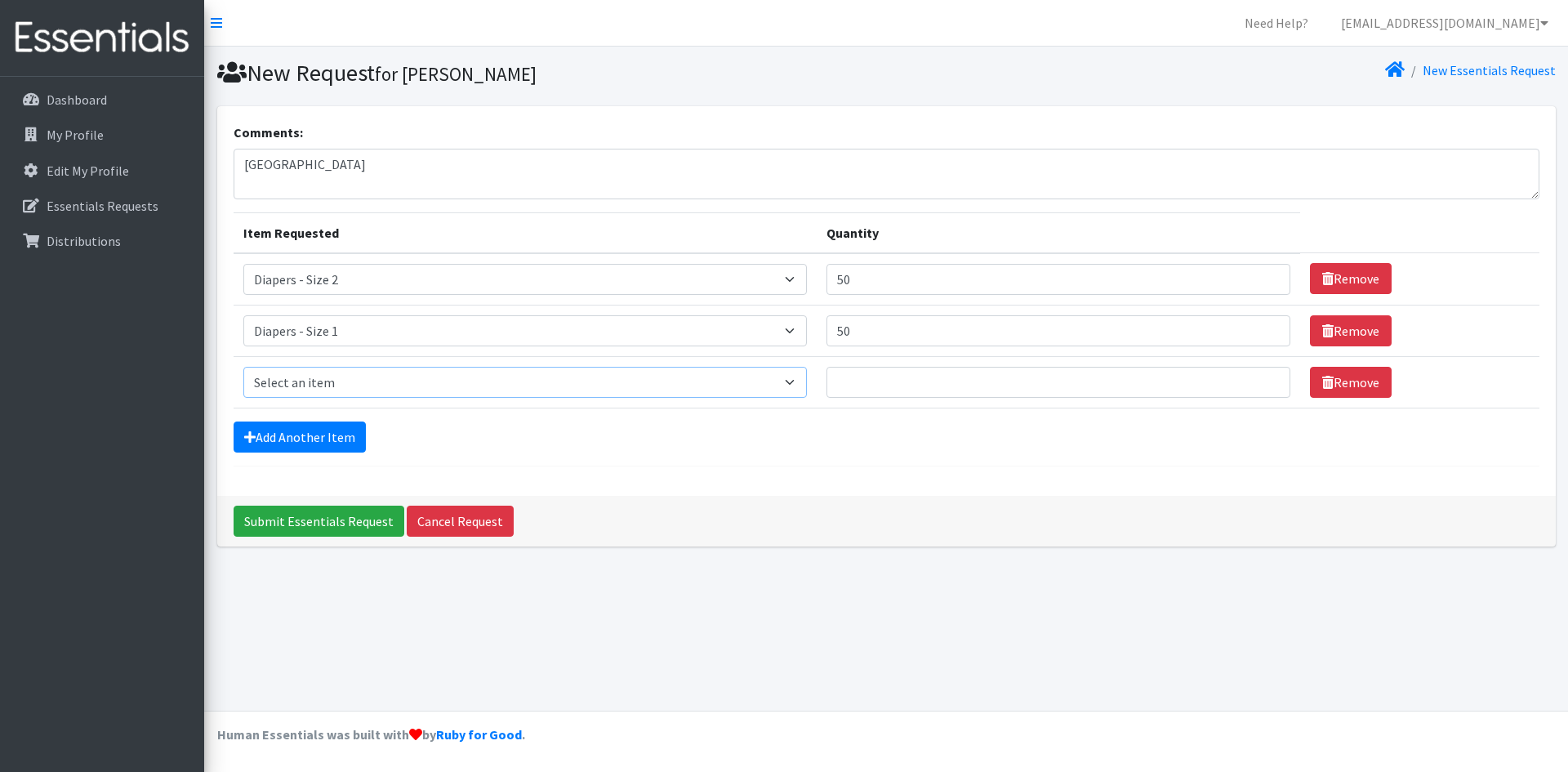
click at [265, 386] on select "Select an item Diapers - Newborn Diapers - Preemie Diapers - Size 1 Diapers - S…" at bounding box center [525, 383] width 564 height 31
select select "77"
click at [243, 367] on select "Select an item Diapers - Newborn Diapers - Preemie Diapers - Size 1 Diapers - S…" at bounding box center [525, 383] width 564 height 31
click at [930, 374] on input "Quantity" at bounding box center [1058, 383] width 464 height 31
type input "40"
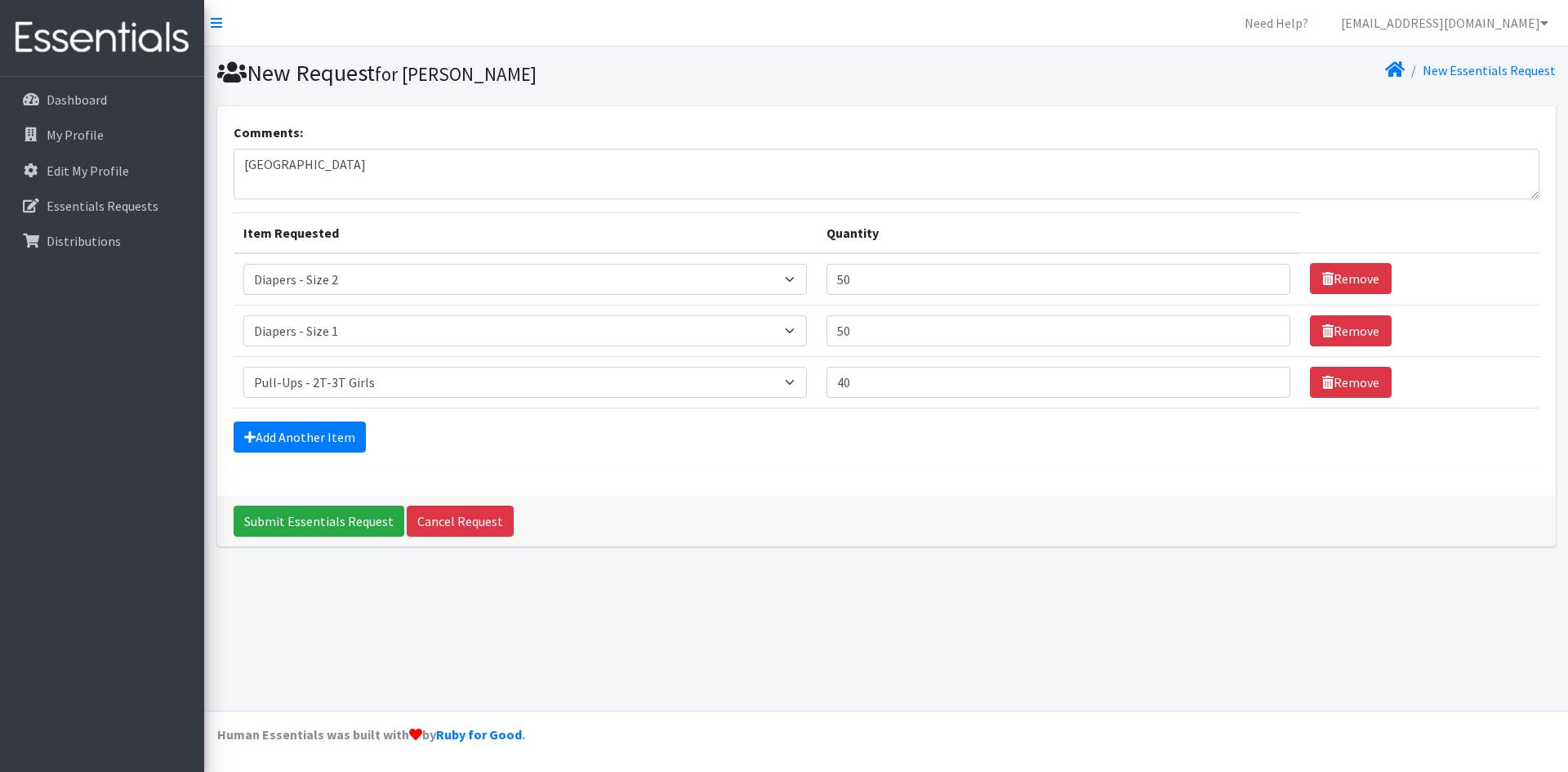
click at [297, 417] on form "Comments: monmouth Item Requested Quantity Item Requested Select an item Diaper…" at bounding box center [886, 294] width 1306 height 344
click at [297, 426] on link "Add Another Item" at bounding box center [300, 437] width 133 height 31
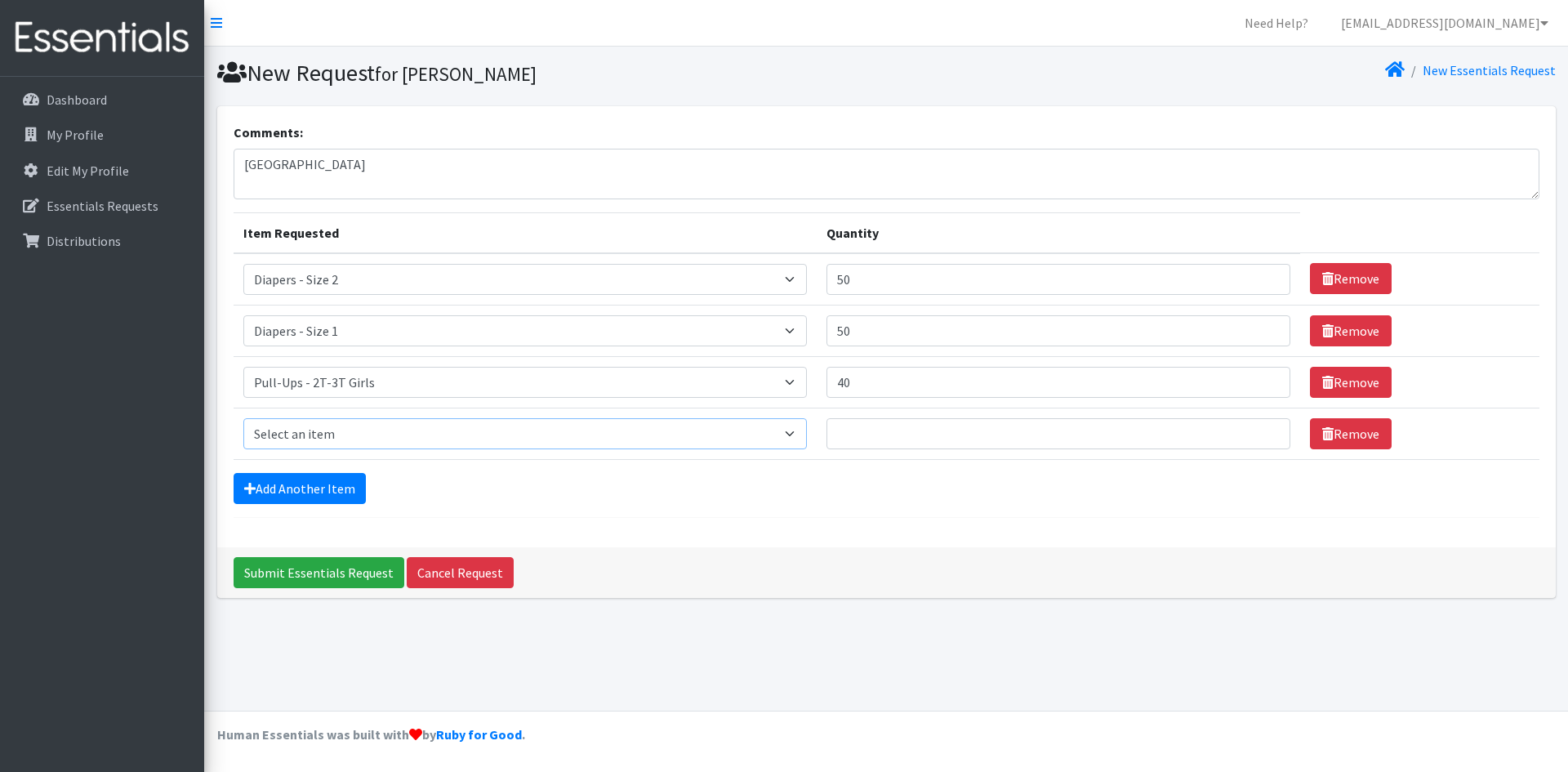
click at [324, 431] on select "Select an item Diapers - Newborn Diapers - Preemie Diapers - Size 1 Diapers - S…" at bounding box center [525, 434] width 564 height 31
select select "78"
click at [243, 419] on select "Select an item Diapers - Newborn Diapers - Preemie Diapers - Size 1 Diapers - S…" at bounding box center [525, 434] width 564 height 31
click at [872, 442] on input "Quantity" at bounding box center [1058, 434] width 464 height 31
type input "20"
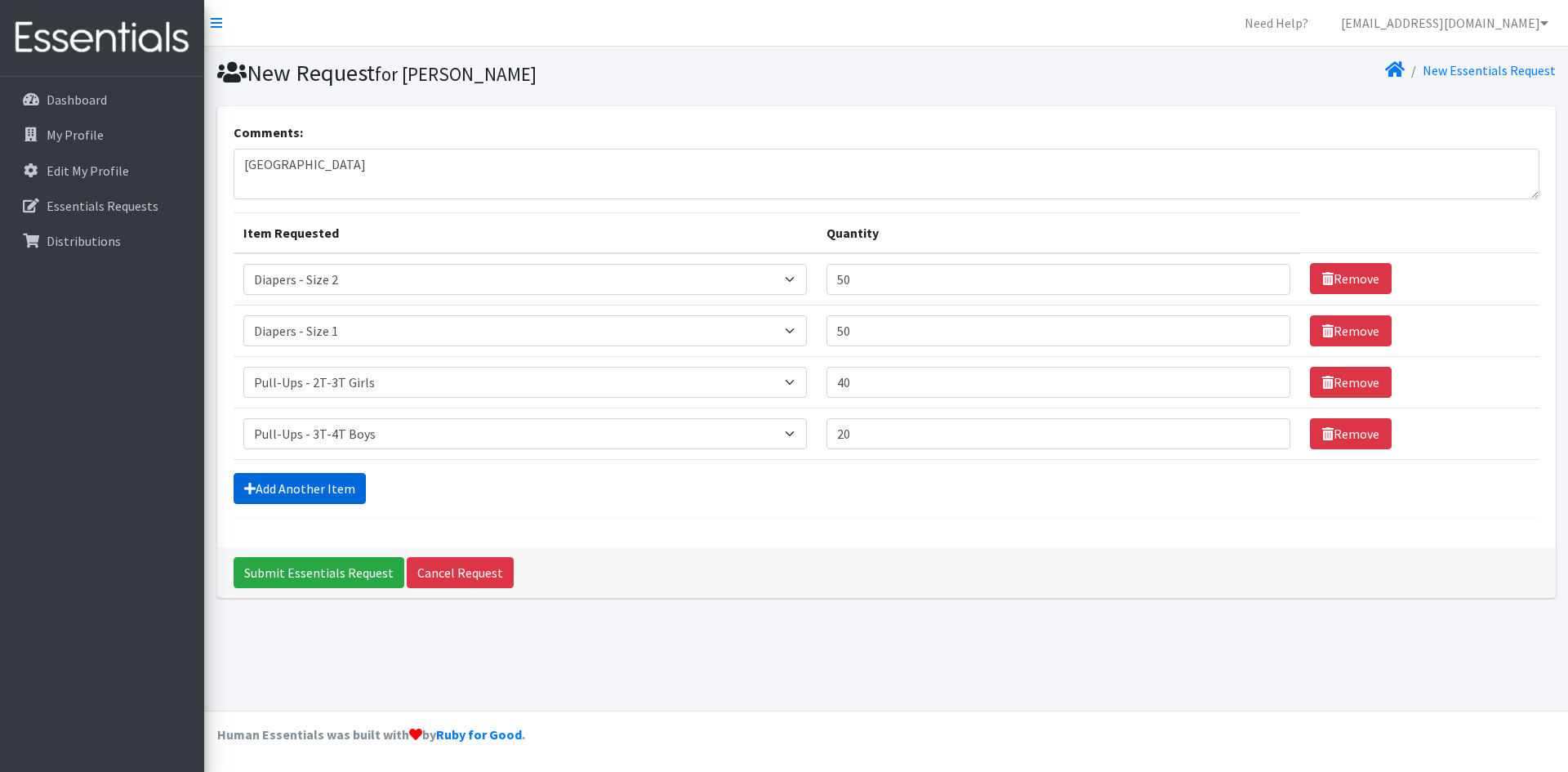
click at [329, 491] on link "Add Another Item" at bounding box center [300, 489] width 133 height 31
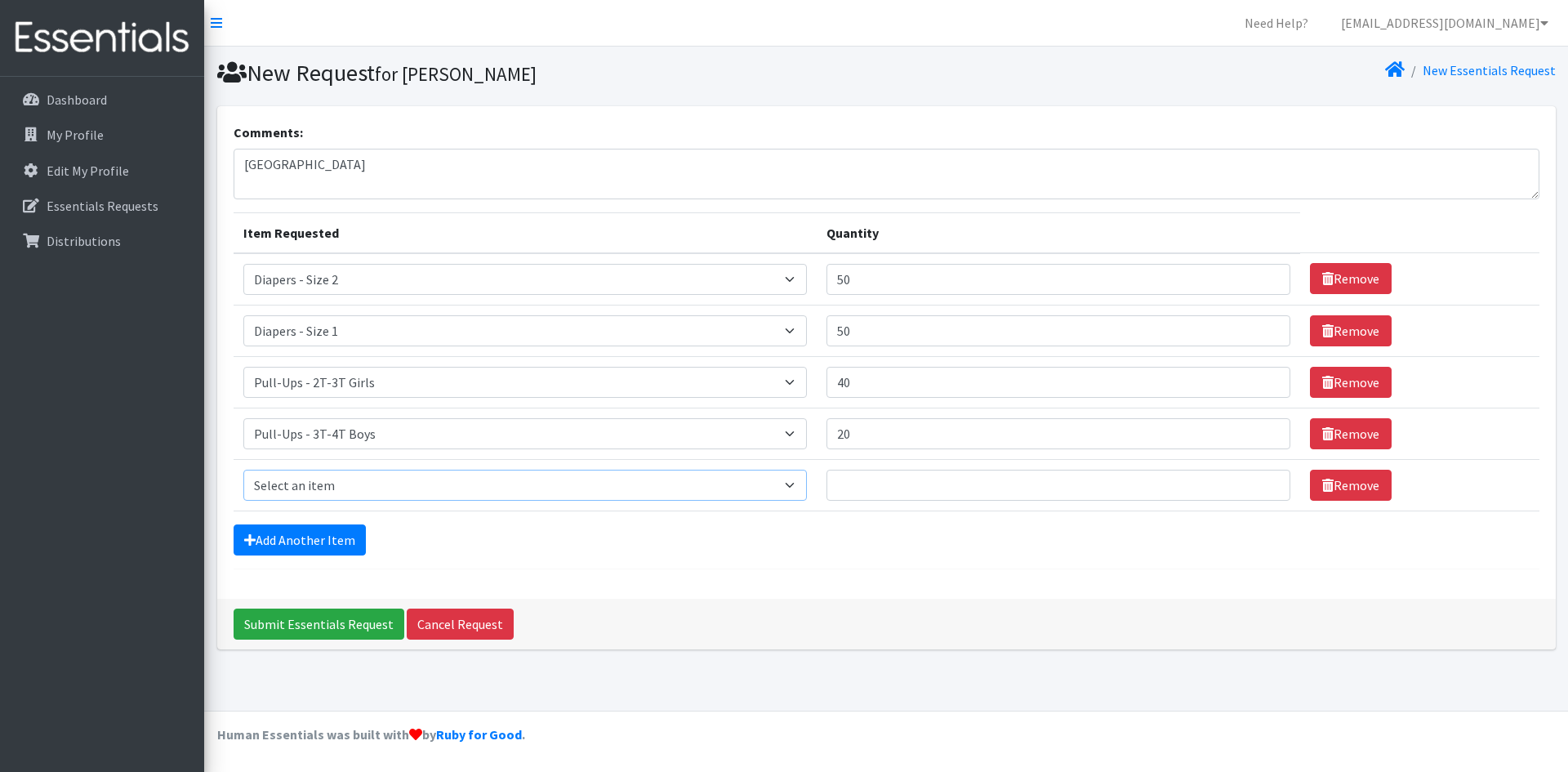
click at [329, 491] on select "Select an item Diapers - Newborn Diapers - Preemie Diapers - Size 1 Diapers - S…" at bounding box center [525, 485] width 564 height 31
select select "87"
click at [243, 469] on select "Select an item Diapers - Newborn Diapers - Preemie Diapers - Size 1 Diapers - S…" at bounding box center [525, 485] width 564 height 31
click at [884, 474] on input "Quantity" at bounding box center [1058, 485] width 464 height 31
type input "26"
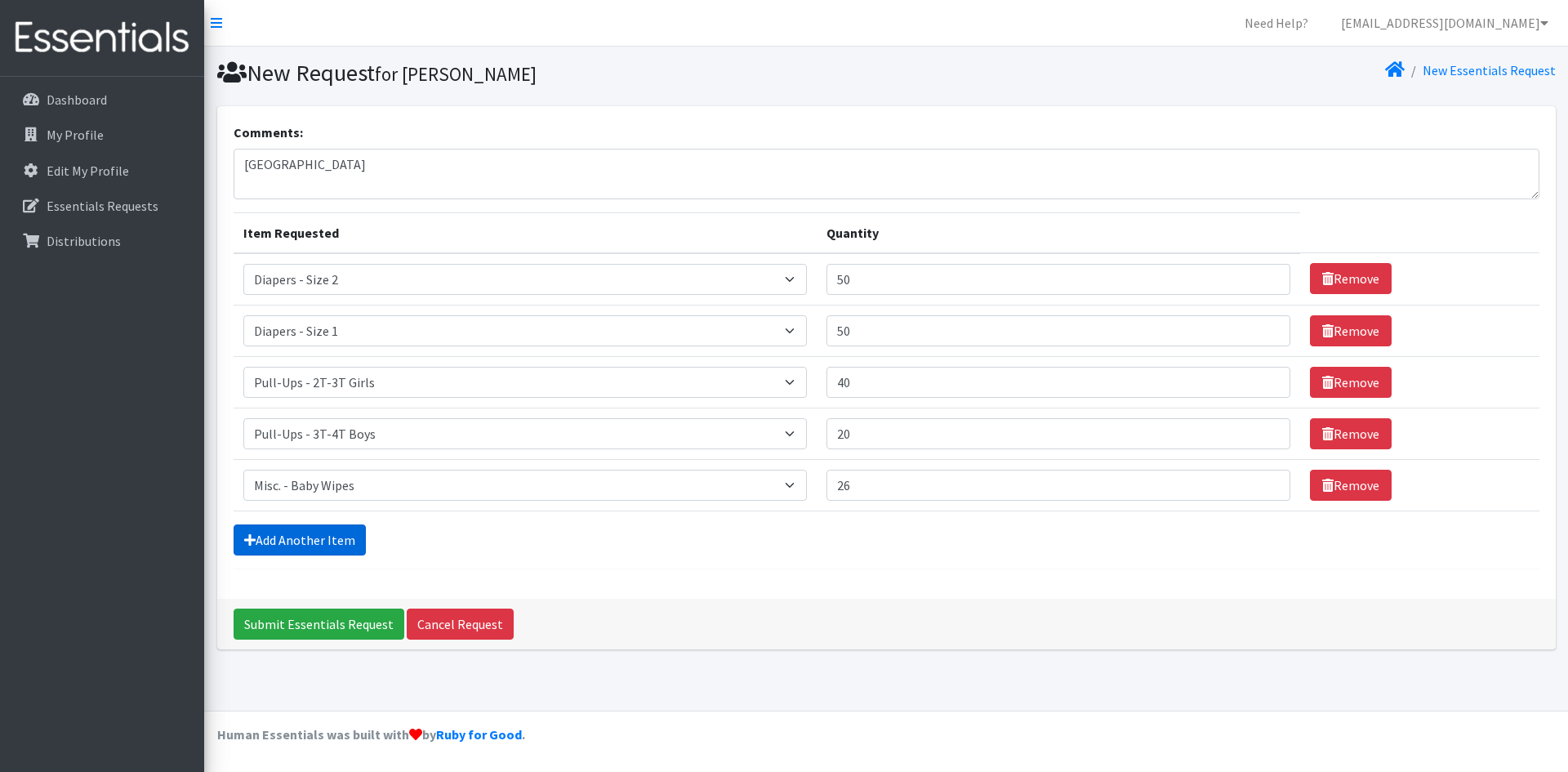
click at [257, 541] on link "Add Another Item" at bounding box center [300, 540] width 133 height 31
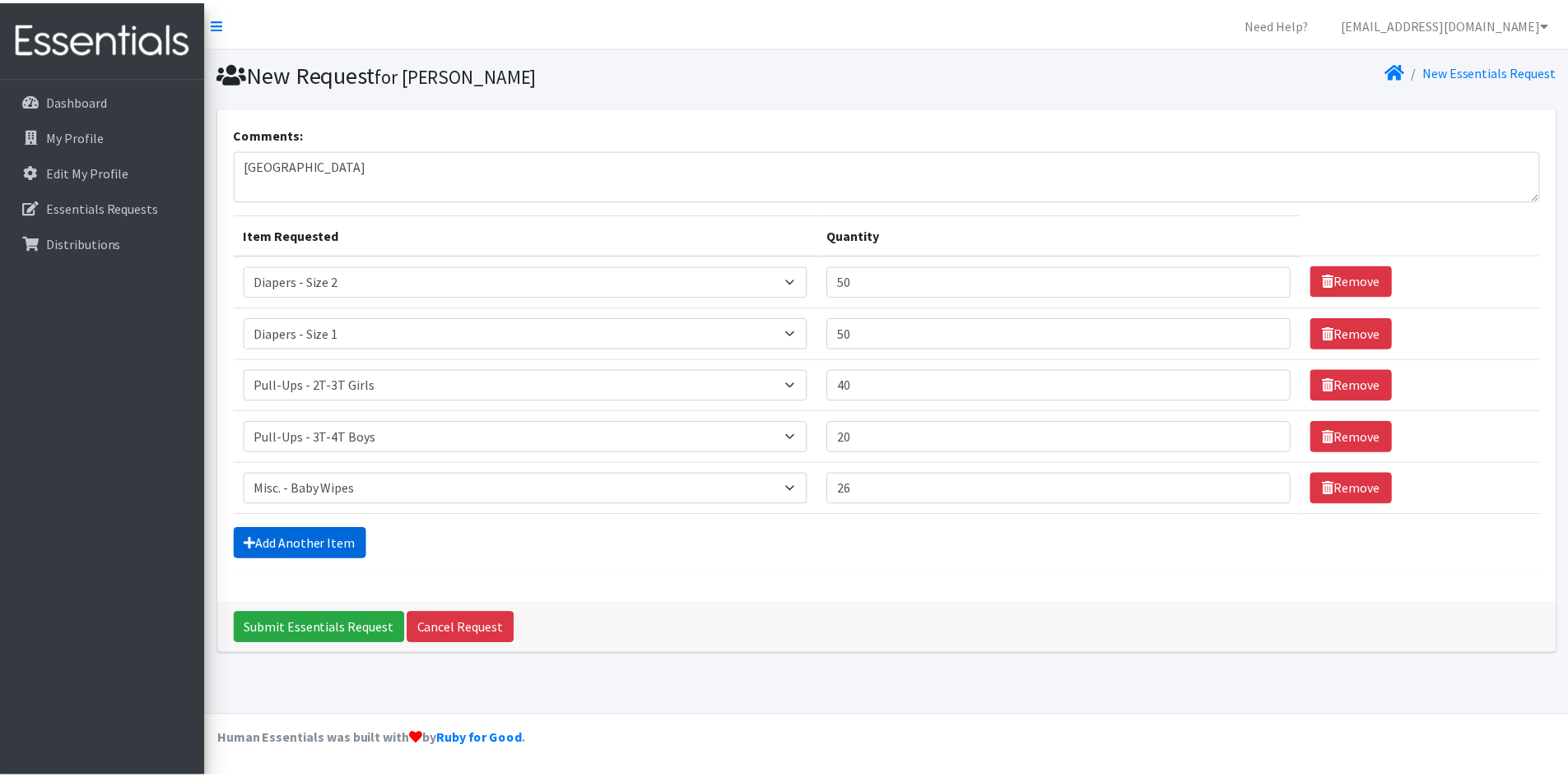
scroll to position [4, 0]
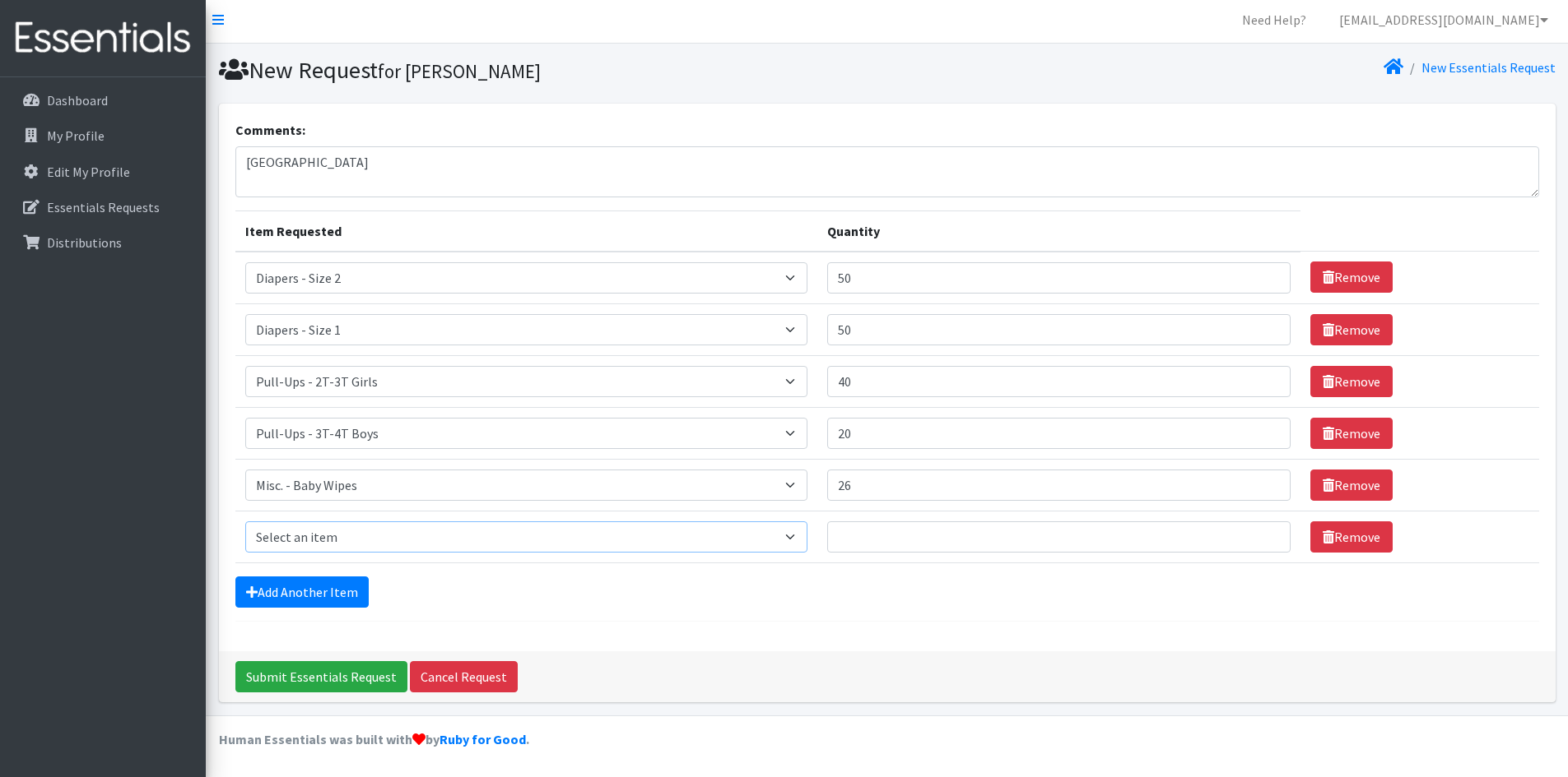
click at [296, 537] on select "Select an item Diapers - Newborn Diapers - Preemie Diapers - Size 1 Diapers - S…" at bounding box center [527, 537] width 563 height 32
select select "9067"
click at [245, 522] on select "Select an item Diapers - Newborn Diapers - Preemie Diapers - Size 1 Diapers - S…" at bounding box center [527, 537] width 563 height 32
click at [870, 551] on input "Quantity" at bounding box center [1058, 537] width 463 height 32
type input "7"
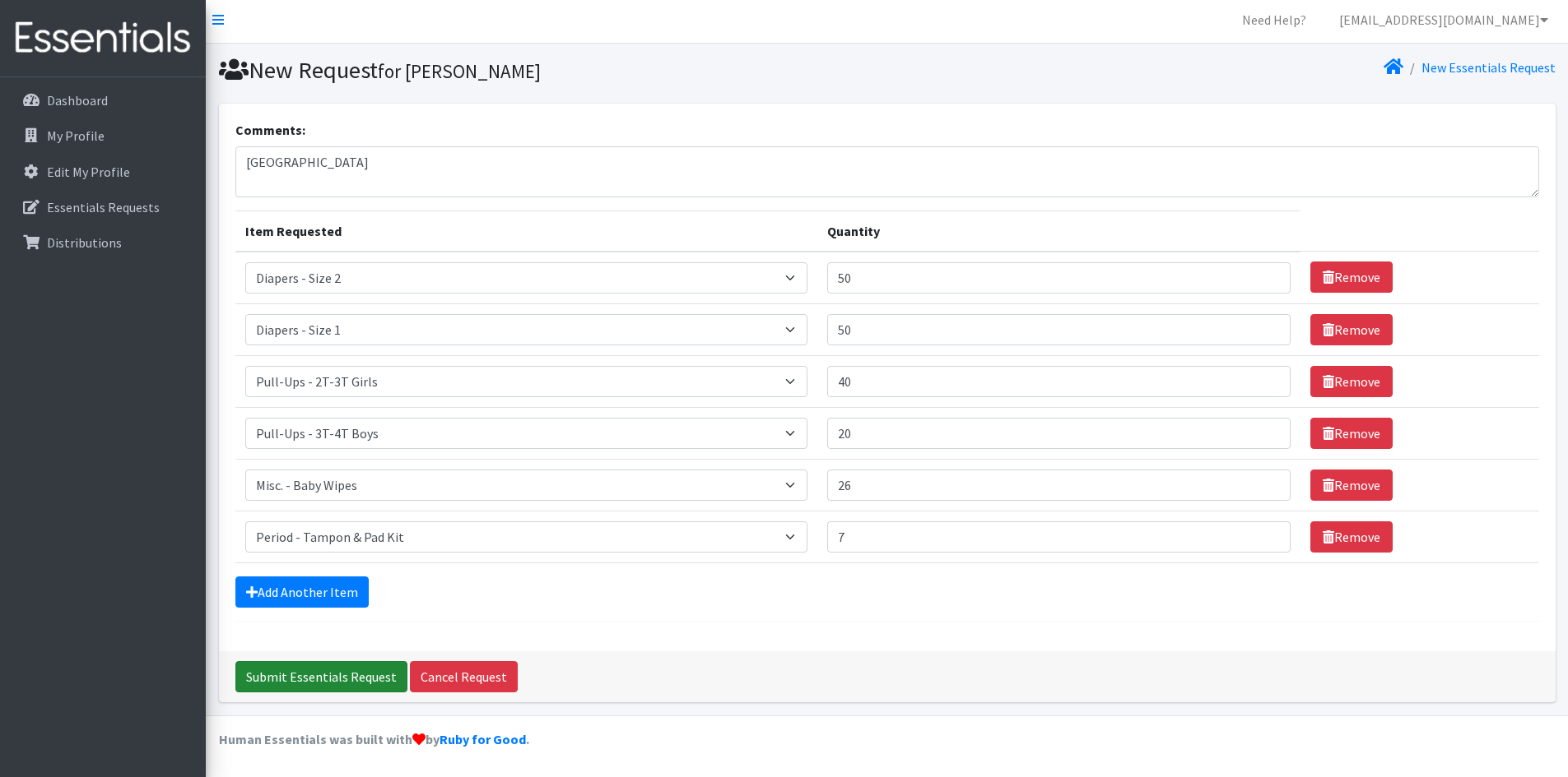
click at [364, 672] on input "Submit Essentials Request" at bounding box center [320, 677] width 172 height 32
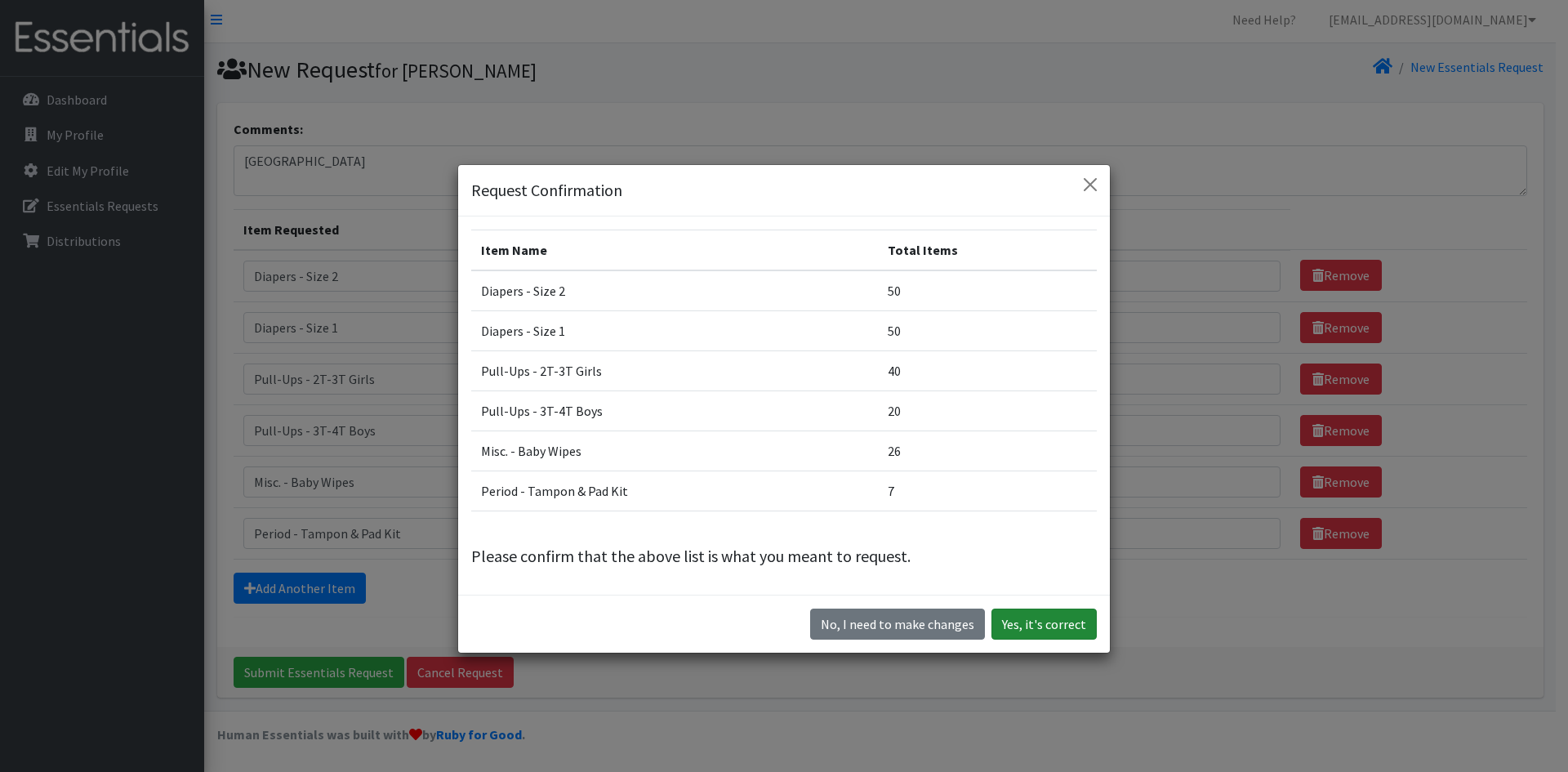
click at [1073, 612] on button "Yes, it's correct" at bounding box center [1044, 624] width 105 height 31
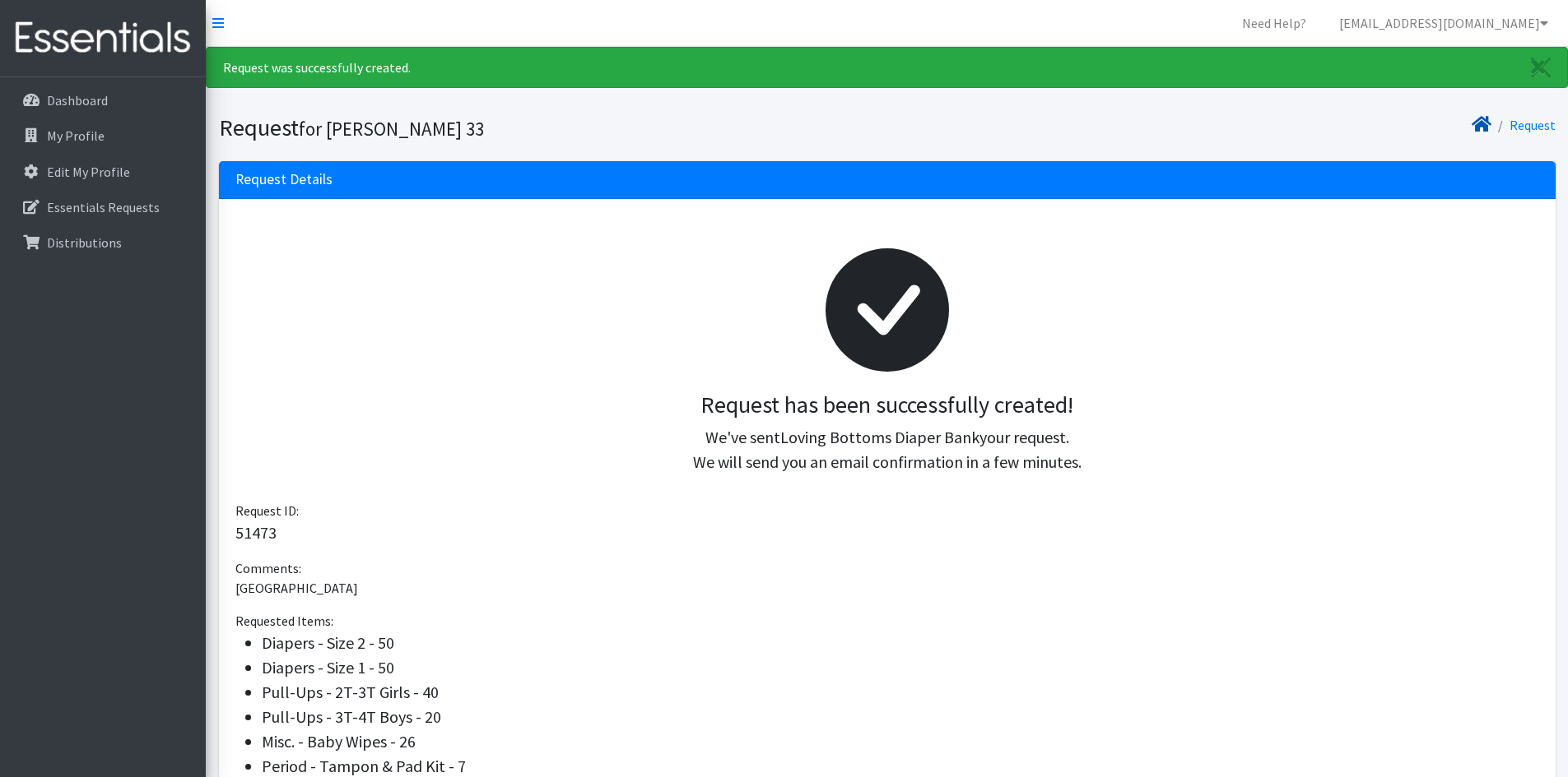
click at [1488, 124] on icon at bounding box center [1481, 124] width 20 height 13
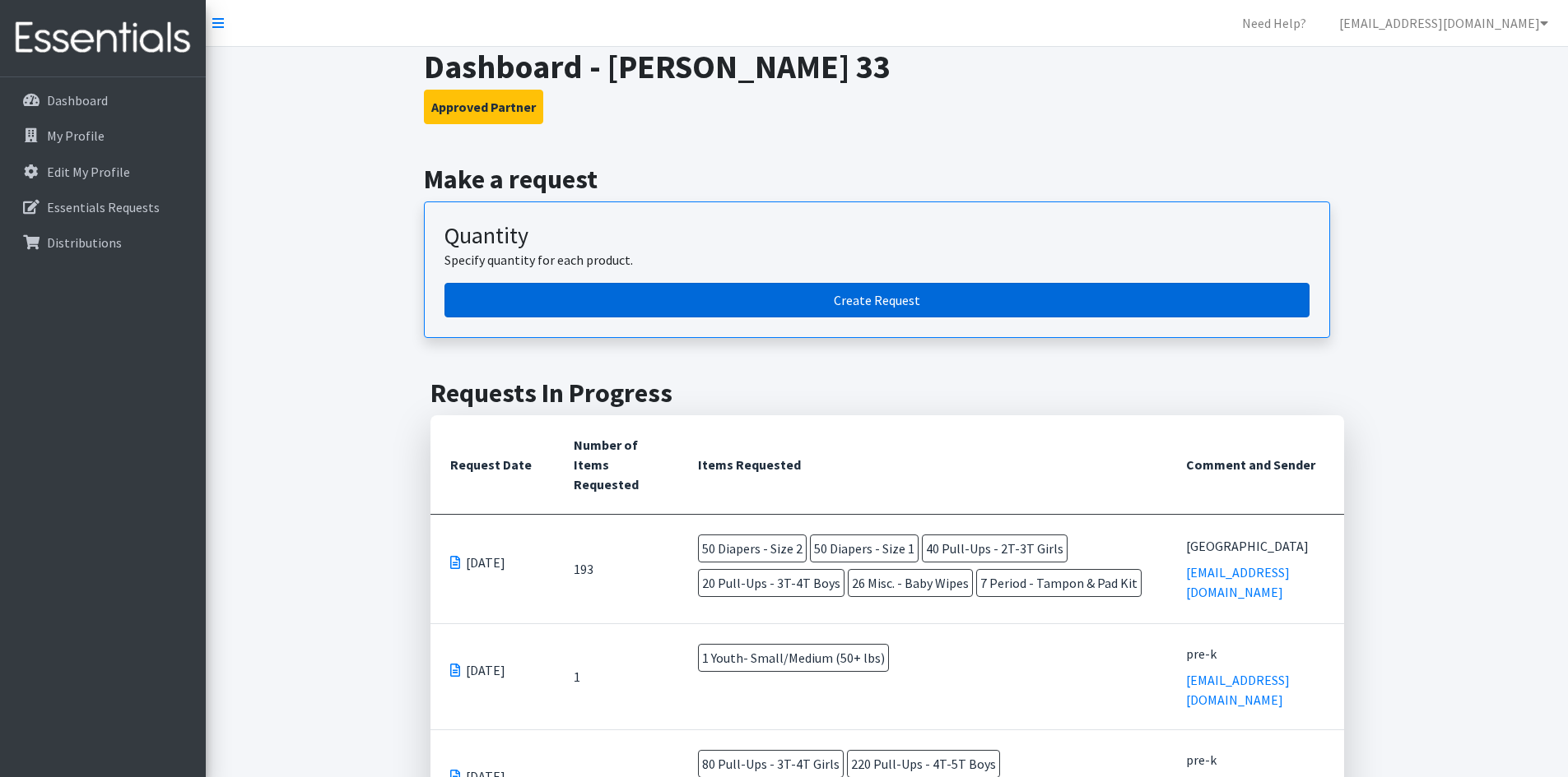
click at [1124, 297] on link "Create Request" at bounding box center [876, 300] width 865 height 34
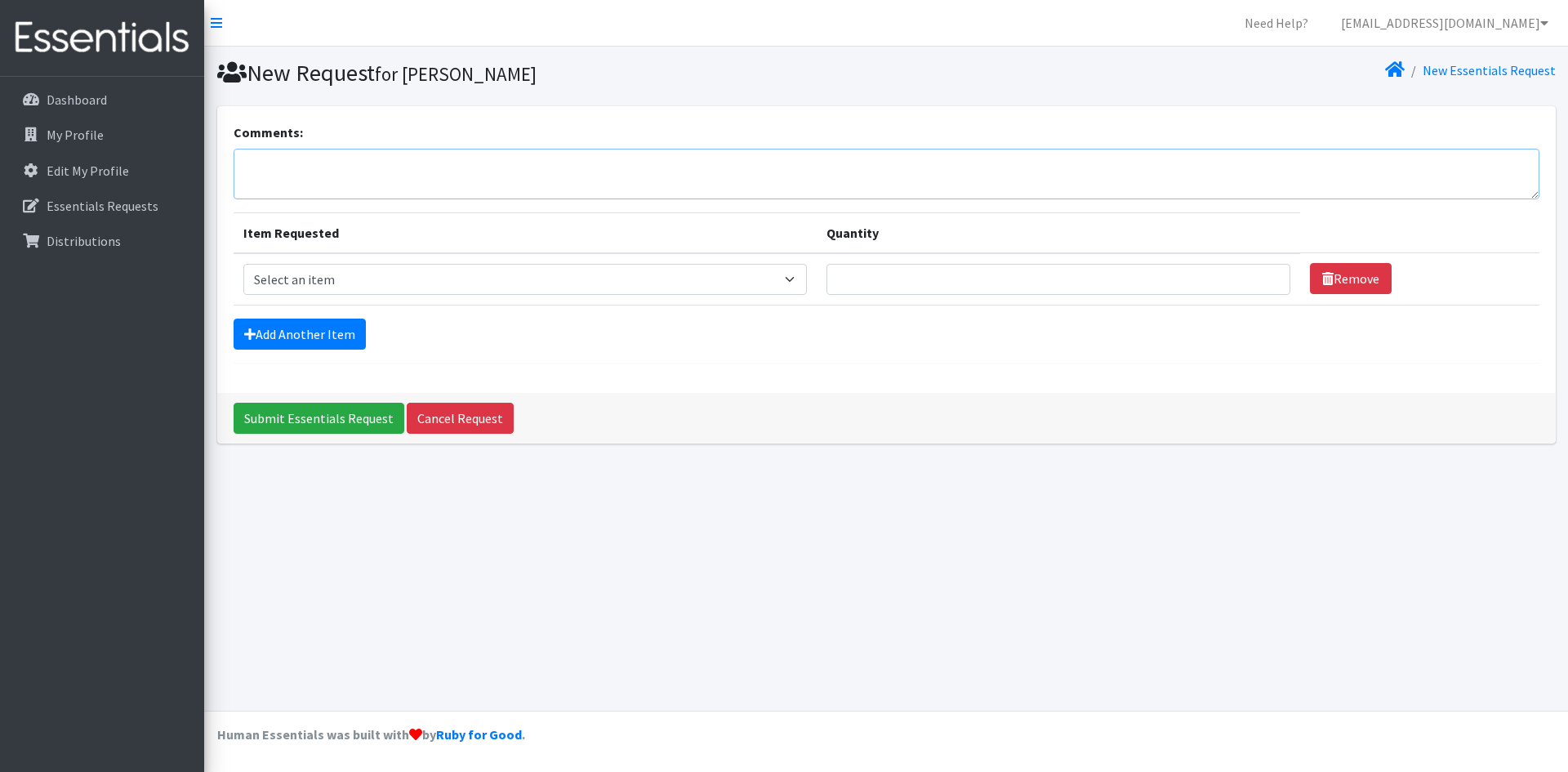
click at [633, 172] on textarea "Comments:" at bounding box center [886, 173] width 1306 height 51
type textarea "aledo"
click at [555, 288] on select "Select an item Diapers - Newborn Diapers - Preemie Diapers - Size 1 Diapers - S…" at bounding box center [525, 279] width 564 height 31
select select "75"
click at [243, 264] on select "Select an item Diapers - Newborn Diapers - Preemie Diapers - Size 1 Diapers - S…" at bounding box center [525, 279] width 564 height 31
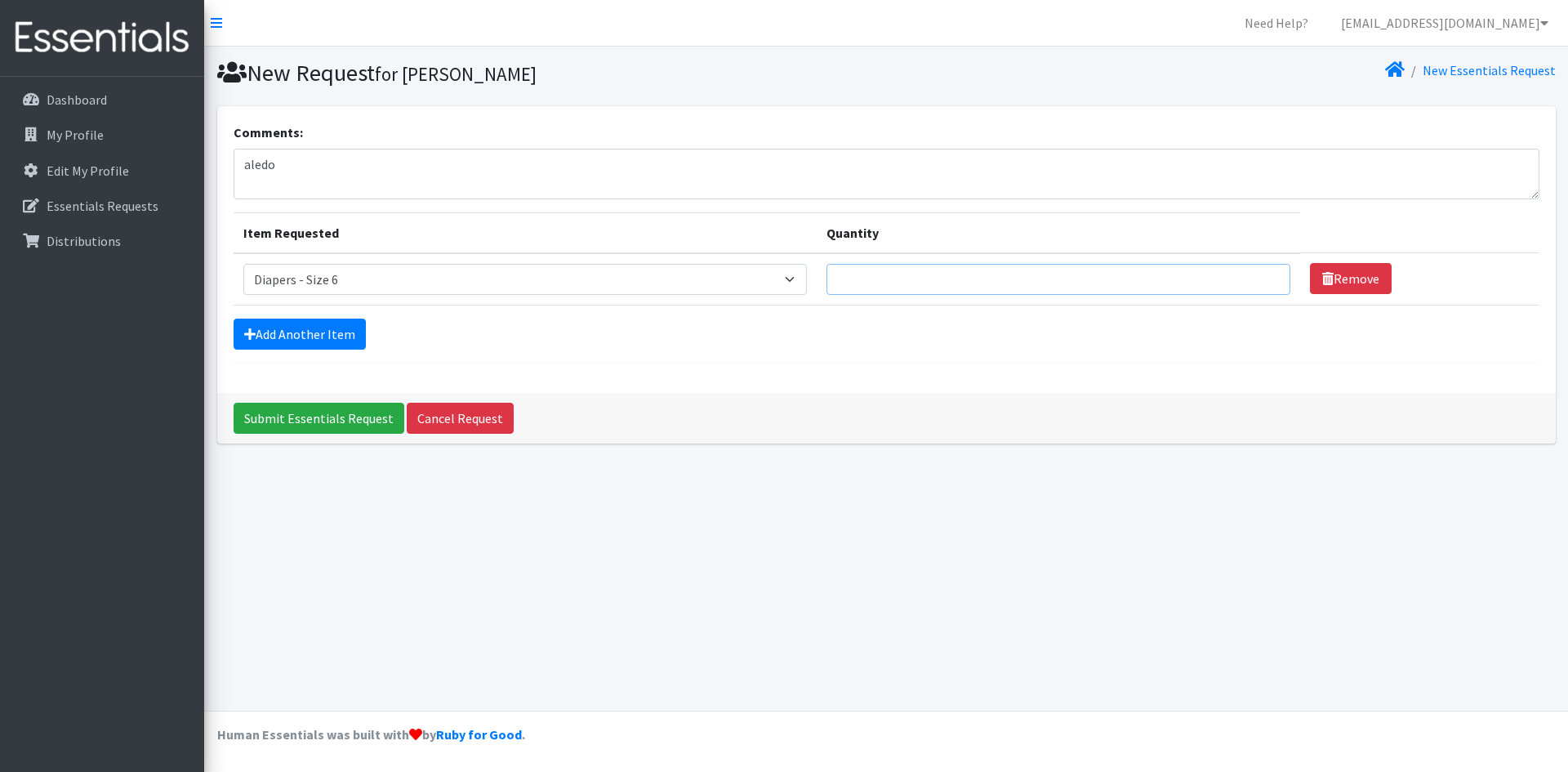
click at [864, 280] on input "Quantity" at bounding box center [1058, 279] width 464 height 31
type input "0"
type input "50"
click at [328, 344] on link "Add Another Item" at bounding box center [300, 335] width 133 height 31
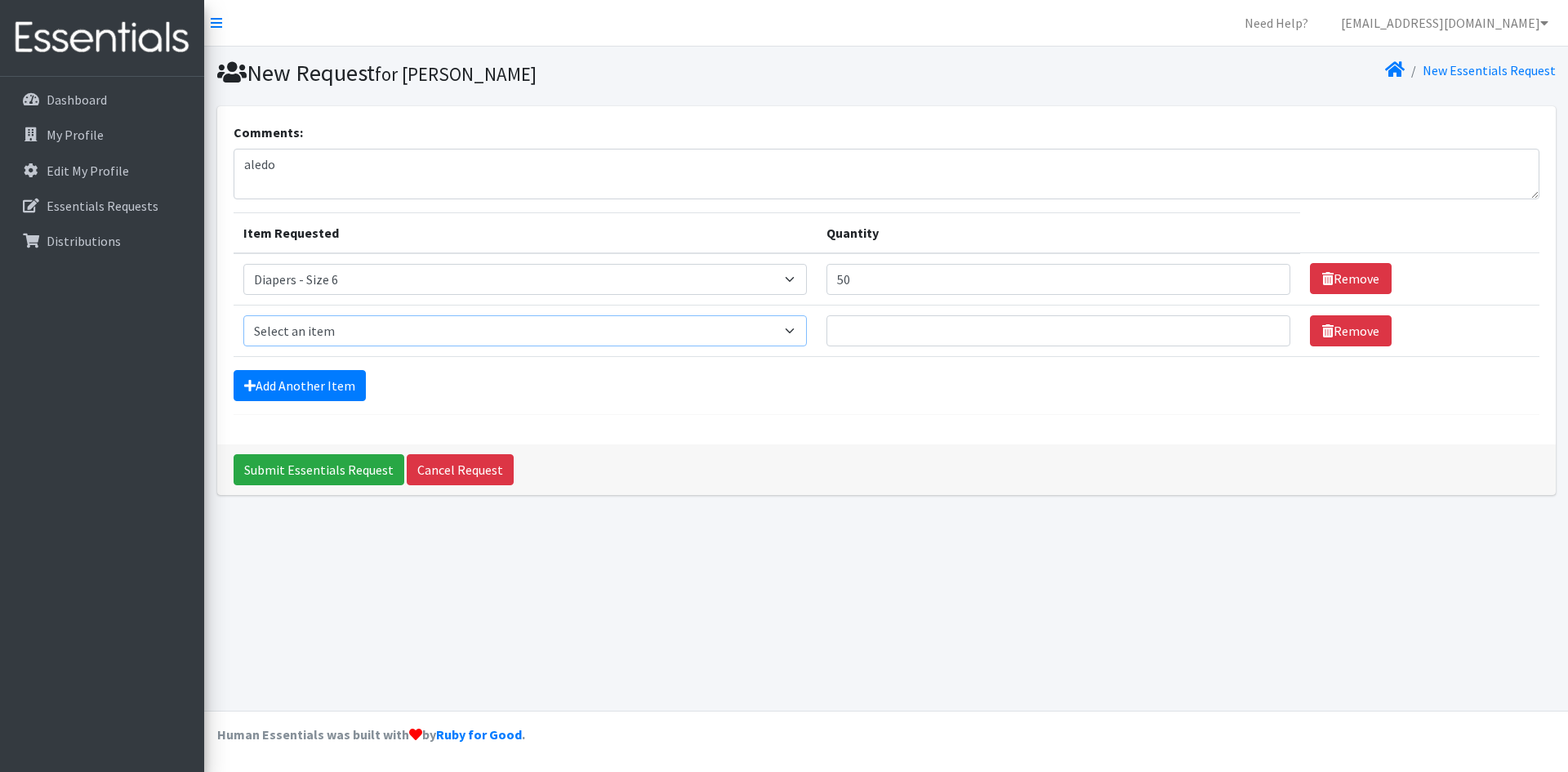
click at [320, 342] on select "Select an item Diapers - Newborn Diapers - Preemie Diapers - Size 1 Diapers - S…" at bounding box center [525, 331] width 564 height 31
select select "74"
click at [243, 315] on select "Select an item Diapers - Newborn Diapers - Preemie Diapers - Size 1 Diapers - S…" at bounding box center [525, 331] width 564 height 31
click at [913, 338] on input "Quantity" at bounding box center [1058, 331] width 464 height 31
type input "100"
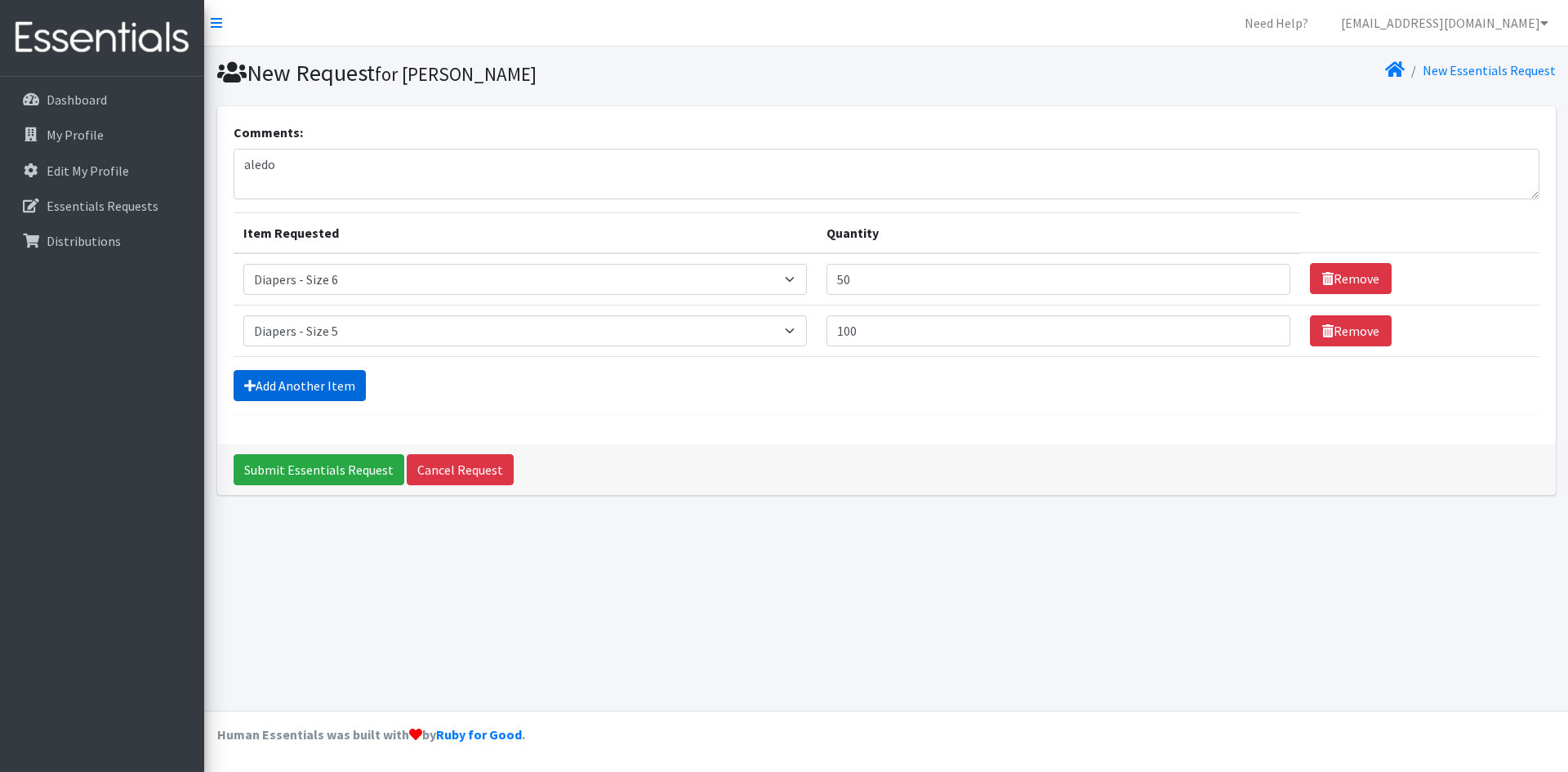
click at [315, 397] on link "Add Another Item" at bounding box center [300, 386] width 133 height 31
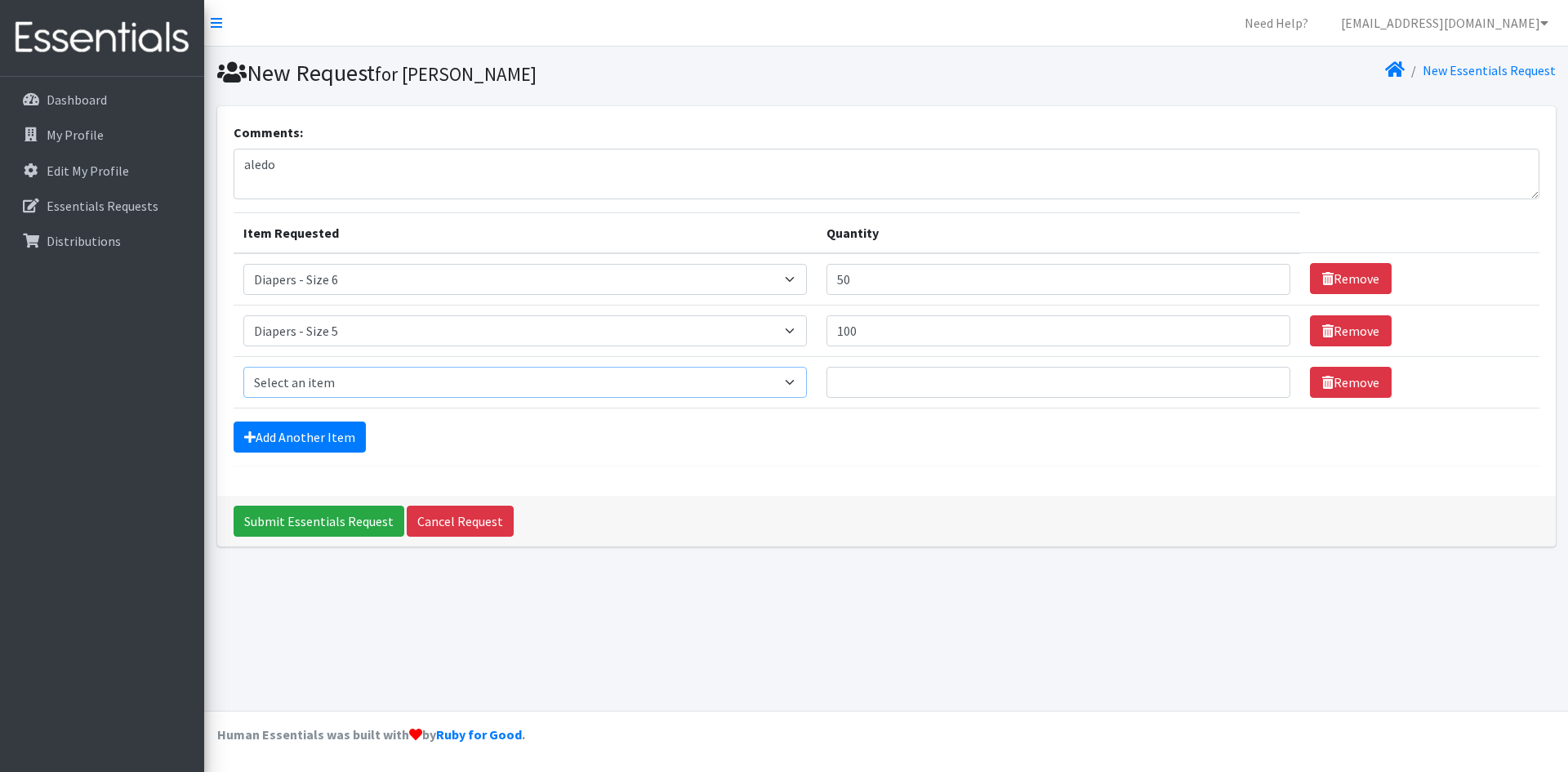
click at [325, 379] on select "Select an item Diapers - Newborn Diapers - Preemie Diapers - Size 1 Diapers - S…" at bounding box center [525, 383] width 564 height 31
select select "73"
click at [243, 367] on select "Select an item Diapers - Newborn Diapers - Preemie Diapers - Size 1 Diapers - S…" at bounding box center [525, 383] width 564 height 31
click at [939, 389] on input "Quantity" at bounding box center [1058, 383] width 464 height 31
type input "200"
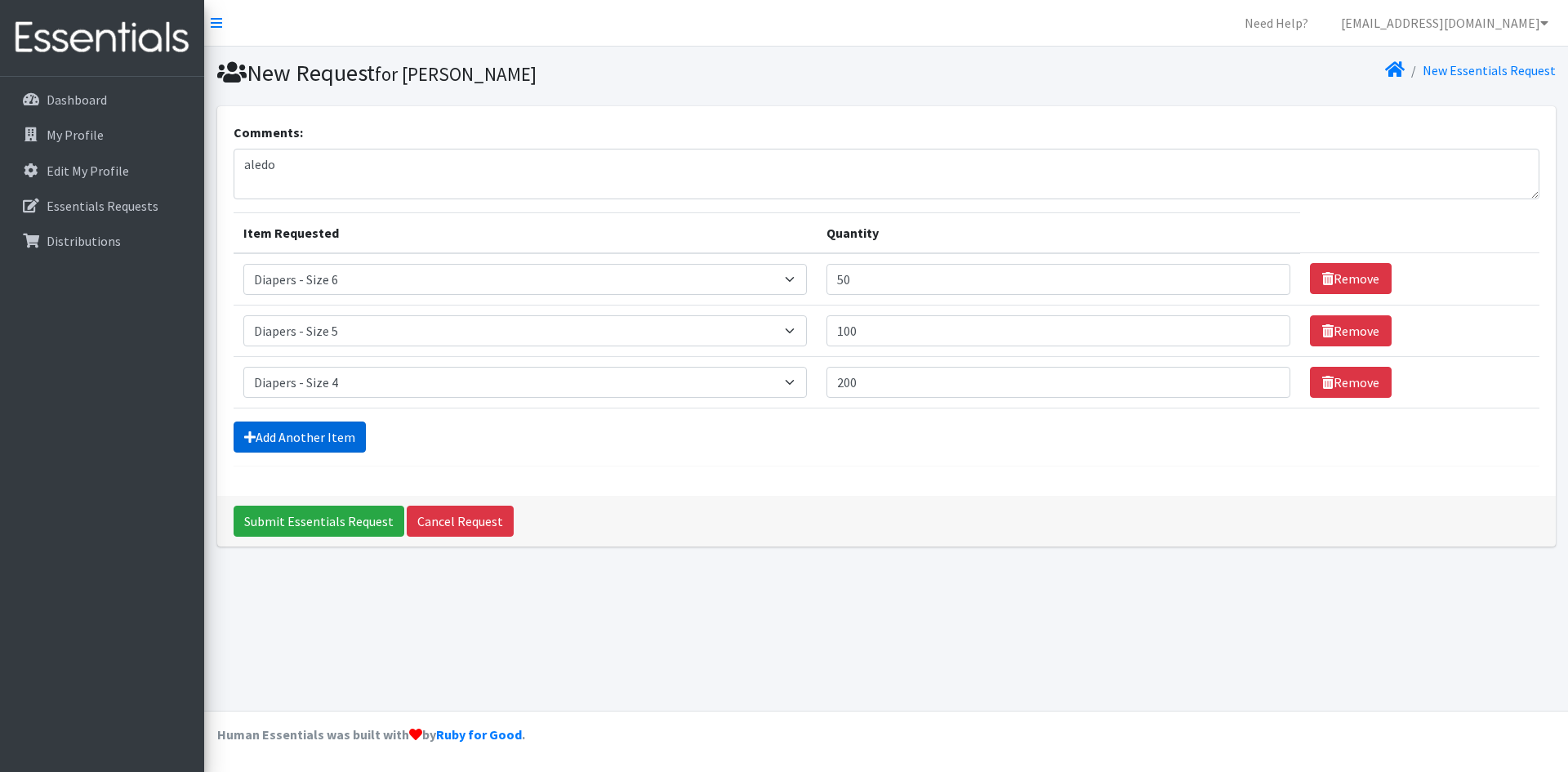
click at [312, 438] on link "Add Another Item" at bounding box center [300, 437] width 133 height 31
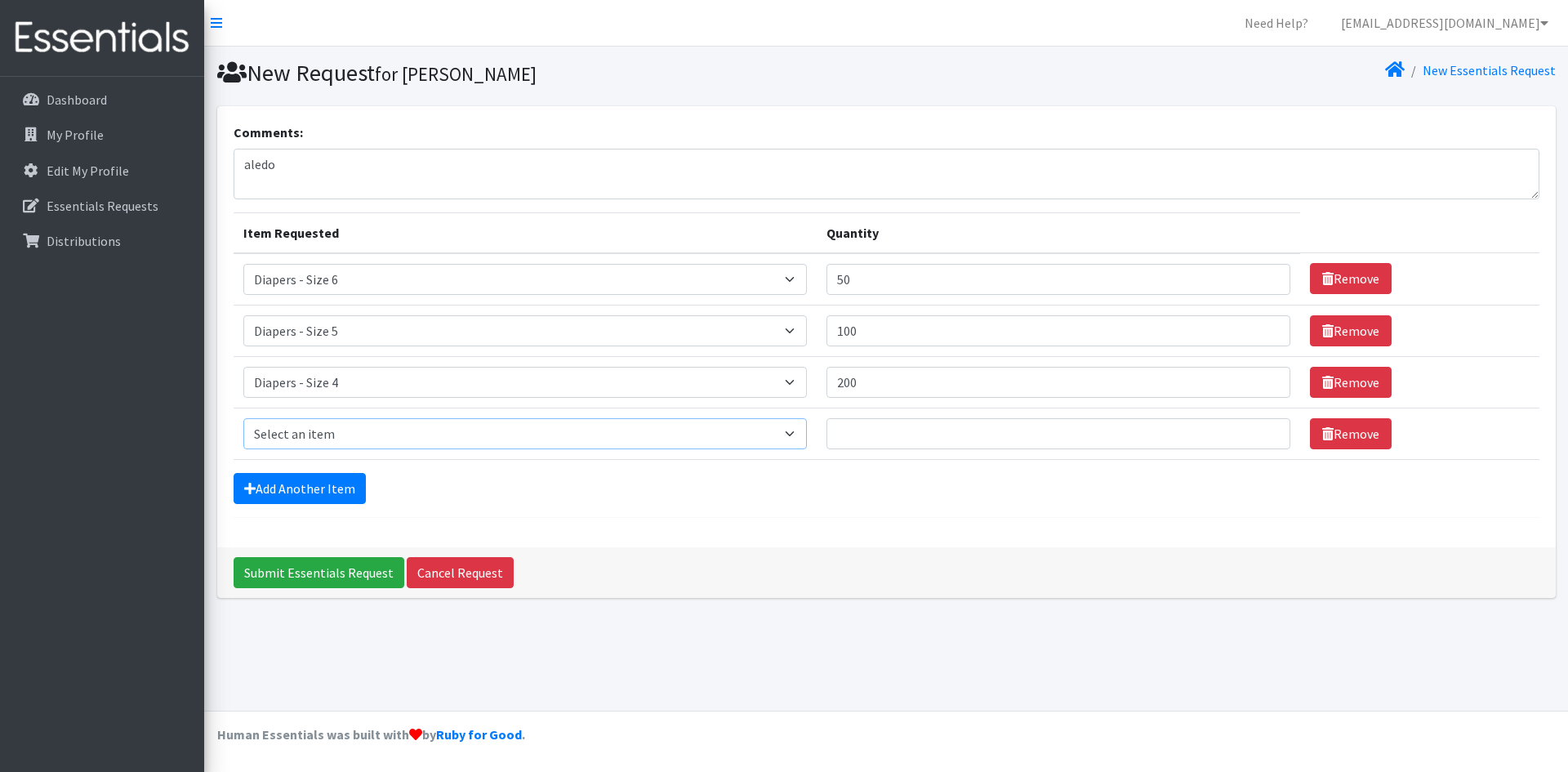
click at [312, 438] on select "Select an item Diapers - Newborn Diapers - Preemie Diapers - Size 1 Diapers - S…" at bounding box center [525, 434] width 564 height 31
select select "97"
click at [243, 419] on select "Select an item Diapers - Newborn Diapers - Preemie Diapers - Size 1 Diapers - S…" at bounding box center [525, 434] width 564 height 31
click at [864, 430] on input "Quantity" at bounding box center [1058, 434] width 464 height 31
type input "50"
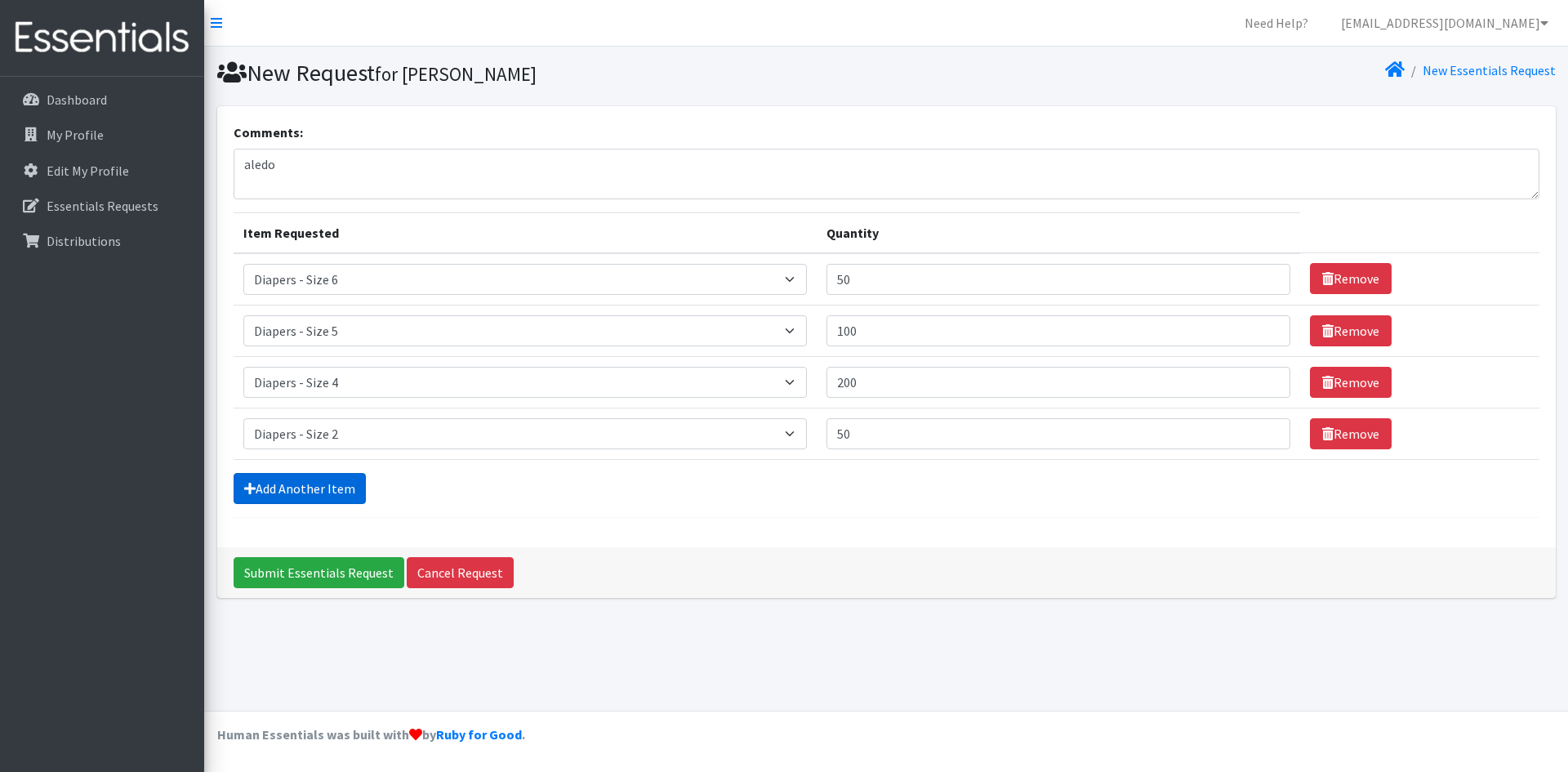
click at [264, 493] on link "Add Another Item" at bounding box center [300, 489] width 133 height 31
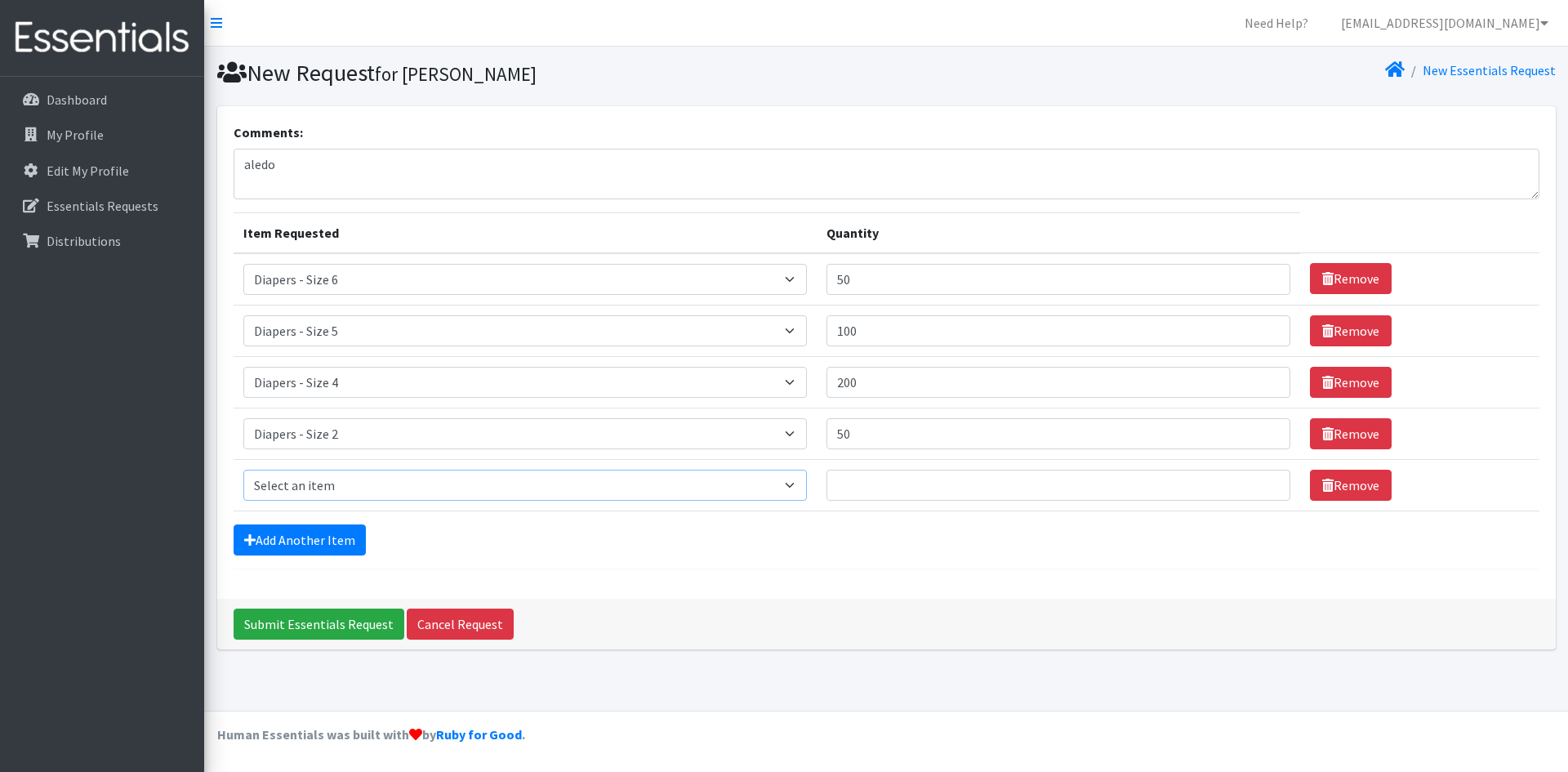
click at [306, 486] on select "Select an item Diapers - Newborn Diapers - Preemie Diapers - Size 1 Diapers - S…" at bounding box center [525, 485] width 564 height 31
select select "1302"
click at [243, 469] on select "Select an item Diapers - Newborn Diapers - Preemie Diapers - Size 1 Diapers - S…" at bounding box center [525, 485] width 564 height 31
click at [855, 484] on input "Quantity" at bounding box center [1058, 485] width 464 height 31
type input "20"
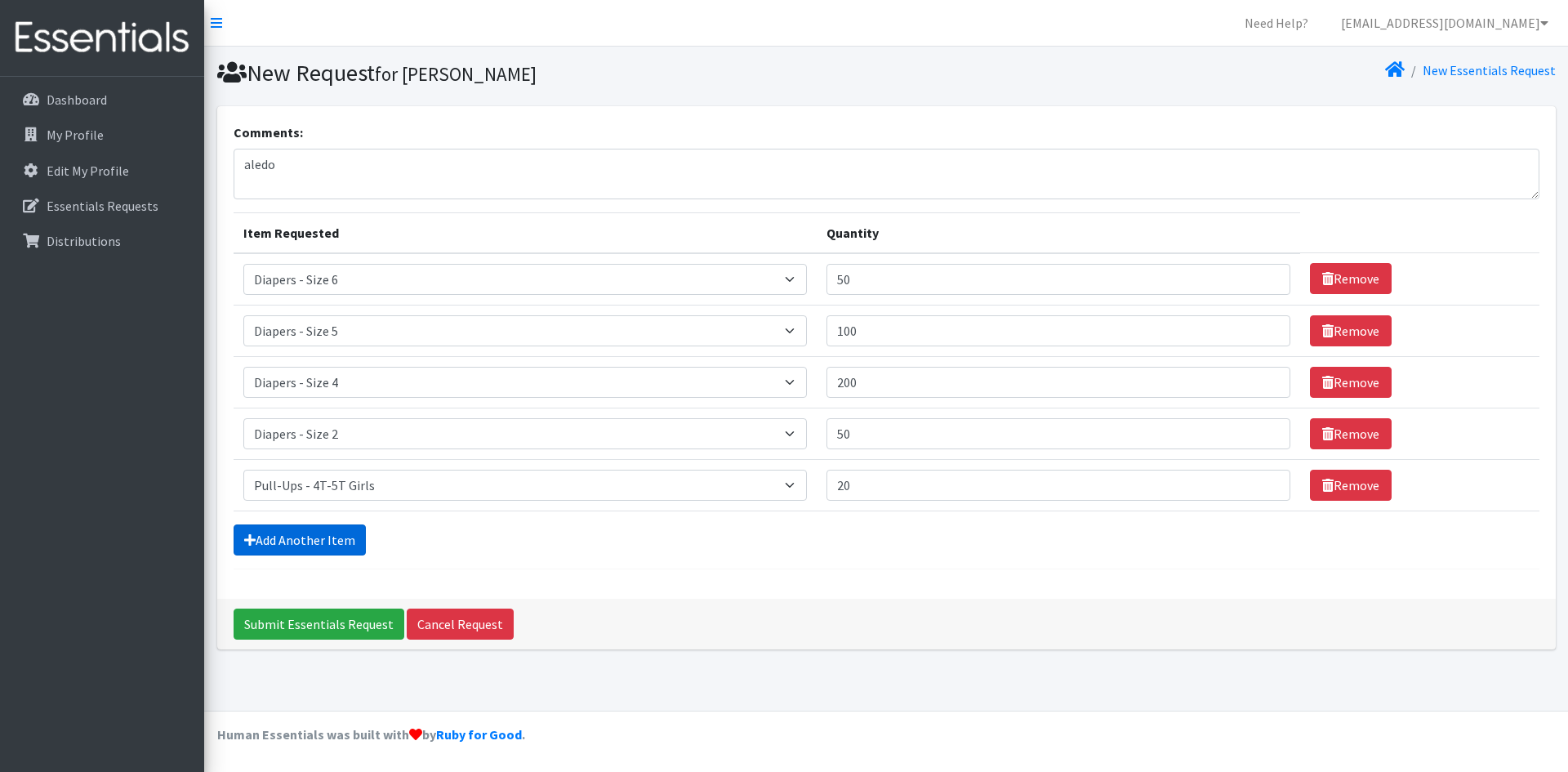
click at [306, 538] on link "Add Another Item" at bounding box center [300, 540] width 133 height 31
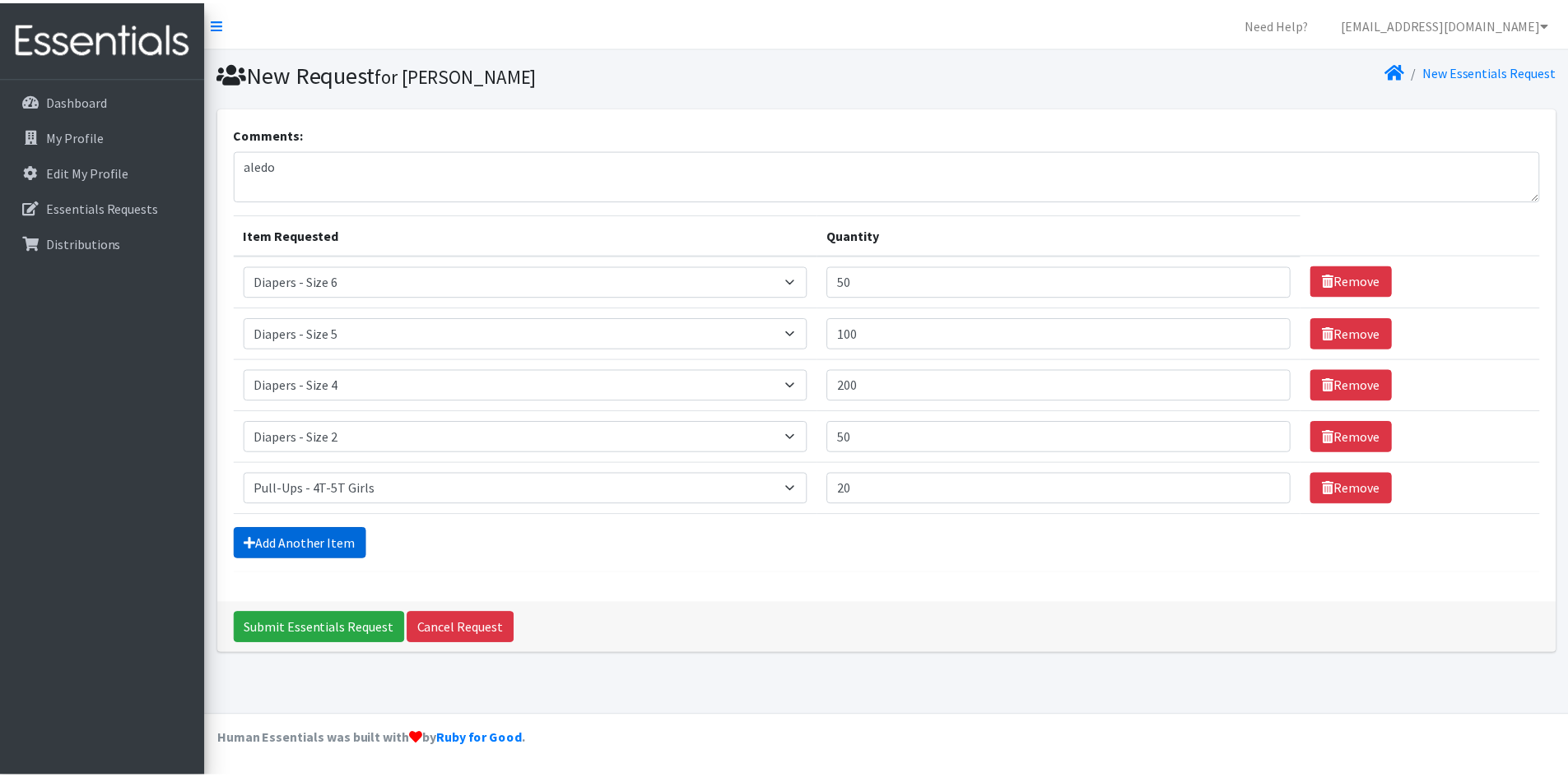
scroll to position [4, 0]
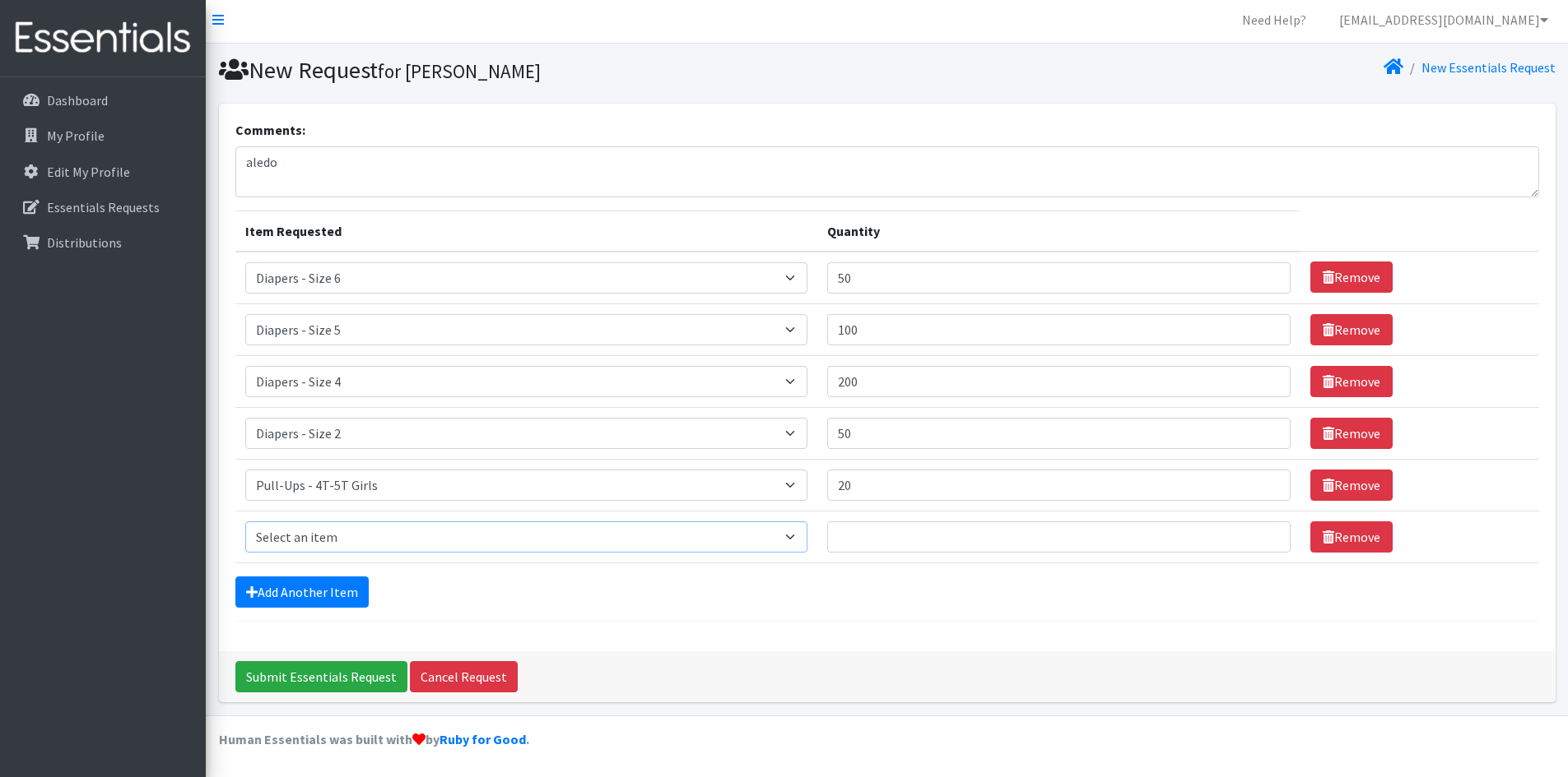
click at [308, 541] on select "Select an item Diapers - Newborn Diapers - Preemie Diapers - Size 1 Diapers - S…" at bounding box center [527, 537] width 563 height 32
select select "87"
click at [245, 522] on select "Select an item Diapers - Newborn Diapers - Preemie Diapers - Size 1 Diapers - S…" at bounding box center [527, 537] width 563 height 32
click at [850, 523] on input "Quantity" at bounding box center [1058, 537] width 463 height 32
type input "8"
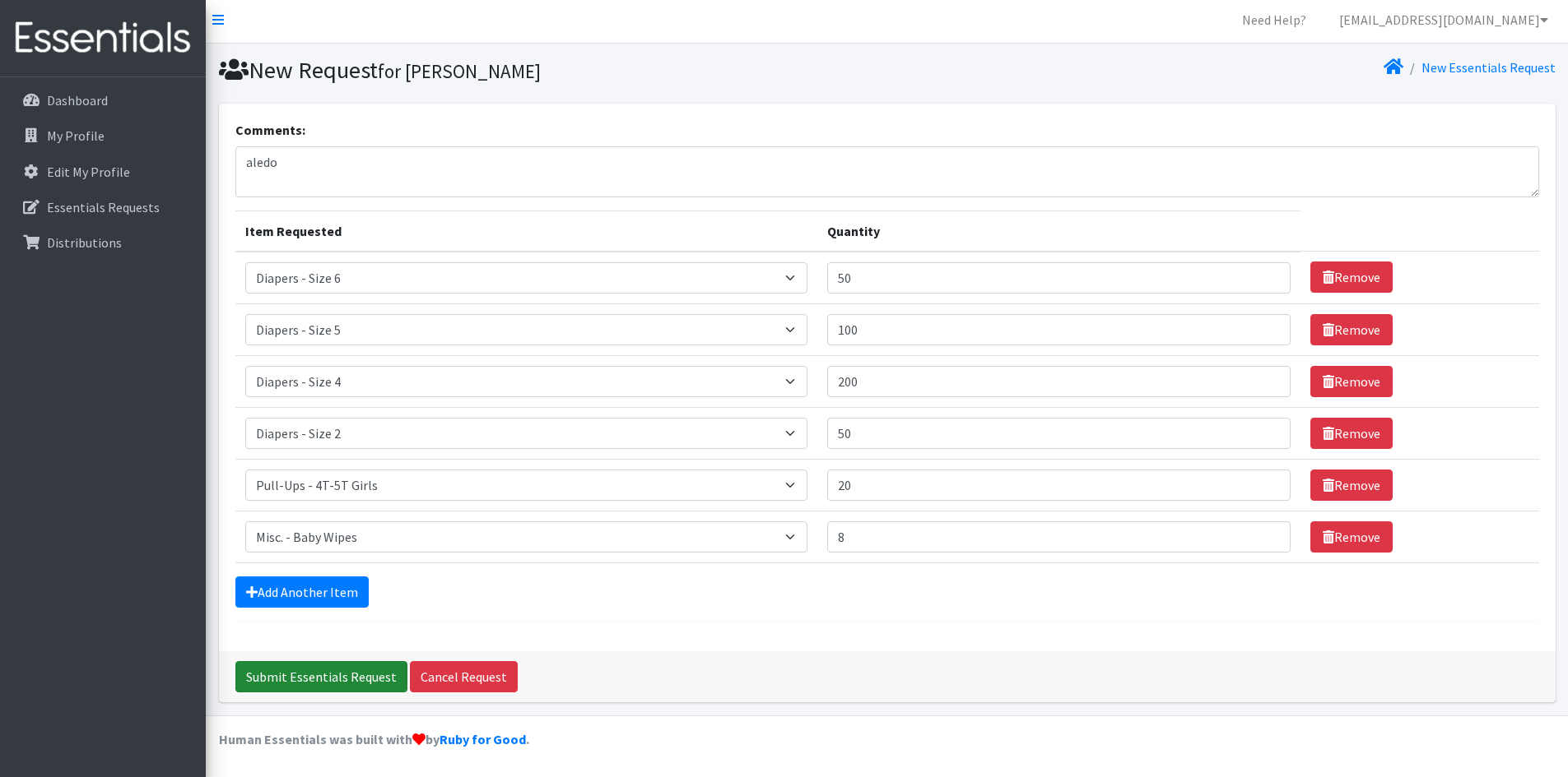
click at [331, 681] on input "Submit Essentials Request" at bounding box center [320, 677] width 172 height 32
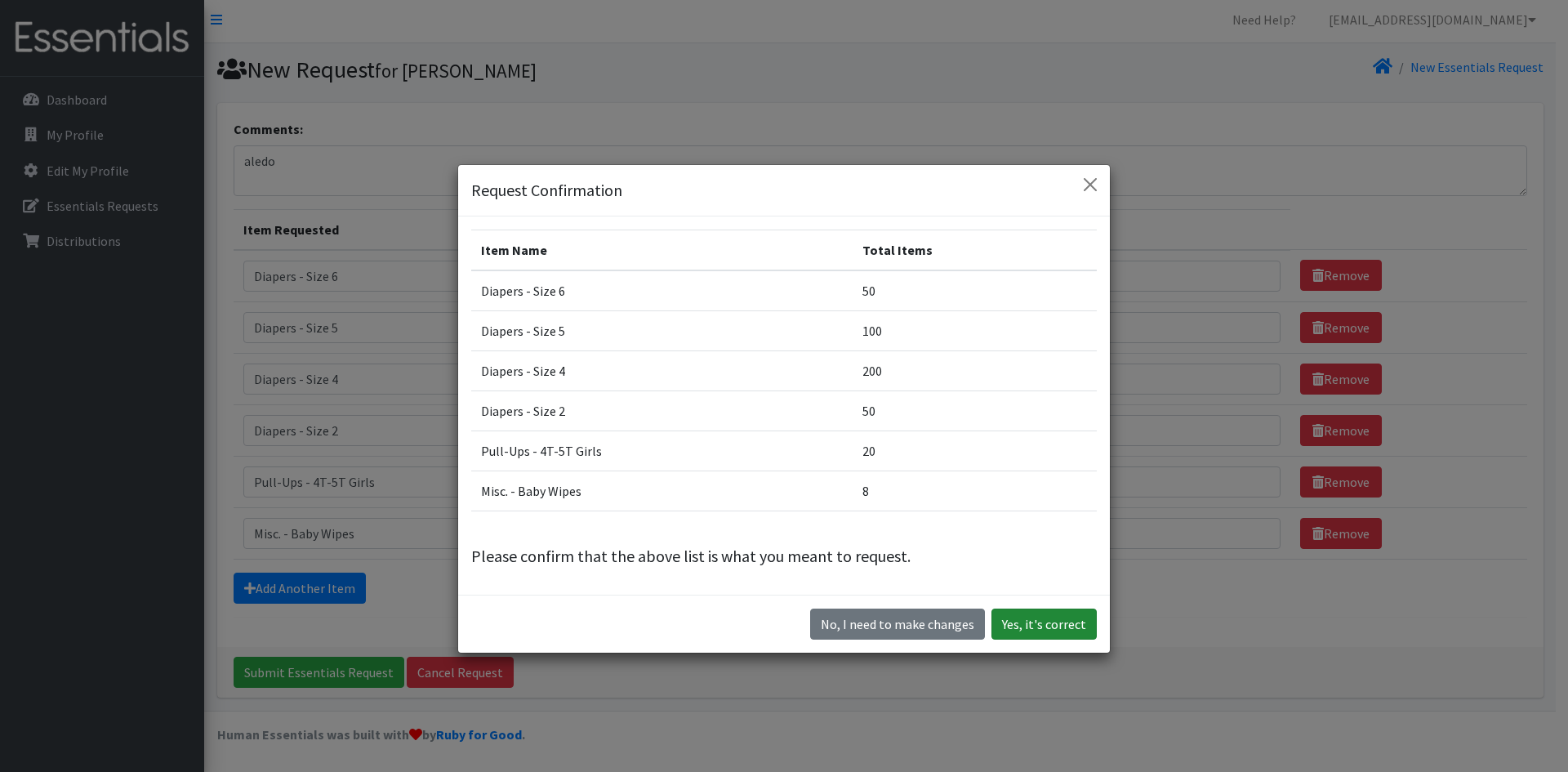
click at [1066, 635] on button "Yes, it's correct" at bounding box center [1044, 624] width 105 height 31
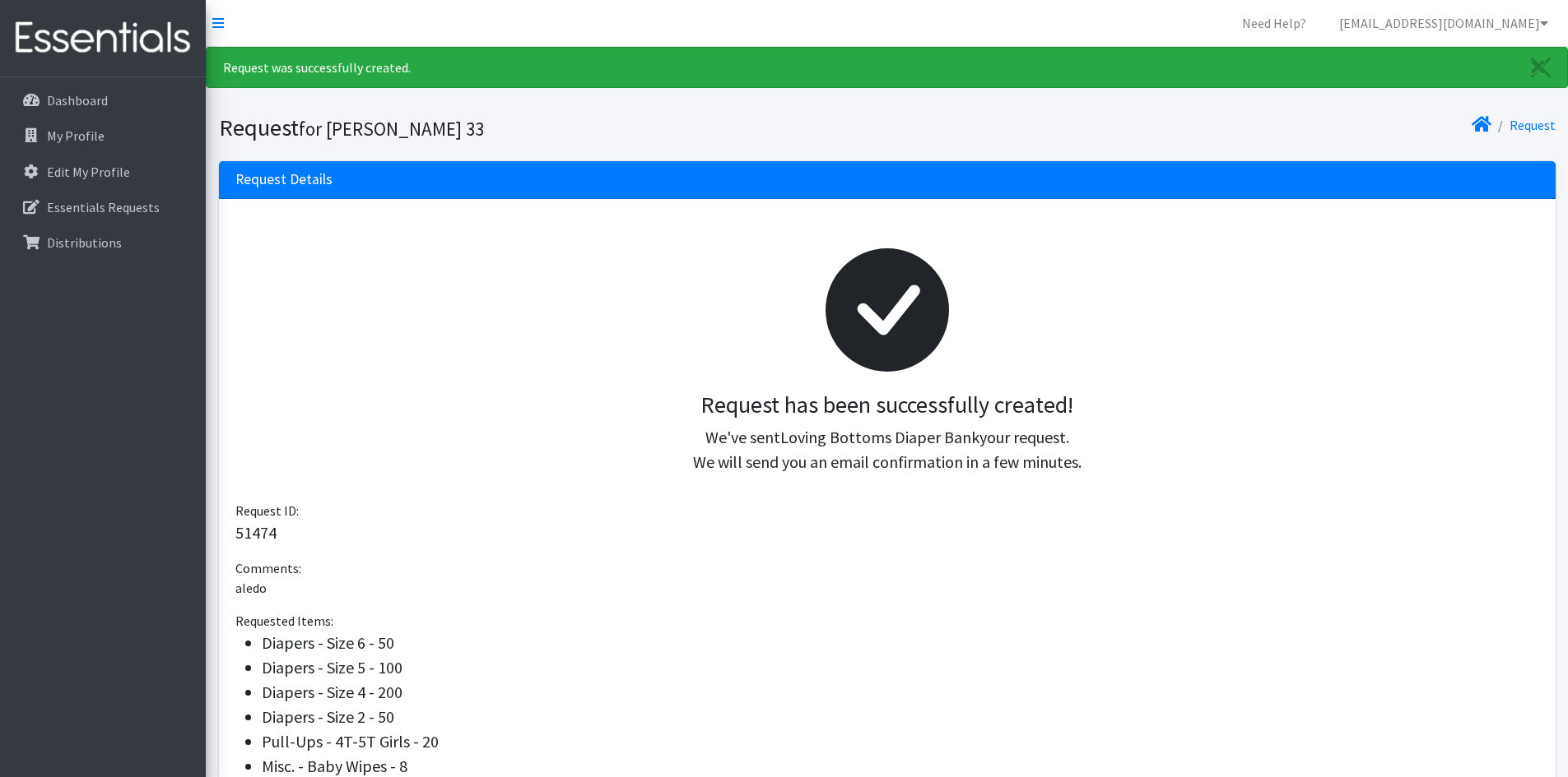
scroll to position [208, 0]
